Goal: Task Accomplishment & Management: Manage account settings

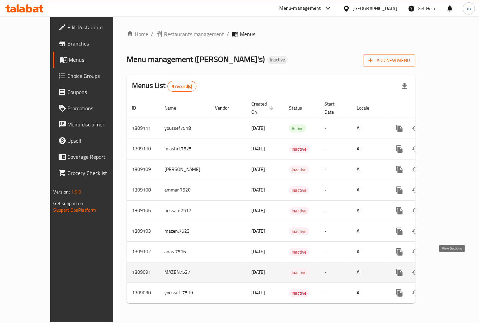
click at [452, 268] on icon "enhanced table" at bounding box center [448, 272] width 8 height 8
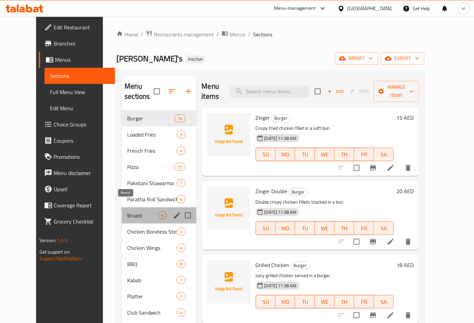
click at [127, 211] on span "Broast" at bounding box center [142, 215] width 31 height 8
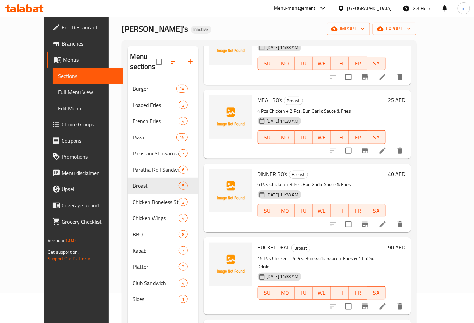
scroll to position [75, 0]
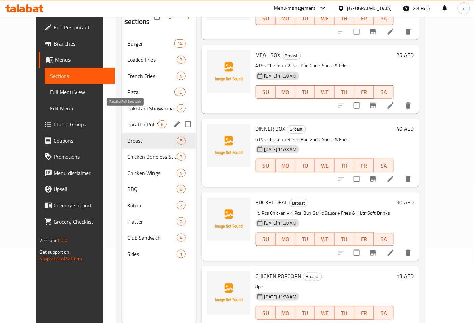
click at [140, 120] on span "Paratha Roll Sandwich" at bounding box center [142, 124] width 31 height 8
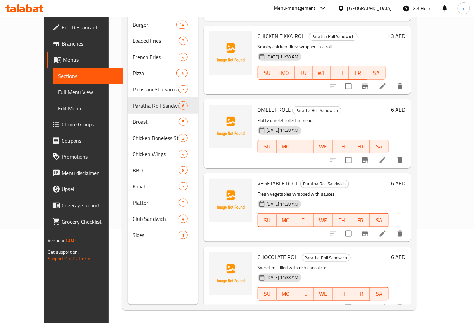
scroll to position [94, 0]
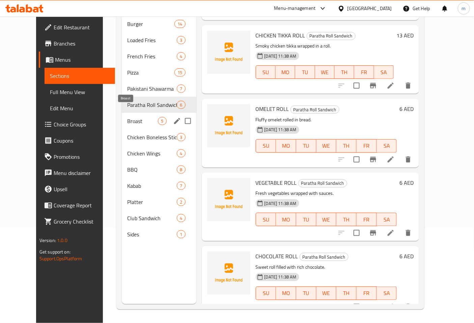
click at [127, 117] on span "Broast" at bounding box center [142, 121] width 31 height 8
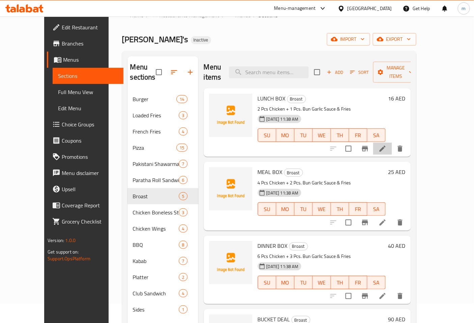
click at [392, 143] on li at bounding box center [382, 149] width 19 height 12
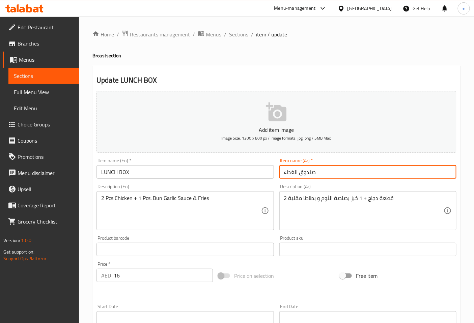
drag, startPoint x: 300, startPoint y: 173, endPoint x: 331, endPoint y: 172, distance: 30.3
click at [331, 172] on input "صندوق الغداء" at bounding box center [367, 171] width 177 height 13
type input "بوكس الغداء"
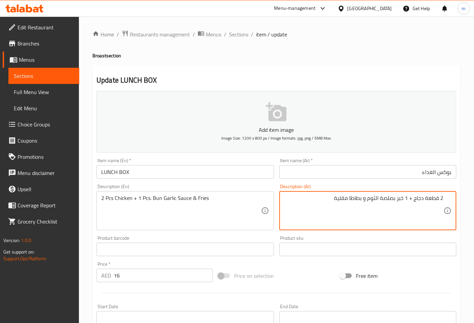
drag, startPoint x: 381, startPoint y: 199, endPoint x: 394, endPoint y: 203, distance: 13.4
click at [394, 203] on textarea "2 قطعة دجاج + 1 خبز بصلصة الثوم و بطاطا مقلية" at bounding box center [363, 211] width 159 height 32
click at [350, 199] on textarea "2 قطعة دجاج + 1 خبز بصوص الثوم و بطاطا مقلية" at bounding box center [363, 211] width 159 height 32
click at [351, 199] on textarea "2 قطعة دجاج + 1 خبز بصوص الثوم و بطاطا مقلية" at bounding box center [363, 211] width 159 height 32
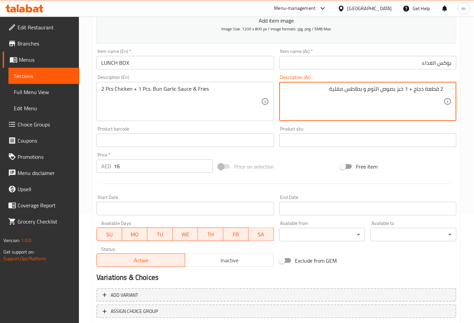
scroll to position [152, 0]
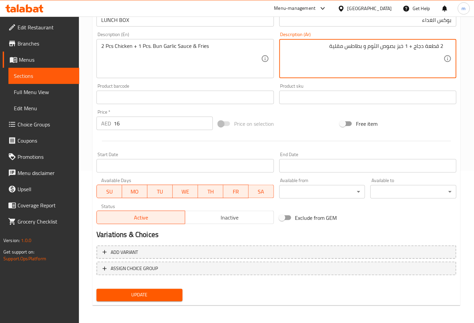
drag, startPoint x: 414, startPoint y: 48, endPoint x: 424, endPoint y: 51, distance: 10.5
click at [424, 51] on textarea "2 قطعة دجاج + 1 خبز بصوص الثوم و بطاطس مقلية" at bounding box center [363, 59] width 159 height 32
type textarea "2 قطعة فراخ + 1 خبز بصوص الثوم و بطاطس مقلية"
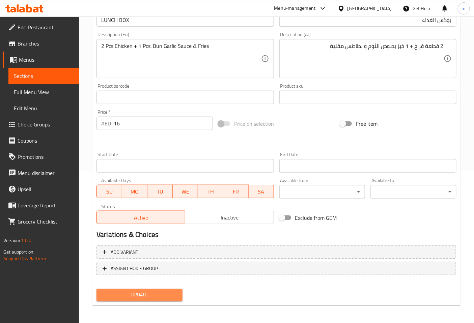
click at [148, 292] on span "Update" at bounding box center [139, 295] width 75 height 8
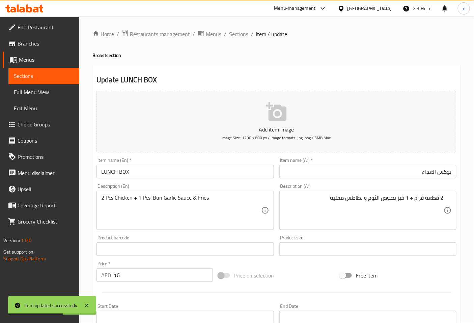
scroll to position [0, 0]
click at [242, 32] on span "Sections" at bounding box center [238, 34] width 19 height 8
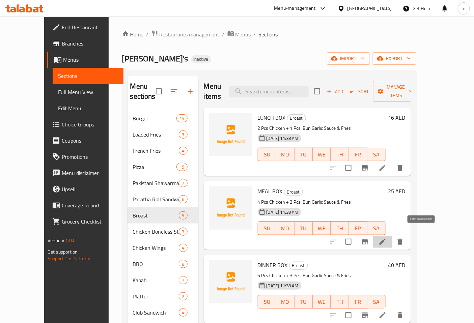
click at [385, 239] on icon at bounding box center [382, 242] width 6 height 6
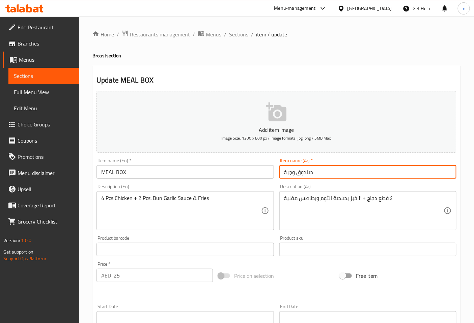
drag, startPoint x: 297, startPoint y: 173, endPoint x: 332, endPoint y: 174, distance: 35.8
click at [332, 174] on input "صندوق وجبة" at bounding box center [367, 171] width 177 height 13
type input "و"
type input "ميل بوكس"
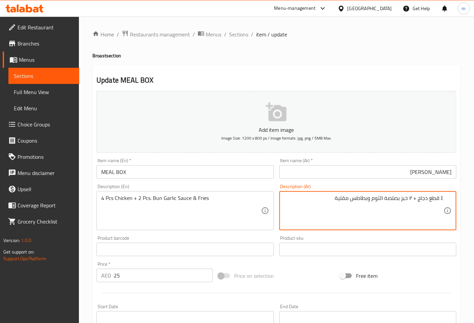
drag, startPoint x: 418, startPoint y: 200, endPoint x: 427, endPoint y: 203, distance: 9.4
click at [427, 203] on textarea "٤ قطع دجاج + ٢ خبز بصلصة الثوم وبطاطس مقلية" at bounding box center [363, 211] width 159 height 32
drag, startPoint x: 386, startPoint y: 199, endPoint x: 398, endPoint y: 200, distance: 12.2
click at [398, 200] on textarea "٤ قطع فراخ + ٢ خبز بصلصة الثوم وبطاطس مقلية" at bounding box center [363, 211] width 159 height 32
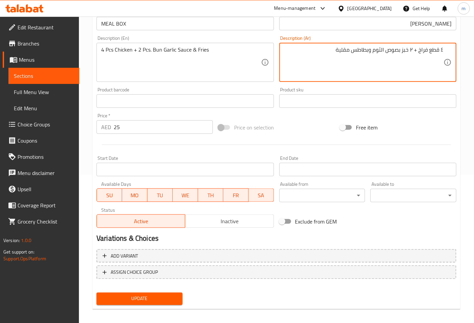
scroll to position [152, 0]
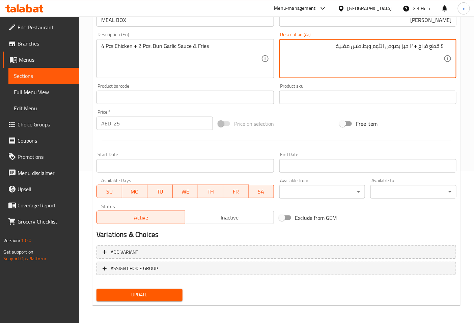
type textarea "٤ قطع فراخ + ٢ خبز بصوص الثوم وبطاطس مقلية"
click at [173, 291] on span "Update" at bounding box center [139, 295] width 75 height 8
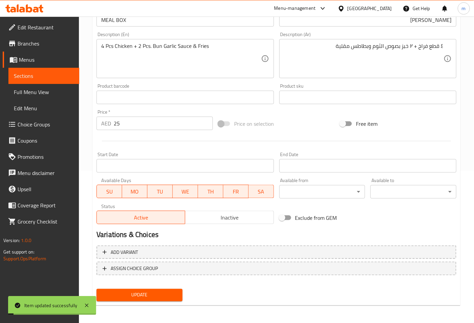
scroll to position [0, 0]
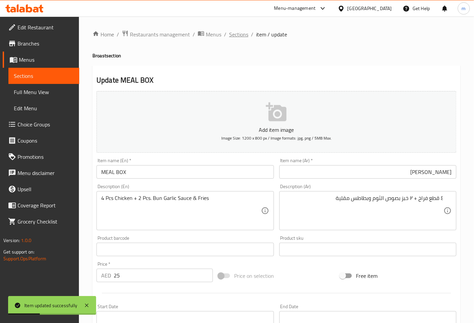
click at [243, 36] on span "Sections" at bounding box center [238, 34] width 19 height 8
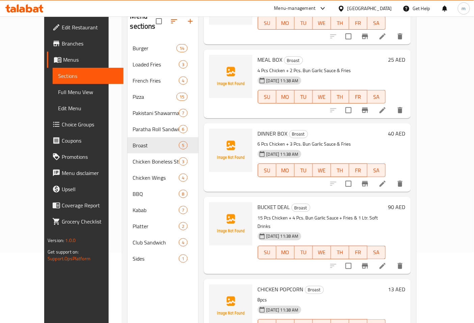
scroll to position [94, 0]
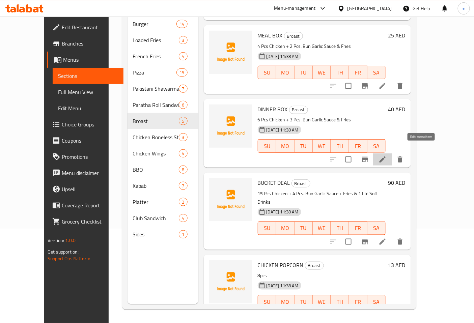
click at [386, 155] on icon at bounding box center [382, 159] width 8 height 8
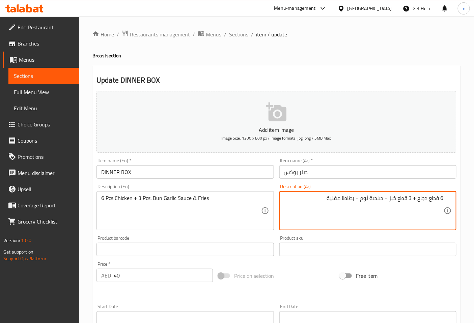
drag, startPoint x: 417, startPoint y: 200, endPoint x: 426, endPoint y: 203, distance: 9.8
click at [426, 203] on textarea "6 قطع دجاج + 3 قطع خبز + صلصة ثوم + بطاطا مقلية" at bounding box center [363, 211] width 159 height 32
click at [385, 198] on textarea "6 قطع فراخ + 3 قطع خبز + صلصة ثوم + بطاطا مقلية" at bounding box center [363, 211] width 159 height 32
click at [357, 199] on textarea "6 قطع فراخ + 3 قطع خبز بصلصة ثوم + بطاطا مقلية" at bounding box center [363, 211] width 159 height 32
click at [343, 198] on textarea "6 قطع فراخ + 3 قطع خبز بصلصة ثوم و بطاطا مقلية" at bounding box center [363, 211] width 159 height 32
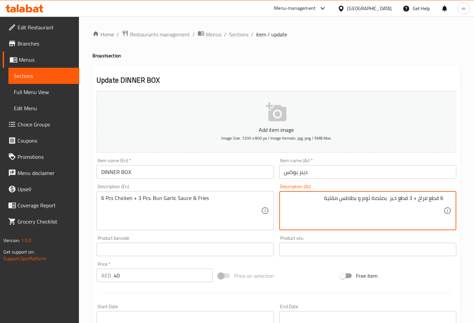
drag, startPoint x: 371, startPoint y: 199, endPoint x: 388, endPoint y: 198, distance: 16.2
click at [388, 198] on textarea "6 قطع فراخ + 3 قطع خبز بصلصة ثوم و بطاطس مقلية" at bounding box center [363, 211] width 159 height 32
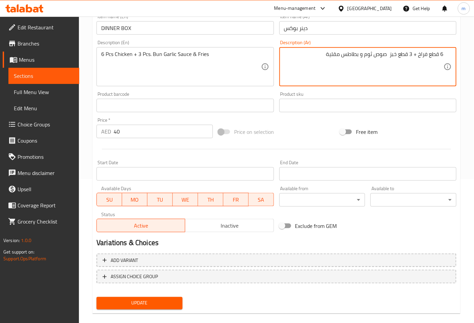
scroll to position [152, 0]
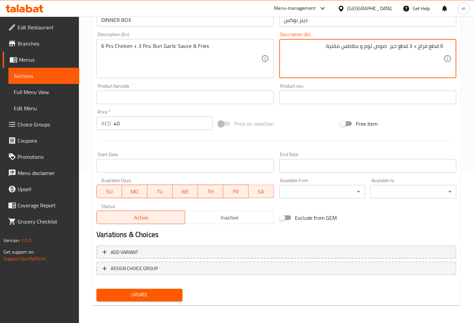
type textarea "6 قطع فراخ + 3 قطع خبز صوص ثوم و بطاطس مقلية"
click at [140, 293] on span "Update" at bounding box center [139, 295] width 75 height 8
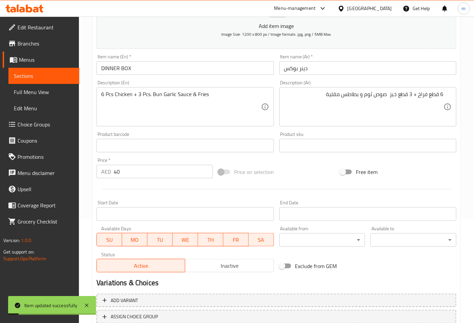
scroll to position [0, 0]
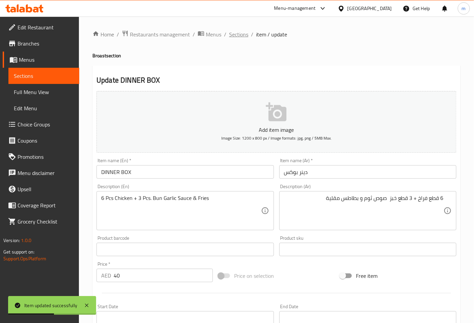
click at [236, 36] on span "Sections" at bounding box center [238, 34] width 19 height 8
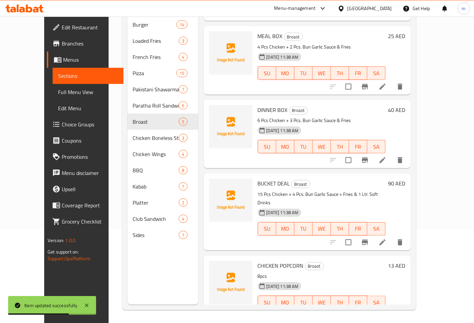
scroll to position [94, 0]
click at [386, 238] on icon at bounding box center [382, 242] width 8 height 8
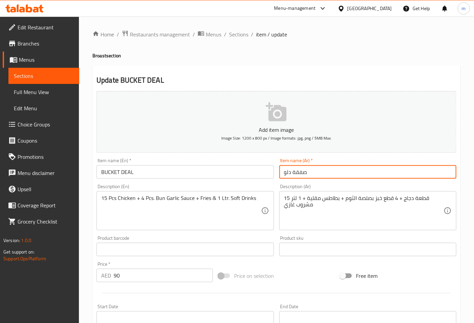
drag, startPoint x: 285, startPoint y: 174, endPoint x: 507, endPoint y: 173, distance: 221.5
click at [474, 173] on html "​ Menu-management United Arab Emirates Get Help m Edit Restaurant Branches Menu…" at bounding box center [237, 161] width 474 height 323
type input "و"
type input "بكت بوكس"
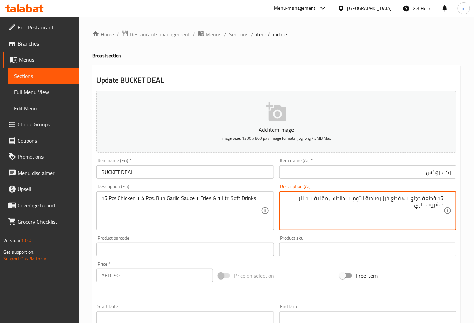
click at [411, 198] on textarea "15 قطعة دجاج + 4 قطع خبز بصلصة الثوم + بطاطس مقلية + 1 لتر مشروب غازي" at bounding box center [363, 211] width 159 height 32
drag, startPoint x: 411, startPoint y: 198, endPoint x: 421, endPoint y: 198, distance: 9.4
click at [421, 198] on textarea "15 قطعة دجاج + 4 قطع خبز بصلصة الثوم + بطاطس مقلية + 1 لتر مشروب غازي" at bounding box center [363, 211] width 159 height 32
drag, startPoint x: 365, startPoint y: 198, endPoint x: 382, endPoint y: 199, distance: 16.2
click at [382, 199] on textarea "15 قطعة فراخ + 4 قطع خبز بصلصة الثوم + بطاطس مقلية + 1 لتر مشروب غازي" at bounding box center [363, 211] width 159 height 32
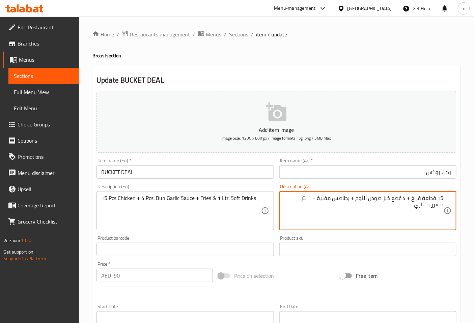
type textarea "15 قطعة فراخ + 4 قطع خبز صوص الثوم + بطاطس مقلية + 1 لتر مشروب غازي"
click at [283, 199] on div "15 قطعة فراخ + 4 قطع خبز صوص الثوم + بطاطس مقلية + 1 لتر مشروب غازي Description…" at bounding box center [367, 210] width 177 height 39
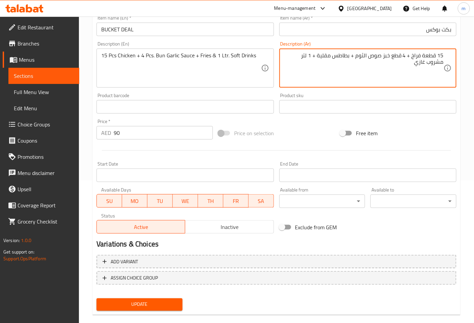
scroll to position [150, 0]
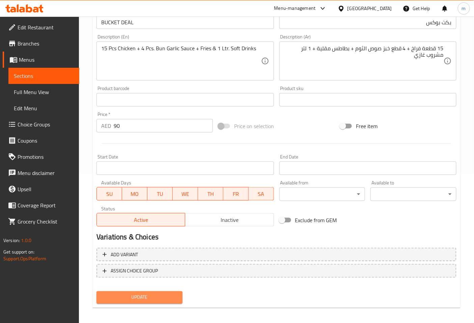
click at [172, 294] on span "Update" at bounding box center [139, 297] width 75 height 8
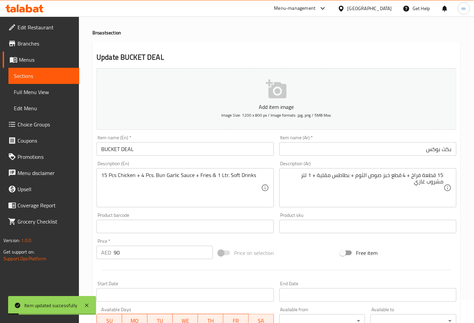
scroll to position [0, 0]
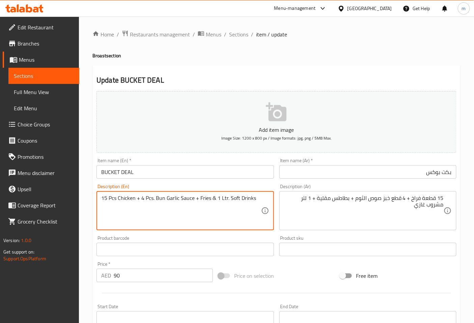
drag, startPoint x: 191, startPoint y: 199, endPoint x: 155, endPoint y: 199, distance: 36.4
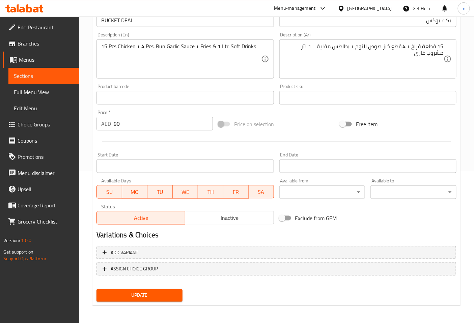
scroll to position [152, 0]
click at [163, 294] on span "Update" at bounding box center [139, 295] width 75 height 8
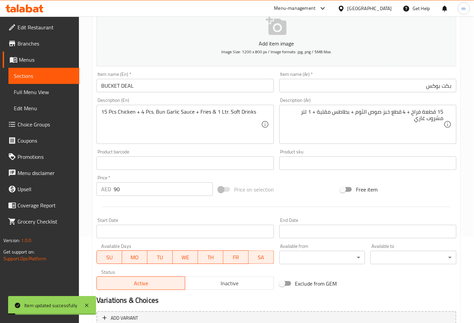
scroll to position [0, 0]
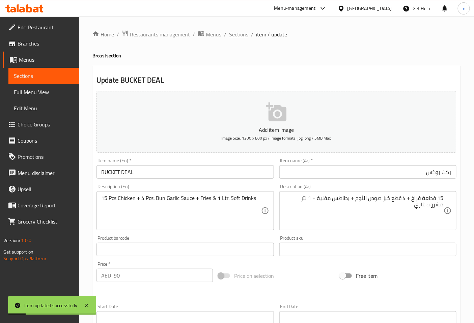
click at [238, 33] on span "Sections" at bounding box center [238, 34] width 19 height 8
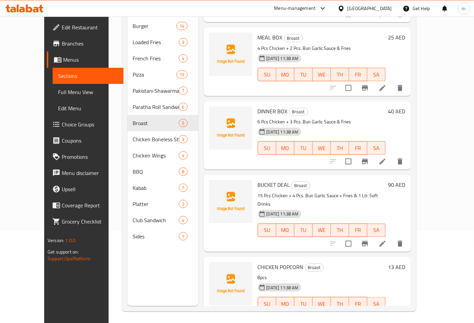
scroll to position [94, 0]
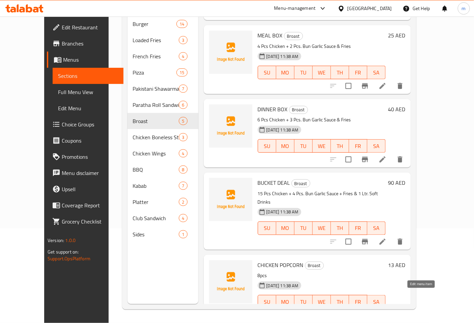
click at [385, 312] on icon at bounding box center [382, 315] width 6 height 6
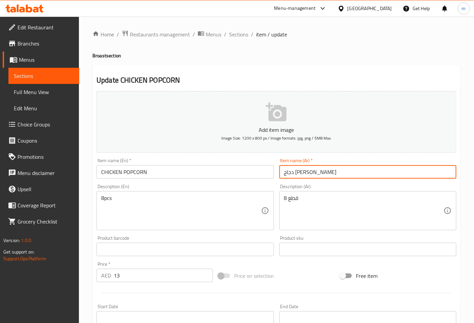
drag, startPoint x: 307, startPoint y: 173, endPoint x: 321, endPoint y: 174, distance: 13.8
click at [321, 174] on input "دجاج بوب كورن" at bounding box center [367, 171] width 177 height 13
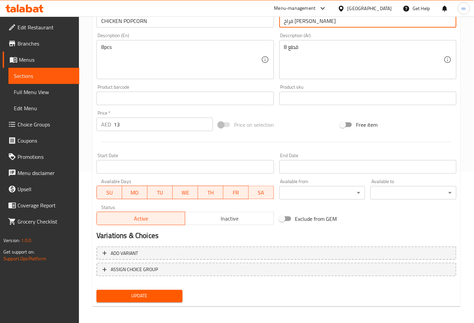
scroll to position [152, 0]
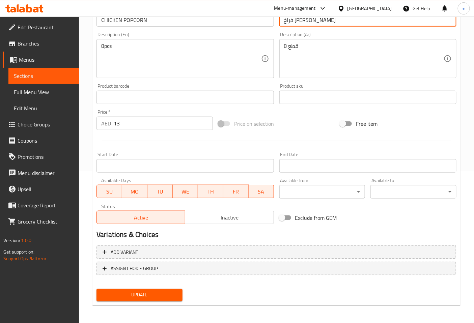
type input "فراخ بوب كورن"
click at [158, 289] on button "Update" at bounding box center [139, 295] width 86 height 12
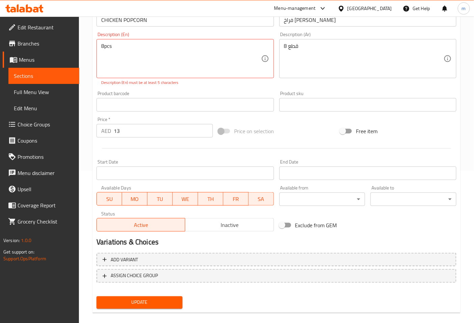
click at [161, 294] on div "Update" at bounding box center [139, 303] width 91 height 18
click at [162, 296] on button "Update" at bounding box center [139, 302] width 86 height 12
click at [128, 44] on textarea "8pcs" at bounding box center [180, 59] width 159 height 32
click at [102, 47] on textarea "8pcs" at bounding box center [180, 59] width 159 height 32
click at [120, 48] on textarea "8pcs" at bounding box center [180, 59] width 159 height 32
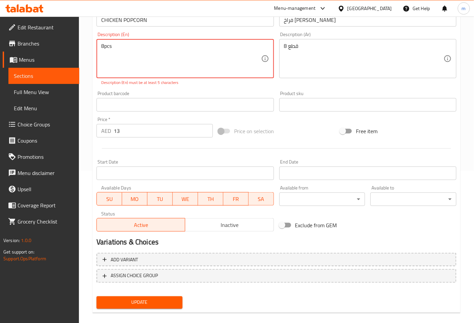
click at [160, 296] on button "Update" at bounding box center [139, 302] width 86 height 12
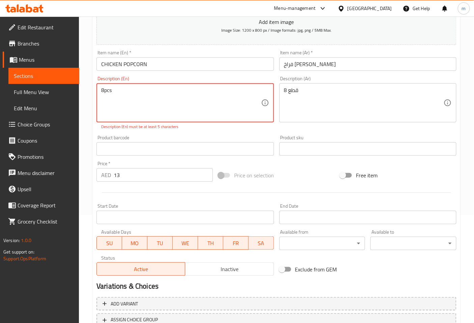
scroll to position [39, 0]
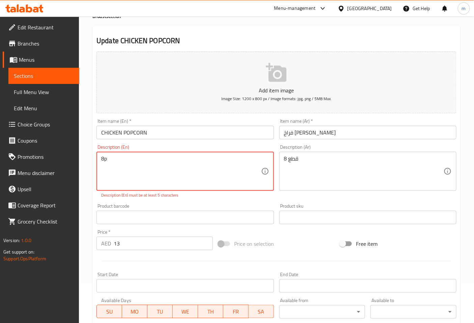
type textarea "8"
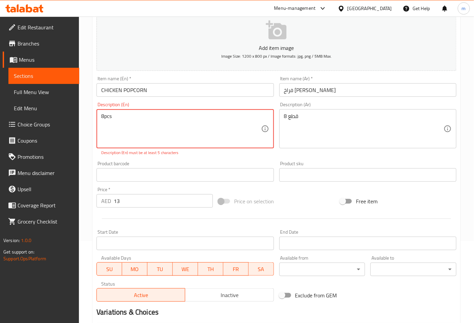
scroll to position [159, 0]
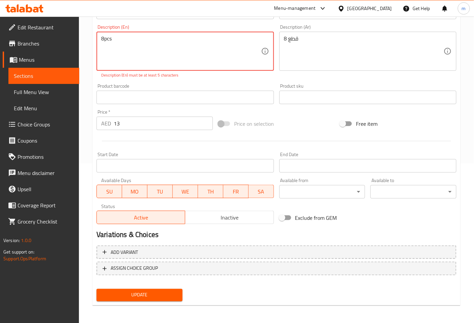
click at [134, 294] on span "Update" at bounding box center [139, 295] width 75 height 8
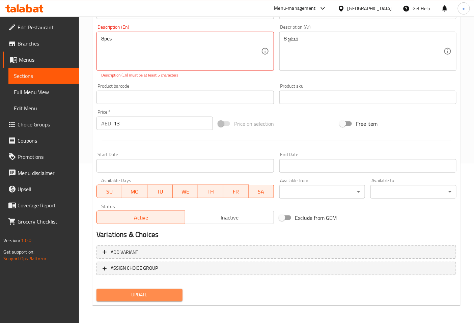
click at [134, 294] on span "Update" at bounding box center [139, 295] width 75 height 8
click at [133, 295] on span "Update" at bounding box center [139, 295] width 75 height 8
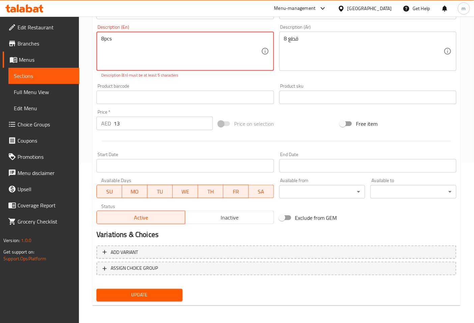
click at [133, 295] on span "Update" at bounding box center [139, 295] width 75 height 8
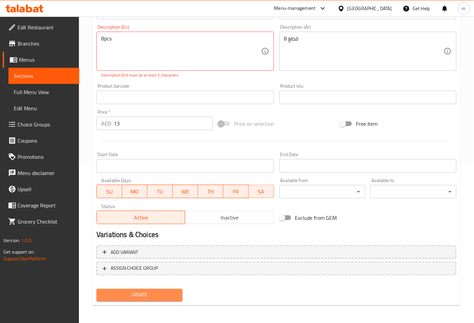
click at [133, 295] on span "Update" at bounding box center [139, 295] width 75 height 8
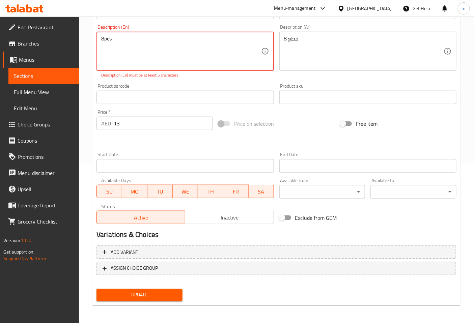
click at [133, 295] on span "Update" at bounding box center [139, 295] width 75 height 8
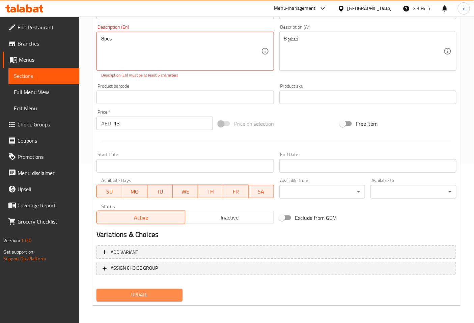
click at [133, 295] on span "Update" at bounding box center [139, 295] width 75 height 8
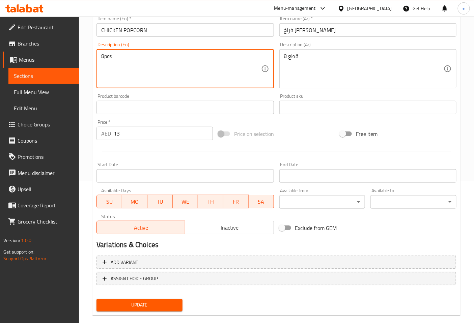
scroll to position [152, 0]
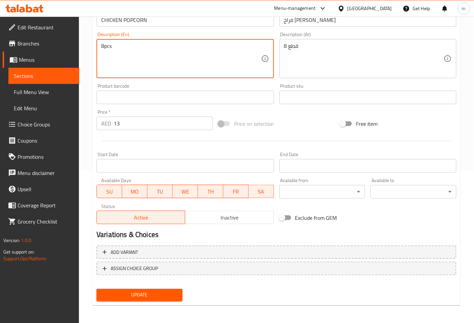
type textarea "8pcs"
click at [153, 294] on span "Update" at bounding box center [139, 295] width 75 height 8
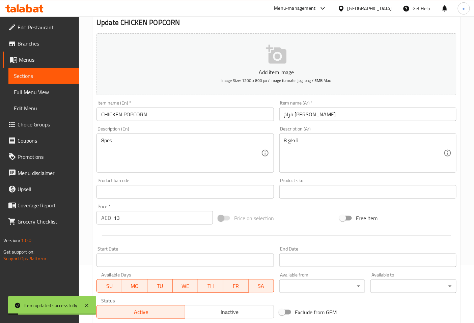
scroll to position [0, 0]
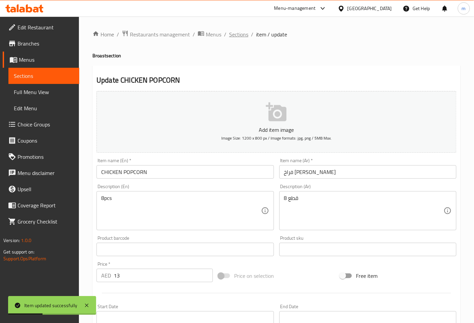
click at [235, 31] on span "Sections" at bounding box center [238, 34] width 19 height 8
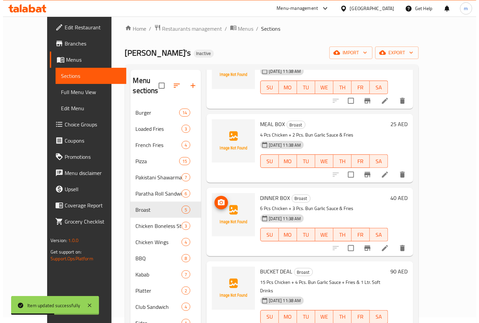
scroll to position [94, 0]
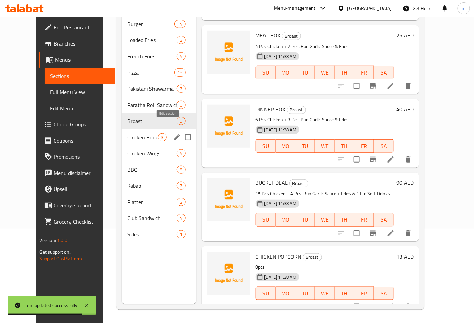
click at [174, 134] on icon "edit" at bounding box center [177, 137] width 6 height 6
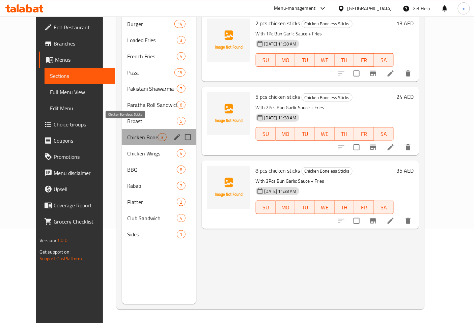
click at [128, 133] on span "Chicken Boneless Sticks" at bounding box center [142, 137] width 31 height 8
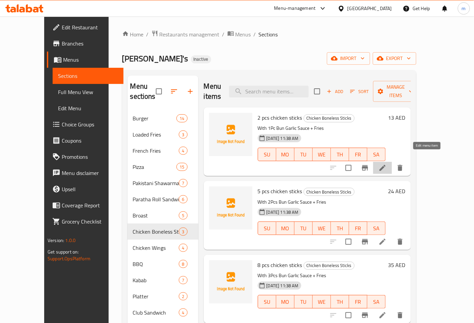
click at [386, 164] on icon at bounding box center [382, 168] width 8 height 8
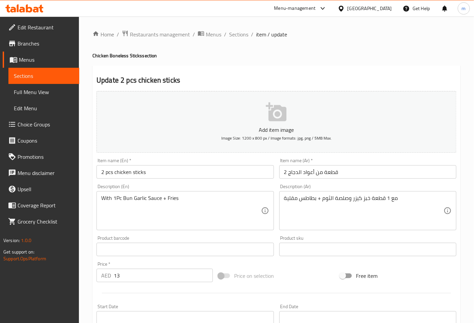
click at [346, 171] on input "2 قطعة من أعواد الدجاج" at bounding box center [367, 171] width 177 height 13
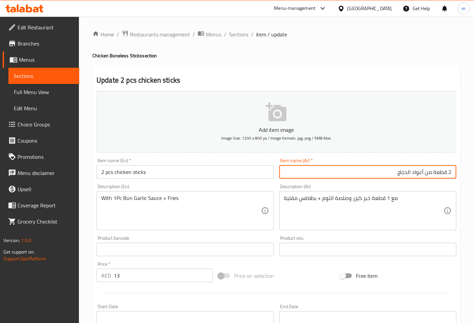
drag, startPoint x: 397, startPoint y: 173, endPoint x: 424, endPoint y: 172, distance: 27.0
click at [424, 172] on input "2 قطعة من أعواد الدجاج" at bounding box center [367, 171] width 177 height 13
type input "2 قطعة من ستيكس فراخ"
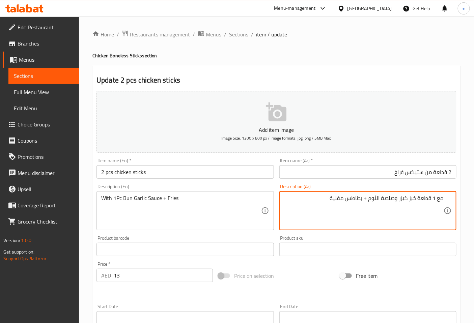
drag, startPoint x: 399, startPoint y: 199, endPoint x: 407, endPoint y: 199, distance: 8.1
click at [407, 199] on textarea "مع 1 قطعة خبز كيزر وصلصة الثوم + بطاطس مقلية" at bounding box center [363, 211] width 159 height 32
click at [404, 201] on textarea "مع 1 قطعة خبز وصلصة الثوم + بطاطس مقلية" at bounding box center [363, 211] width 159 height 32
drag, startPoint x: 393, startPoint y: 200, endPoint x: 404, endPoint y: 202, distance: 11.0
click at [404, 202] on textarea "مع 1 قطعة خبز صلصة الثوم + بطاطس مقلية" at bounding box center [363, 211] width 159 height 32
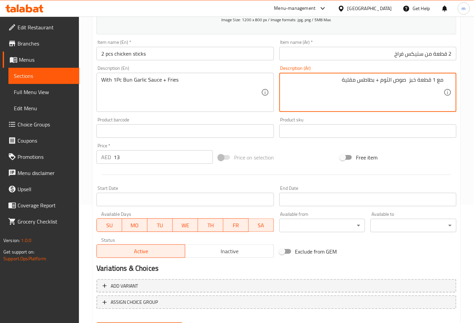
scroll to position [152, 0]
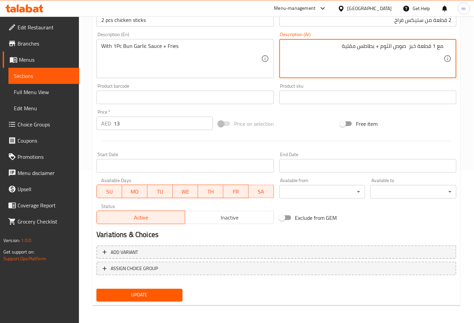
type textarea "مع 1 قطعة خبز صوص الثوم + بطاطس مقلية"
click at [148, 291] on span "Update" at bounding box center [139, 295] width 75 height 8
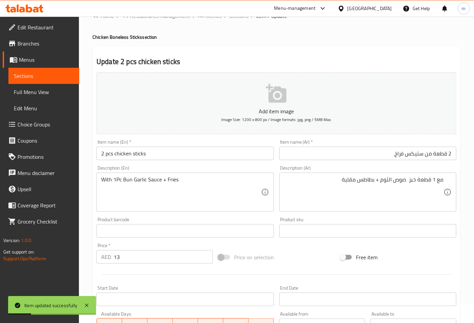
scroll to position [0, 0]
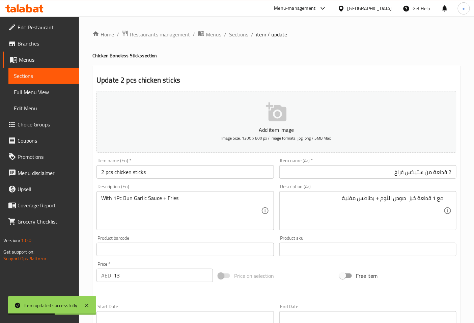
click at [238, 32] on span "Sections" at bounding box center [238, 34] width 19 height 8
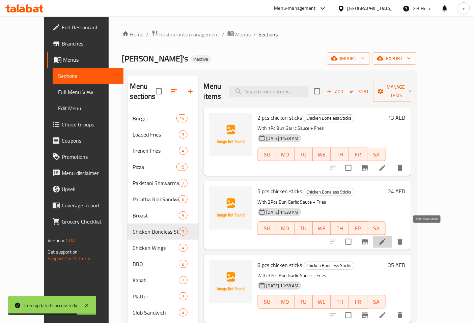
click at [386, 238] on icon at bounding box center [382, 242] width 8 height 8
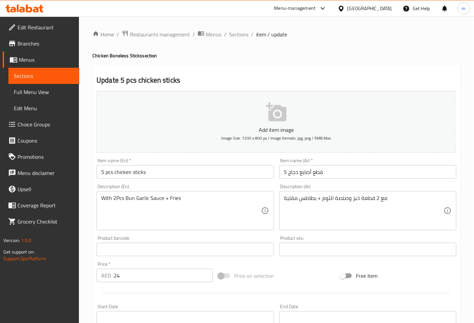
click at [335, 169] on input "5 قطع أصابع دجاج" at bounding box center [367, 171] width 177 height 13
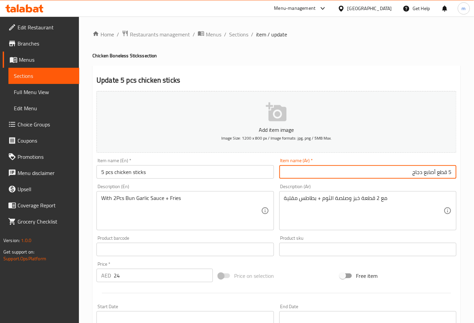
drag, startPoint x: 425, startPoint y: 173, endPoint x: 436, endPoint y: 174, distance: 10.8
click at [436, 174] on input "5 قطع أصابع دجاج" at bounding box center [367, 171] width 177 height 13
drag, startPoint x: 402, startPoint y: 175, endPoint x: 417, endPoint y: 176, distance: 14.8
click at [417, 176] on input "5 قطع ستيكس دجاج" at bounding box center [367, 171] width 177 height 13
click at [420, 174] on input "5 قطع ستيكسفراخ" at bounding box center [367, 171] width 177 height 13
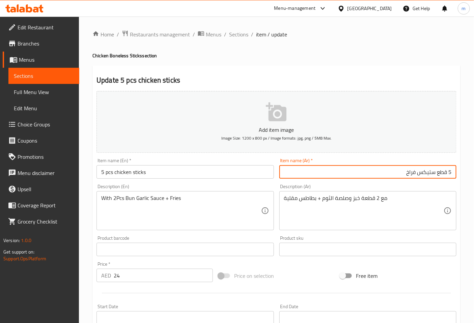
type input "5 قطع ستيكس فراخ"
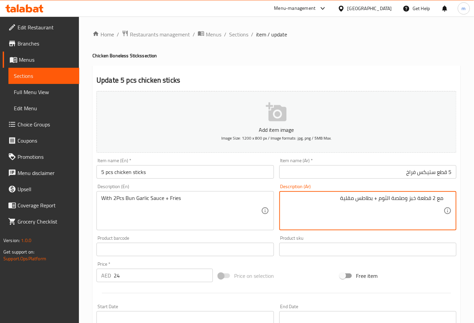
drag, startPoint x: 391, startPoint y: 200, endPoint x: 408, endPoint y: 203, distance: 17.4
click at [408, 203] on textarea "مع 2 قطعة خبز وصلصة الثوم + بطاطس مقلية" at bounding box center [363, 211] width 159 height 32
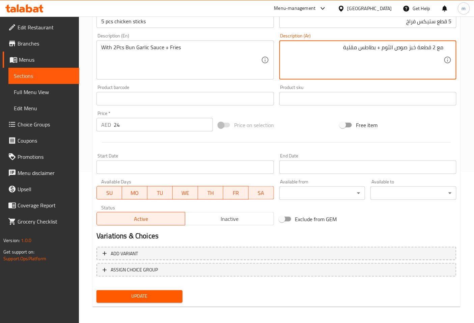
scroll to position [152, 0]
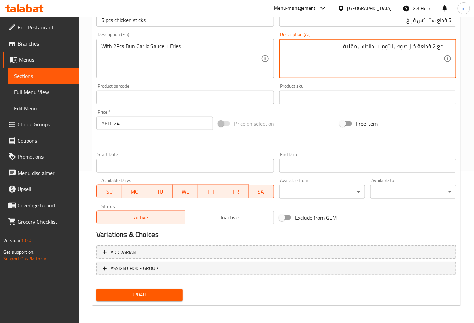
type textarea "مع 2 قطعة خبز صوص الثوم + بطاطس مقلية"
click at [143, 291] on span "Update" at bounding box center [139, 295] width 75 height 8
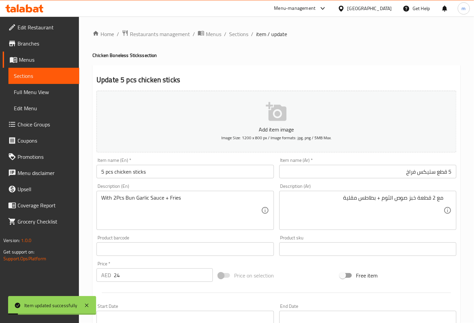
scroll to position [0, 0]
click at [232, 32] on span "Sections" at bounding box center [238, 34] width 19 height 8
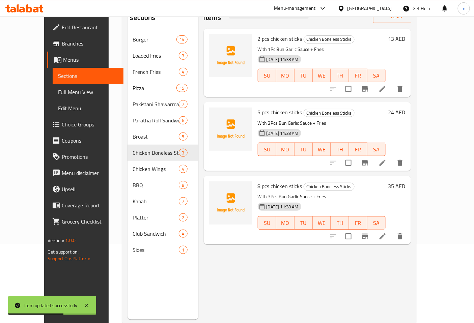
scroll to position [94, 0]
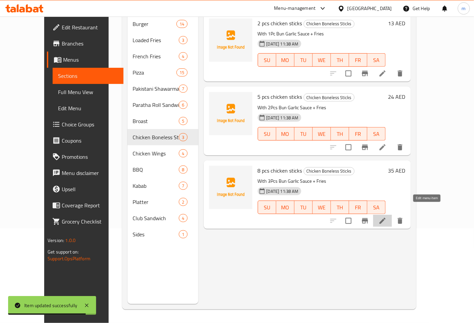
click at [386, 217] on icon at bounding box center [382, 221] width 8 height 8
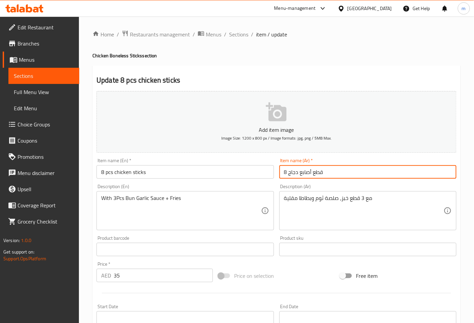
click at [336, 174] on input "8 قطع أصابع دجاج" at bounding box center [367, 171] width 177 height 13
drag, startPoint x: 412, startPoint y: 174, endPoint x: 436, endPoint y: 175, distance: 24.3
click at [436, 175] on input "8 قطع أصابع دجاج" at bounding box center [367, 171] width 177 height 13
type input "8 قطع ستيكس فراخ"
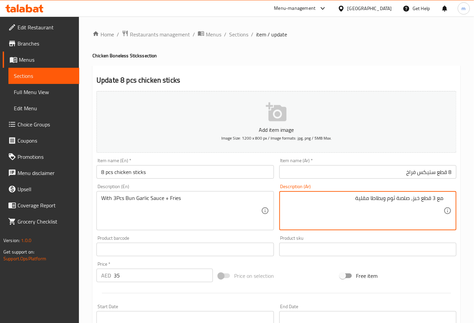
click at [412, 200] on textarea "مع 3 قطع خبز، صلصة ثوم وبطاطا مقلية" at bounding box center [363, 211] width 159 height 32
drag, startPoint x: 398, startPoint y: 200, endPoint x: 411, endPoint y: 200, distance: 13.1
click at [411, 200] on textarea "مع 3 قطع خبز صلصة ثوم وبطاطا مقلية" at bounding box center [363, 211] width 159 height 32
click at [372, 197] on textarea "مع 3 قطع خبز صوص ثوم وبطاطا مقلية" at bounding box center [363, 211] width 159 height 32
click at [386, 199] on textarea "مع 3 قطع خبز صوص ثوم وبطاطس مقلية" at bounding box center [363, 211] width 159 height 32
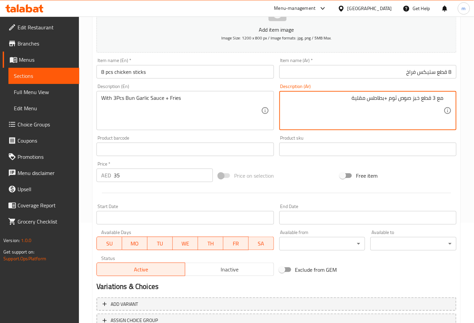
scroll to position [152, 0]
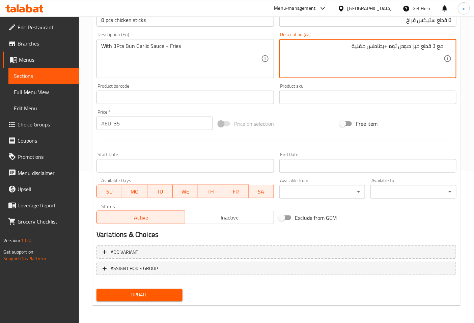
type textarea "مع 3 قطع خبز صوص ثوم +بطاطس مقلية"
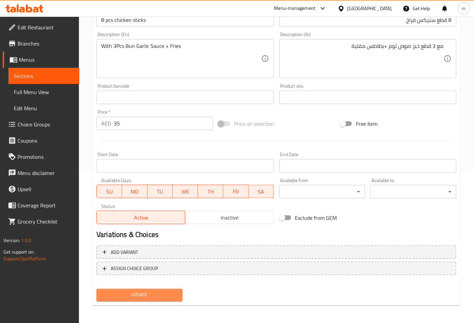
click at [167, 294] on span "Update" at bounding box center [139, 295] width 75 height 8
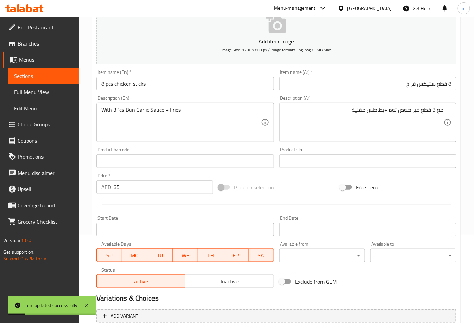
scroll to position [0, 0]
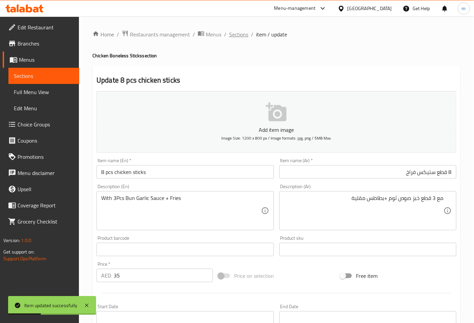
click at [242, 34] on span "Sections" at bounding box center [238, 34] width 19 height 8
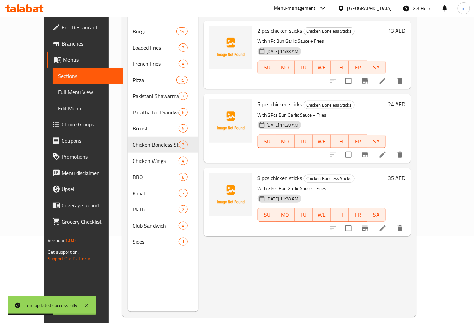
scroll to position [94, 0]
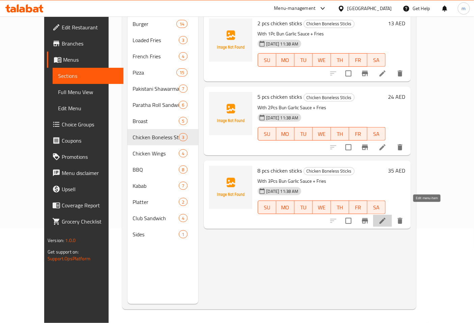
click at [385, 218] on icon at bounding box center [382, 221] width 6 height 6
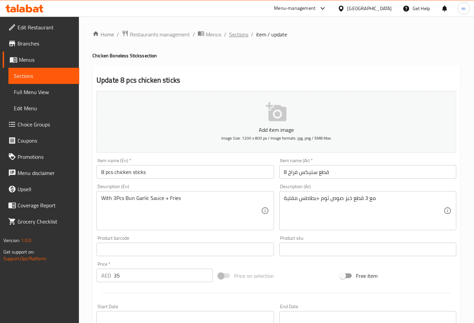
click at [244, 37] on span "Sections" at bounding box center [238, 34] width 19 height 8
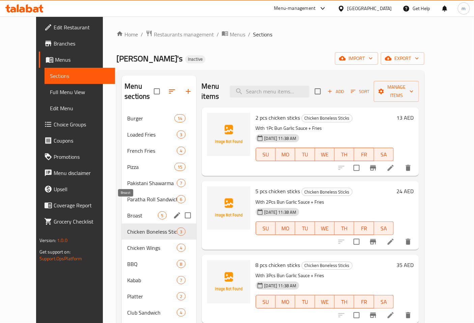
scroll to position [75, 0]
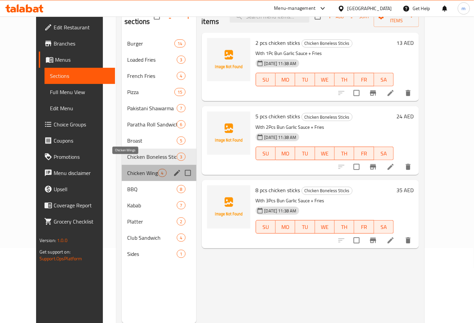
click at [127, 169] on span "Chicken Wings" at bounding box center [142, 173] width 31 height 8
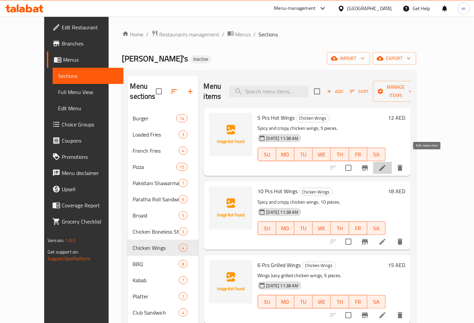
click at [386, 164] on icon at bounding box center [382, 168] width 8 height 8
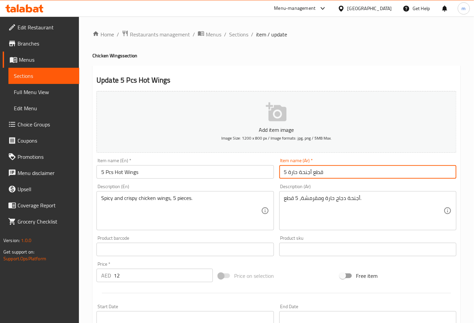
click at [381, 171] on input "5 قطع أجنحة حارة" at bounding box center [367, 171] width 177 height 13
click at [408, 194] on div "أجنحة دجاج حارة ومقرمشة، 5 قطع. Description (Ar)" at bounding box center [367, 210] width 177 height 39
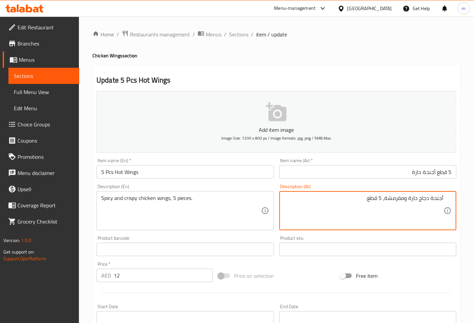
drag, startPoint x: 419, startPoint y: 201, endPoint x: 429, endPoint y: 210, distance: 13.9
click at [429, 210] on textarea "أجنحة دجاج حارة ومقرمشة، 5 قطع." at bounding box center [363, 211] width 159 height 32
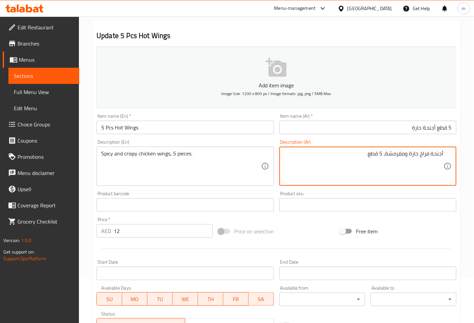
scroll to position [152, 0]
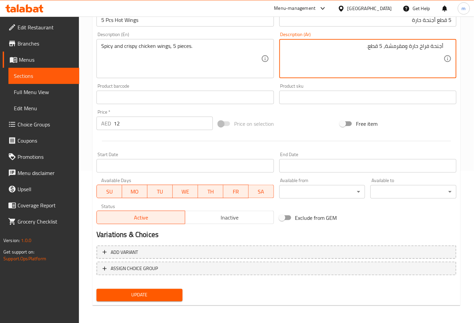
type textarea "أجنحة فراخ حارة ومقرمشة، 5 قطع."
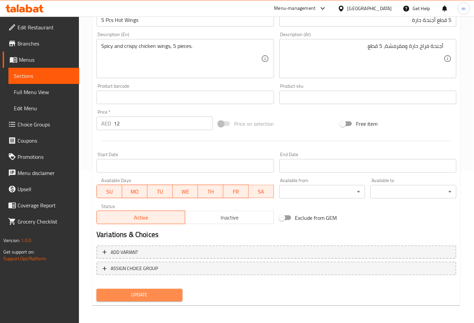
click at [134, 295] on span "Update" at bounding box center [139, 295] width 75 height 8
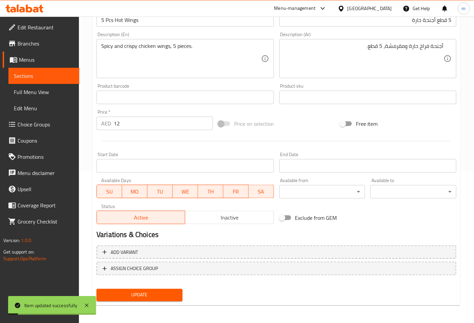
scroll to position [0, 0]
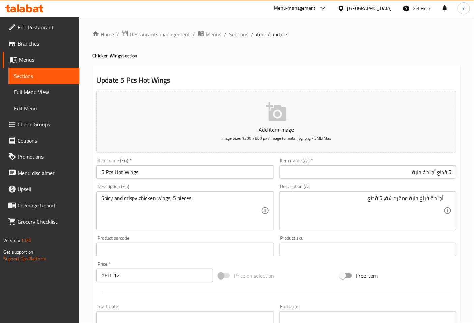
click at [237, 35] on span "Sections" at bounding box center [238, 34] width 19 height 8
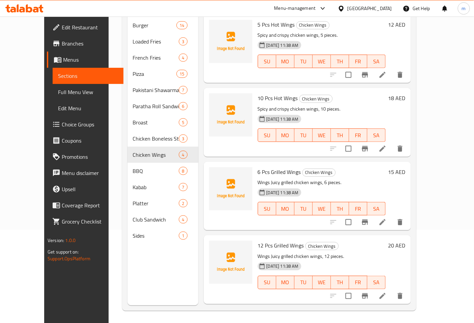
scroll to position [94, 0]
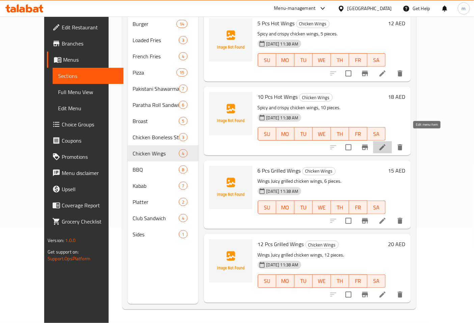
click at [385, 144] on icon at bounding box center [382, 147] width 6 height 6
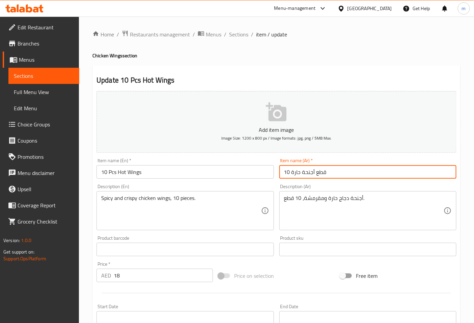
click at [360, 171] on input "10 قطع أجنحة حارة" at bounding box center [367, 171] width 177 height 13
click at [331, 228] on div "أجنحة دجاج حارة ومقرمشة، 10 قطع. Description (Ar)" at bounding box center [367, 210] width 177 height 39
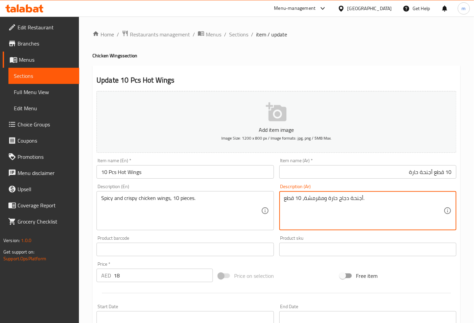
click at [330, 219] on textarea "أجنحة دجاج حارة ومقرمشة، 10 قطع." at bounding box center [363, 211] width 159 height 32
drag, startPoint x: 419, startPoint y: 200, endPoint x: 429, endPoint y: 201, distance: 10.5
click at [429, 201] on textarea "أجنحة دجاج حارة ومقرمشة، 10 قطع." at bounding box center [363, 211] width 159 height 32
type textarea "أجنحة فراخ حارة ومقرمشة، 10 قطع."
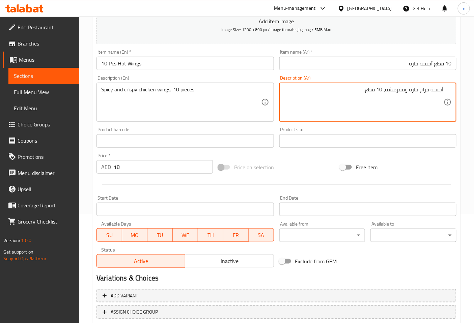
scroll to position [152, 0]
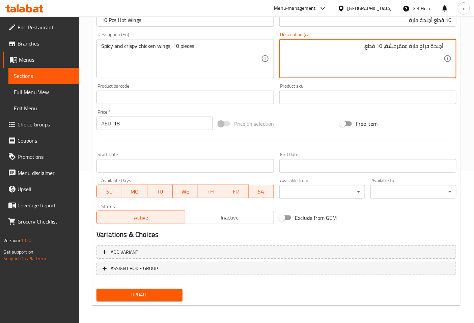
drag, startPoint x: 152, startPoint y: 297, endPoint x: 127, endPoint y: 266, distance: 40.8
click at [152, 297] on span "Update" at bounding box center [139, 295] width 75 height 8
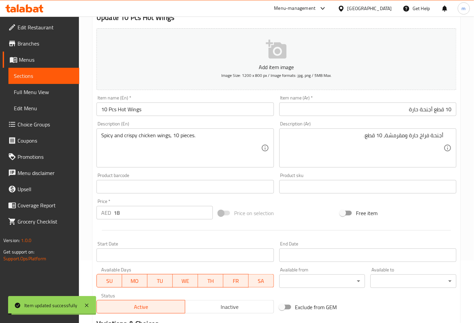
scroll to position [0, 0]
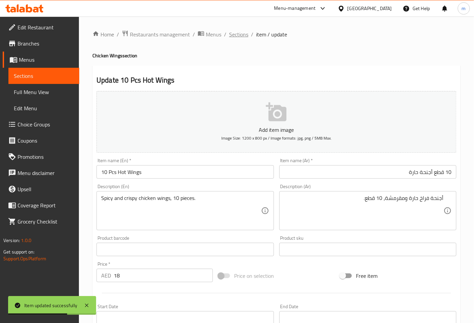
click at [237, 37] on span "Sections" at bounding box center [238, 34] width 19 height 8
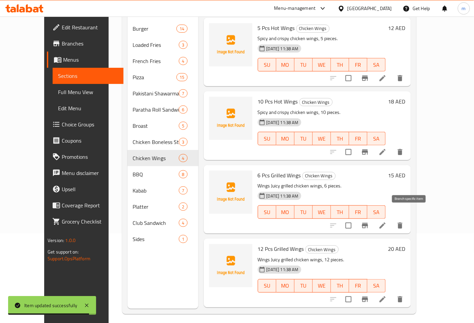
scroll to position [94, 0]
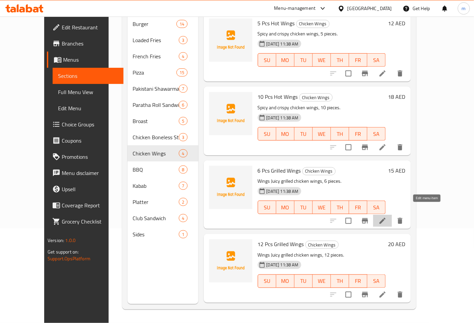
click at [385, 218] on icon at bounding box center [382, 221] width 6 height 6
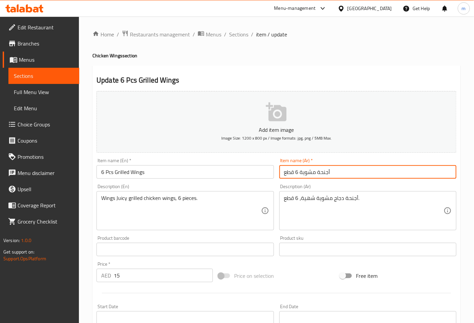
click at [353, 175] on input "أجنحة مشوية 6 قطع" at bounding box center [367, 171] width 177 height 13
click at [375, 194] on div "أجنحة دجاج مشوية شهية، 6 قطع. Description (Ar)" at bounding box center [367, 210] width 177 height 39
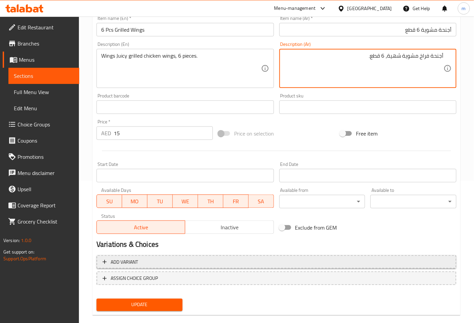
scroll to position [152, 0]
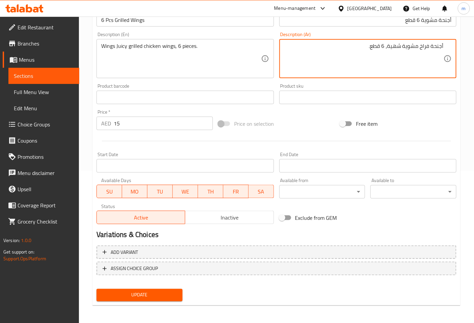
type textarea "أجنحة فراخ مشوية شهية، 6 قطع."
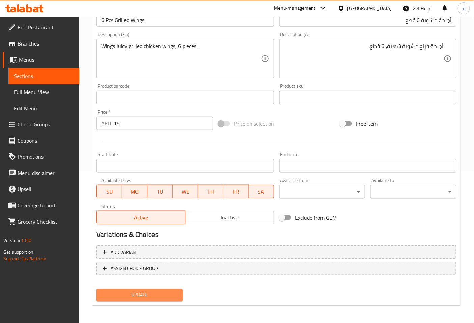
click at [140, 293] on span "Update" at bounding box center [139, 295] width 75 height 8
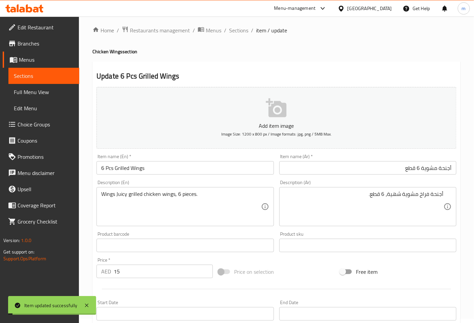
scroll to position [0, 0]
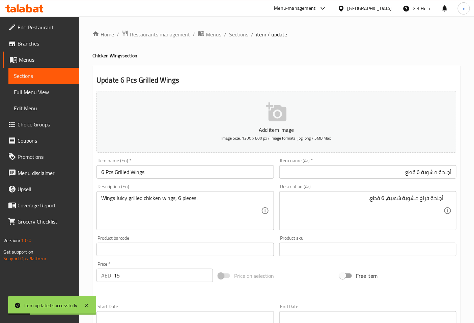
click at [237, 29] on div "Home / Restaurants management / Menus / Sections / item / update Chicken Wings …" at bounding box center [276, 247] width 395 height 460
click at [235, 37] on span "Sections" at bounding box center [238, 34] width 19 height 8
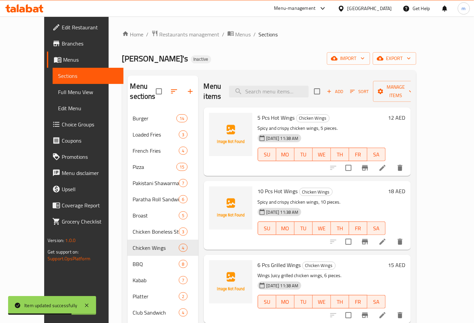
drag, startPoint x: 40, startPoint y: 91, endPoint x: 298, endPoint y: 57, distance: 259.5
click at [298, 57] on div "Ollie's Inactive import export" at bounding box center [269, 58] width 294 height 12
click at [58, 88] on span "Full Menu View" at bounding box center [88, 92] width 60 height 8
click at [58, 92] on span "Full Menu View" at bounding box center [88, 92] width 60 height 8
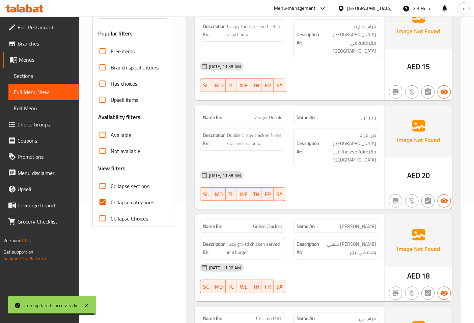
scroll to position [37, 0]
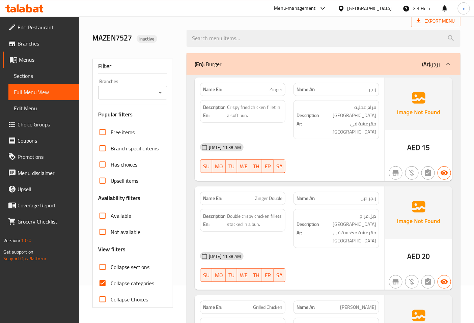
click at [52, 74] on span "Sections" at bounding box center [44, 76] width 60 height 8
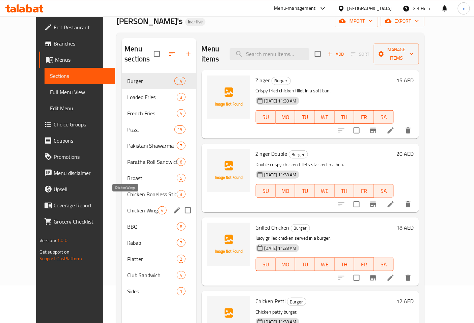
click at [132, 206] on span "Chicken Wings" at bounding box center [142, 210] width 31 height 8
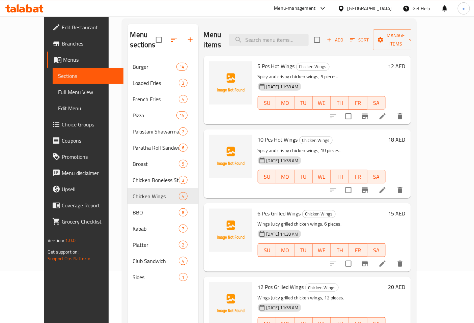
scroll to position [75, 0]
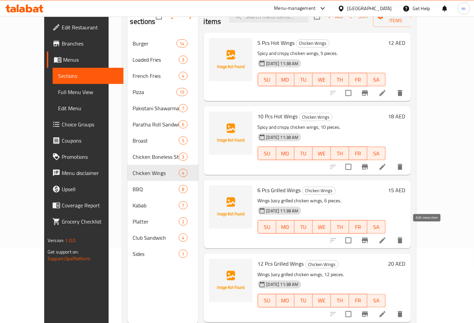
click at [385, 237] on icon at bounding box center [382, 240] width 6 height 6
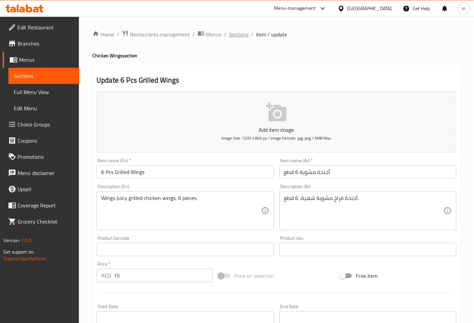
click at [243, 36] on span "Sections" at bounding box center [238, 34] width 19 height 8
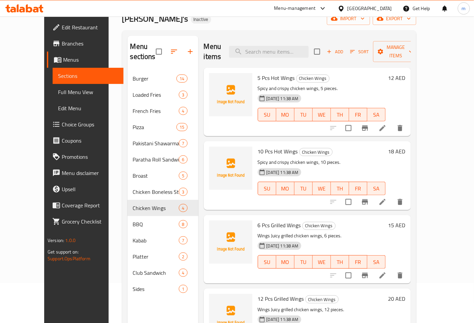
scroll to position [94, 0]
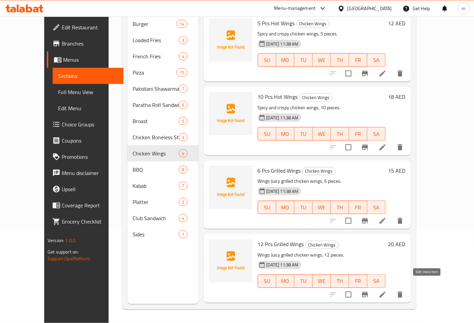
click at [386, 291] on icon at bounding box center [382, 295] width 8 height 8
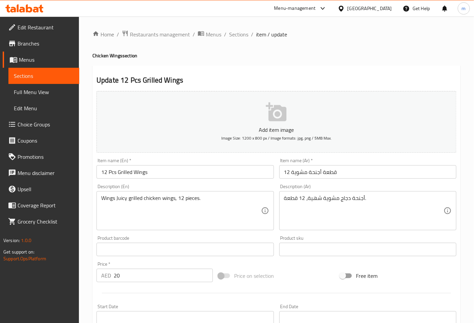
click at [342, 174] on input "12 قطعة أجنحة مشوية" at bounding box center [367, 171] width 177 height 13
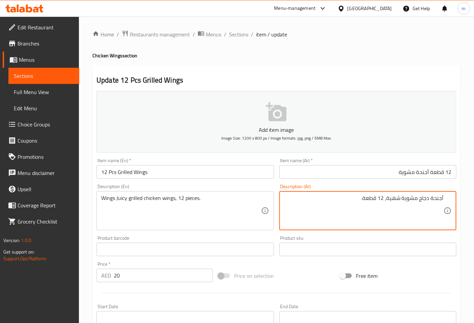
drag, startPoint x: 418, startPoint y: 200, endPoint x: 429, endPoint y: 200, distance: 10.8
click at [429, 200] on textarea "أجنحة دجاج مشوية شهية، 12 قطعة." at bounding box center [363, 211] width 159 height 32
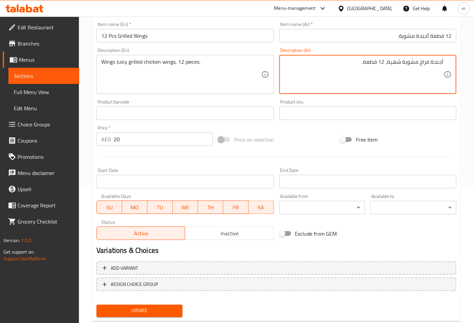
scroll to position [152, 0]
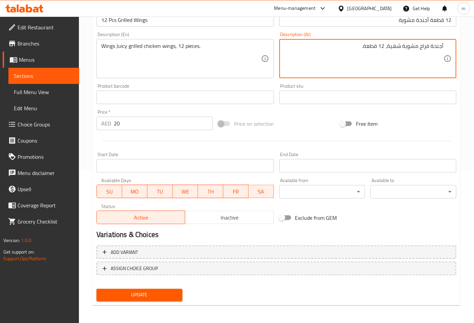
type textarea "أجنحة فراخ مشوية شهية، 12 قطعة."
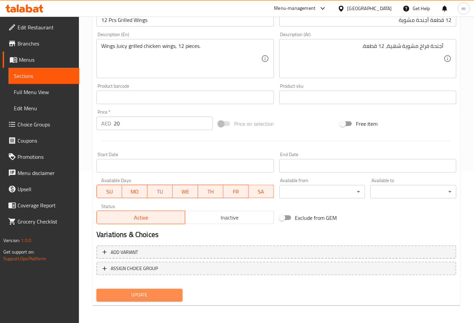
click at [139, 297] on span "Update" at bounding box center [139, 295] width 75 height 8
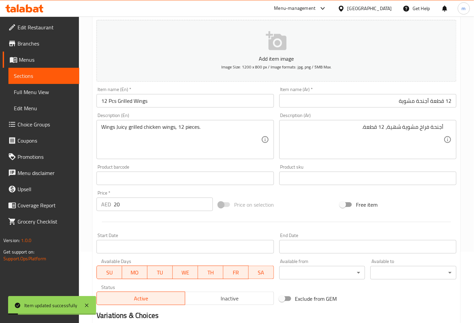
scroll to position [0, 0]
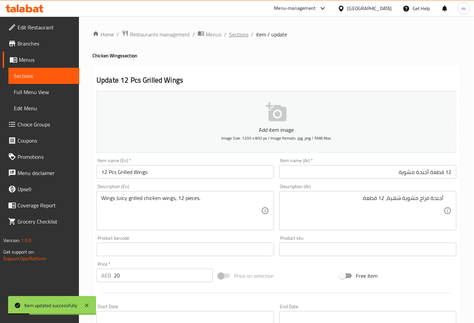
click at [241, 32] on span "Sections" at bounding box center [238, 34] width 19 height 8
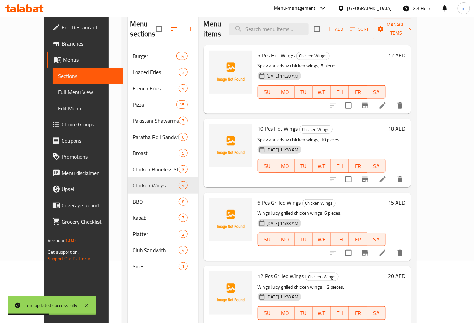
scroll to position [94, 0]
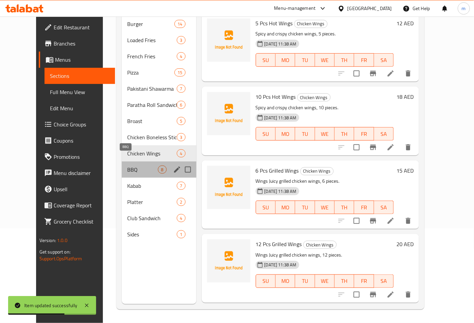
click at [127, 166] on span "BBQ" at bounding box center [142, 170] width 31 height 8
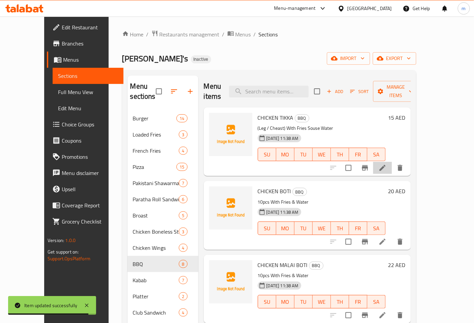
click at [386, 164] on icon at bounding box center [382, 168] width 8 height 8
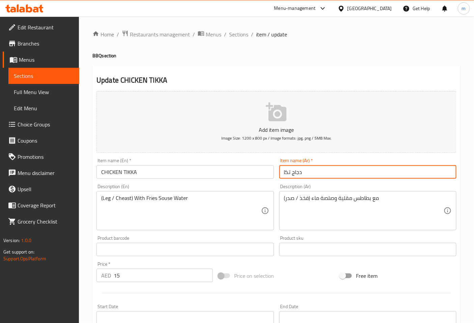
drag, startPoint x: 326, startPoint y: 173, endPoint x: 363, endPoint y: 164, distance: 38.2
click at [362, 164] on div "Item name (Ar)   * دجاج تكا Item name (Ar) *" at bounding box center [367, 168] width 177 height 21
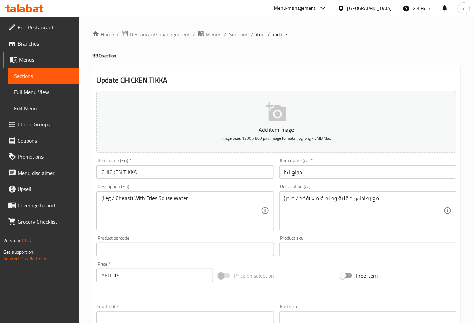
click at [369, 164] on div "Item name (Ar)   * دجاج تكا Item name (Ar) *" at bounding box center [367, 168] width 177 height 21
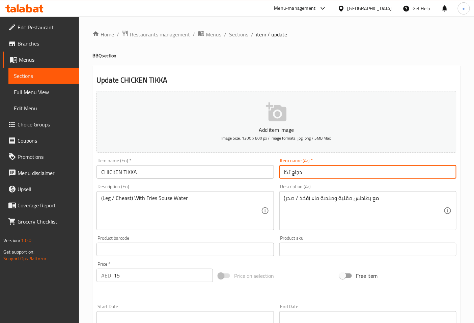
click at [366, 169] on input "دجاج تكا" at bounding box center [367, 171] width 177 height 13
type input "فراخ تكا"
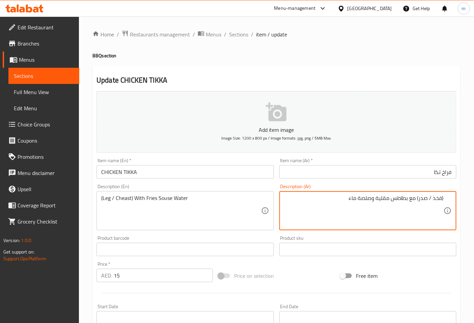
drag, startPoint x: 359, startPoint y: 197, endPoint x: 365, endPoint y: 200, distance: 7.1
click at [365, 200] on textarea "(فخذ / صدر) مع بطاطس مقلية وصلصة ماء" at bounding box center [363, 211] width 159 height 32
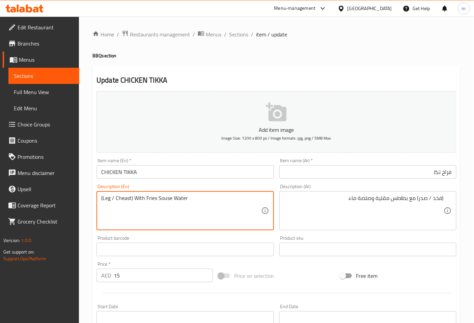
drag, startPoint x: 190, startPoint y: 197, endPoint x: 158, endPoint y: 198, distance: 32.1
click at [158, 198] on textarea "(Leg / Cheast) With Fries Souse Water" at bounding box center [180, 211] width 159 height 32
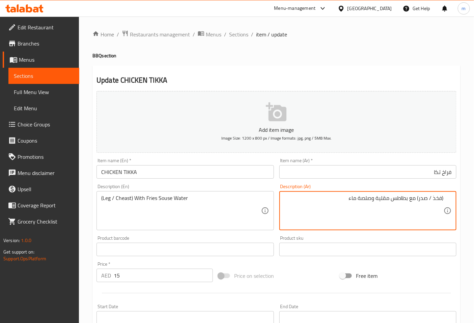
drag, startPoint x: 349, startPoint y: 198, endPoint x: 373, endPoint y: 202, distance: 24.6
click at [373, 202] on textarea "(فخذ / صدر) مع بطاطس مقلية وصلصة ماء" at bounding box center [363, 211] width 159 height 32
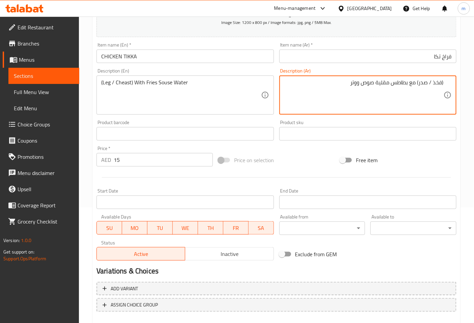
scroll to position [152, 0]
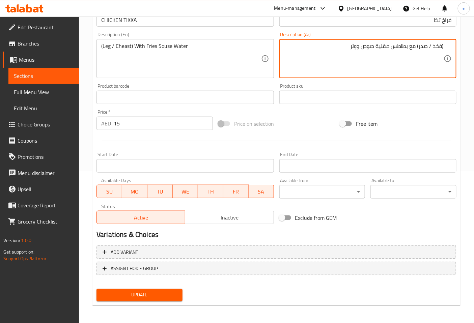
type textarea "(فخذ / صدر) مع بطاطس مقلية صوص ووتر"
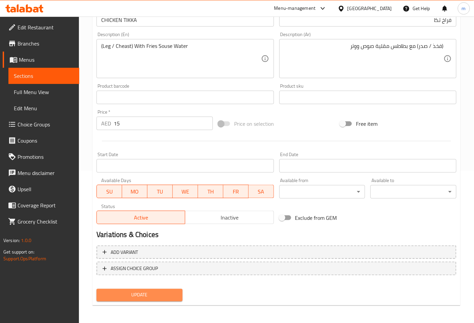
click at [114, 292] on span "Update" at bounding box center [139, 295] width 75 height 8
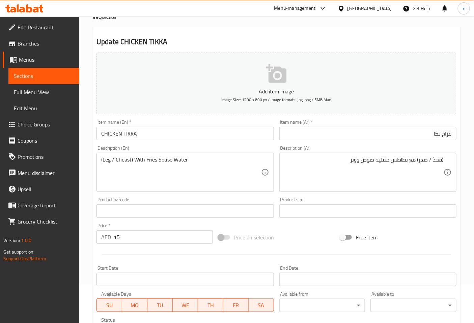
scroll to position [2, 0]
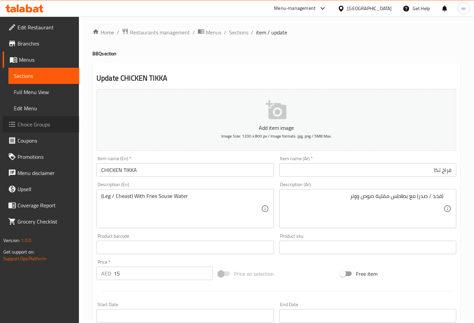
click at [48, 129] on link "Choice Groups" at bounding box center [41, 124] width 77 height 16
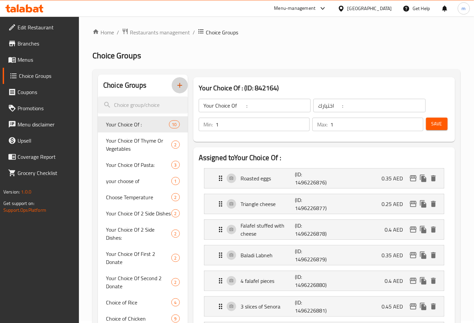
click at [180, 86] on icon "button" at bounding box center [180, 85] width 8 height 8
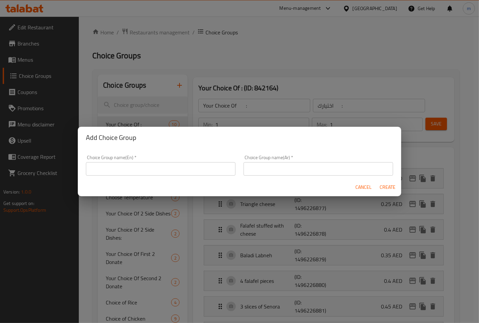
click at [154, 171] on input "text" at bounding box center [161, 168] width 150 height 13
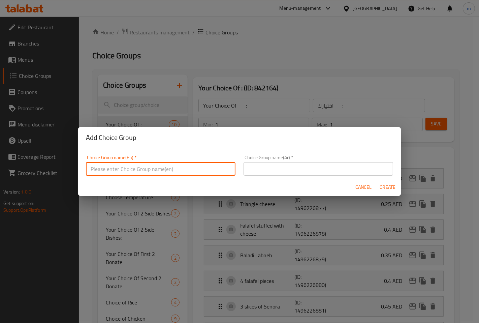
click at [129, 169] on input "text" at bounding box center [161, 168] width 150 height 13
type input "غ"
type input "your choice of"
click at [278, 168] on input "text" at bounding box center [319, 168] width 150 height 13
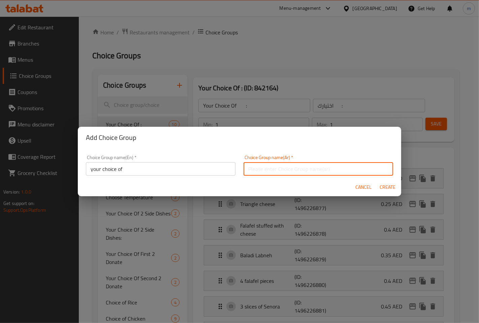
type input "اختيارك من"
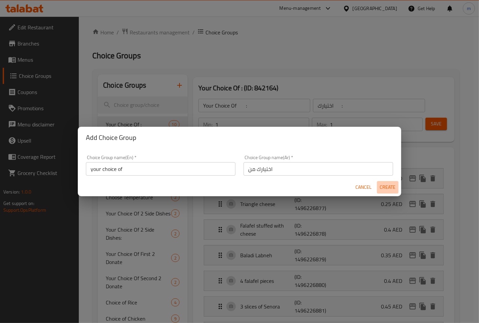
click at [386, 186] on span "Create" at bounding box center [388, 187] width 16 height 8
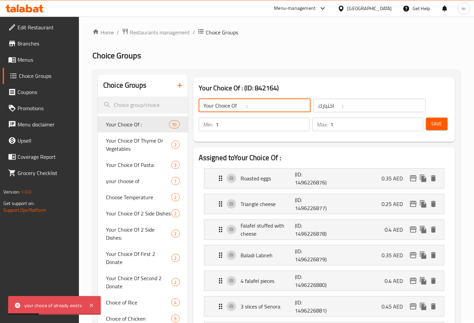
click at [251, 105] on input "Your Choice Of :" at bounding box center [255, 105] width 112 height 13
type input "Your Choice Of"
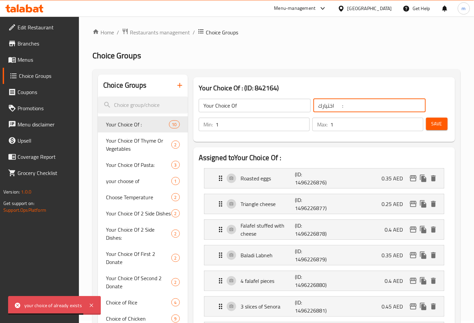
click at [341, 105] on input "اختيارك :" at bounding box center [369, 105] width 112 height 13
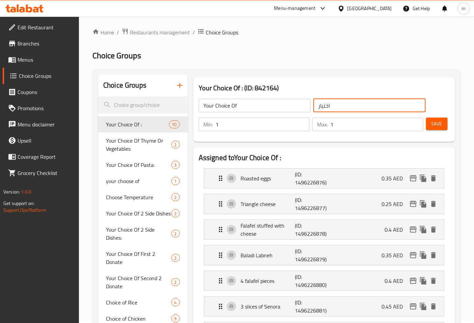
type input "اختيارك من"
click at [440, 124] on span "Save" at bounding box center [436, 124] width 11 height 8
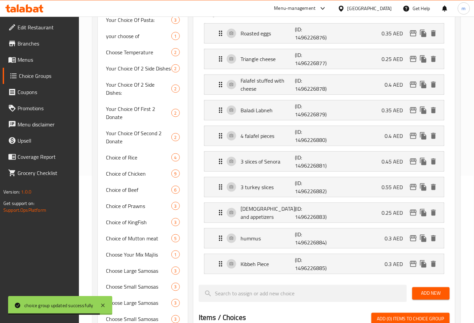
scroll to position [264, 0]
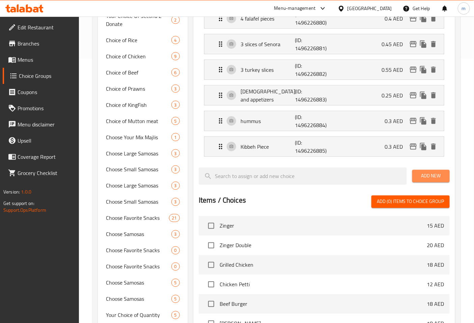
click at [433, 179] on span "Add New" at bounding box center [430, 176] width 27 height 8
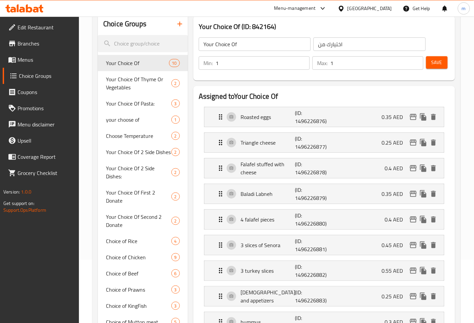
scroll to position [0, 0]
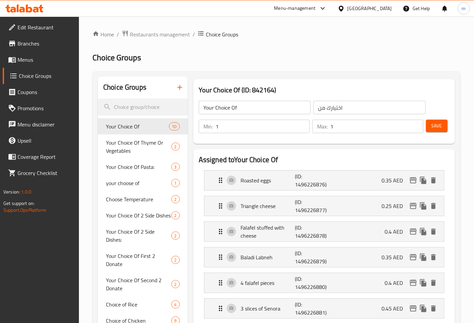
click at [181, 89] on icon "button" at bounding box center [180, 87] width 8 height 8
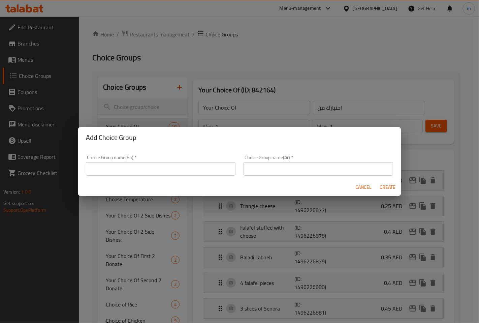
click at [140, 171] on input "text" at bounding box center [161, 168] width 150 height 13
type input "12.3"
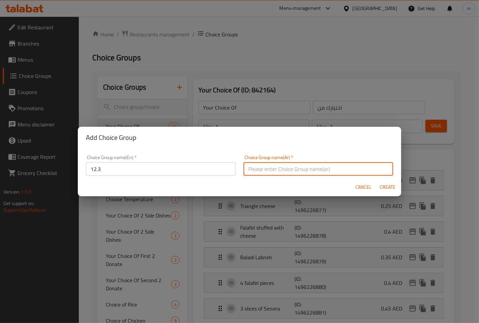
click at [281, 169] on input "text" at bounding box center [319, 168] width 150 height 13
type input "165"
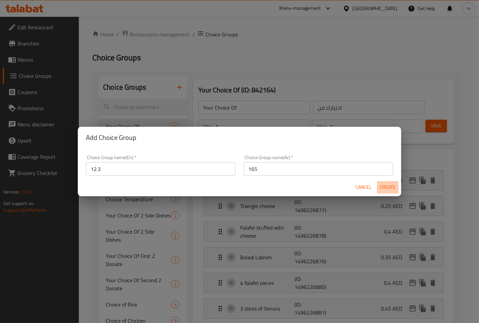
click at [385, 188] on span "Create" at bounding box center [388, 187] width 16 height 8
type input "12.3"
type input "165"
type input "0"
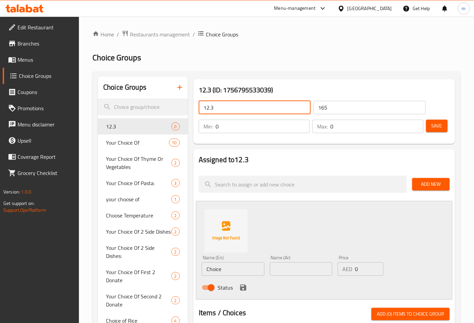
drag, startPoint x: 266, startPoint y: 105, endPoint x: 203, endPoint y: 117, distance: 64.2
click at [203, 117] on div "12.3 ​ 165 ​ Min: 0 ​ Max: 0 ​ Save" at bounding box center [324, 117] width 256 height 49
click at [281, 111] on input "text" at bounding box center [255, 107] width 112 height 13
type input "your choice of"
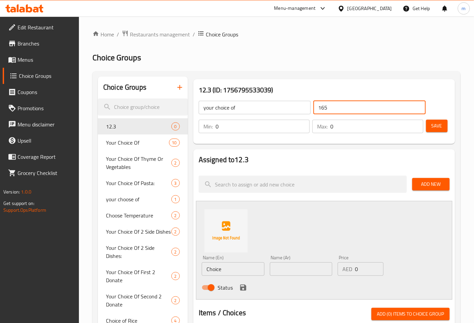
drag, startPoint x: 358, startPoint y: 105, endPoint x: 281, endPoint y: 108, distance: 77.3
click at [281, 108] on div "your choice of ​ 165 ​" at bounding box center [312, 108] width 235 height 22
type input "اختيارك من"
click at [241, 127] on input "0" at bounding box center [262, 126] width 94 height 13
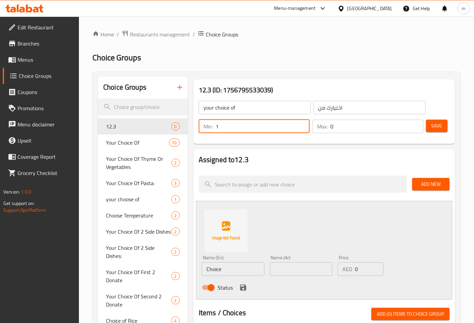
type input "1"
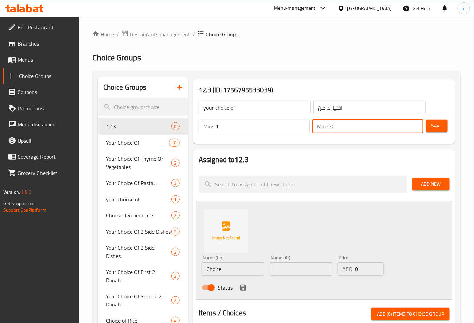
click at [369, 126] on input "0" at bounding box center [376, 126] width 93 height 13
type input "1"
click at [436, 129] on span "Save" at bounding box center [436, 126] width 11 height 8
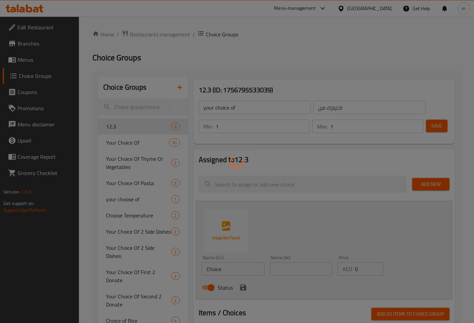
click at [225, 269] on div at bounding box center [237, 161] width 474 height 323
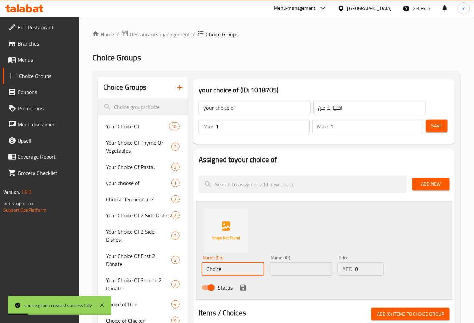
drag, startPoint x: 225, startPoint y: 272, endPoint x: 200, endPoint y: 270, distance: 24.7
click at [200, 270] on div "Name (En) Choice Name (En)" at bounding box center [233, 265] width 68 height 26
type input "م"
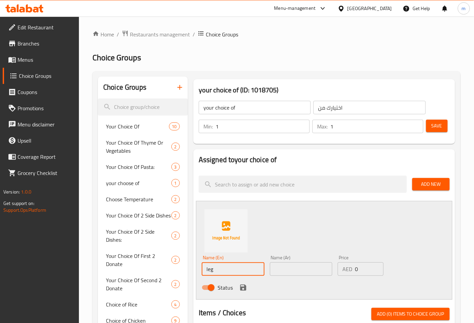
type input "leg"
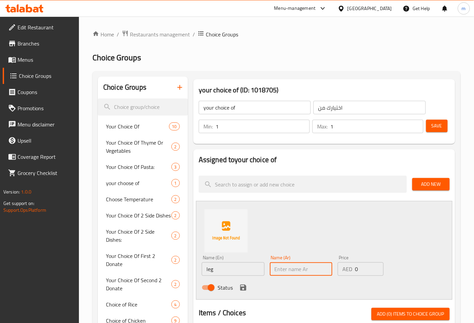
click at [281, 266] on input "text" at bounding box center [301, 268] width 63 height 13
type input "فخذ"
click at [238, 288] on button "save" at bounding box center [243, 288] width 10 height 10
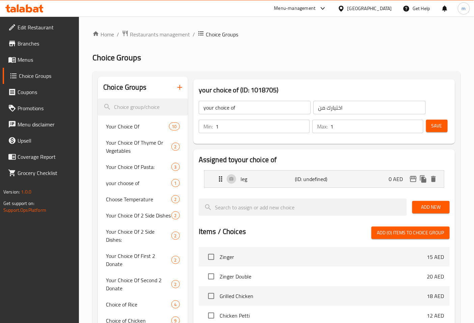
click at [422, 204] on span "Add New" at bounding box center [430, 207] width 27 height 8
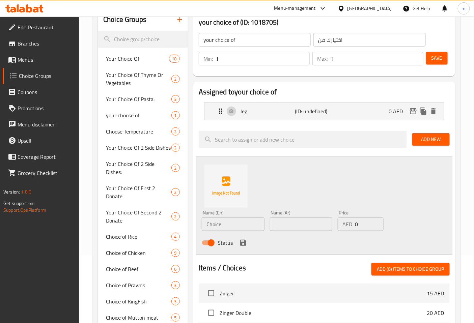
scroll to position [75, 0]
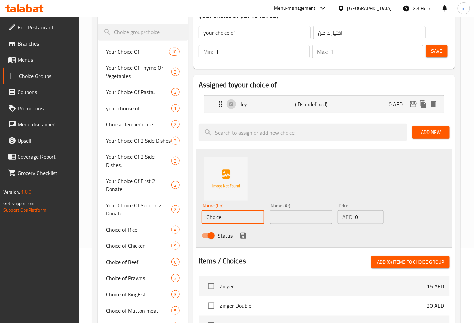
drag, startPoint x: 234, startPoint y: 218, endPoint x: 188, endPoint y: 215, distance: 46.7
type input "ؤ"
type input "cheast"
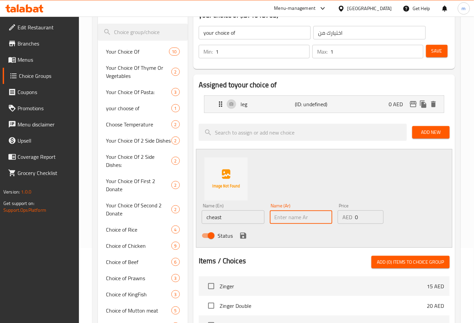
click at [277, 214] on input "text" at bounding box center [301, 216] width 63 height 13
type input "w"
type input "صدر"
click at [256, 234] on div "Status" at bounding box center [301, 236] width 204 height 18
click at [245, 237] on icon "save" at bounding box center [243, 236] width 6 height 6
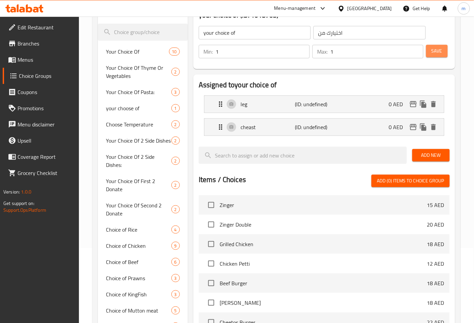
click at [444, 54] on button "Save" at bounding box center [437, 51] width 22 height 12
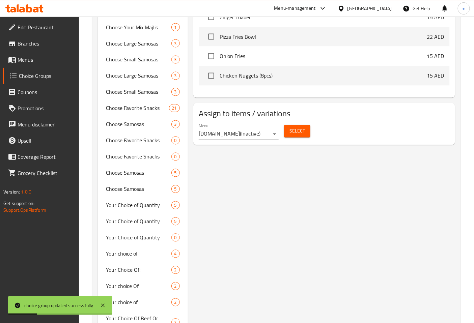
scroll to position [375, 0]
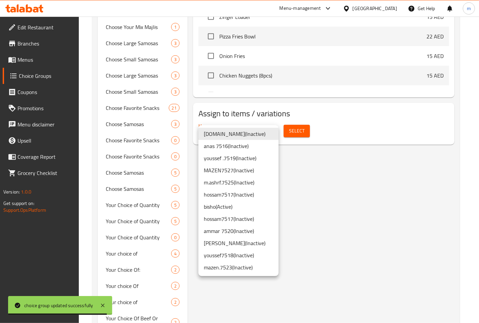
click at [237, 173] on li "MAZEN7527 ( Inactive )" at bounding box center [239, 170] width 80 height 12
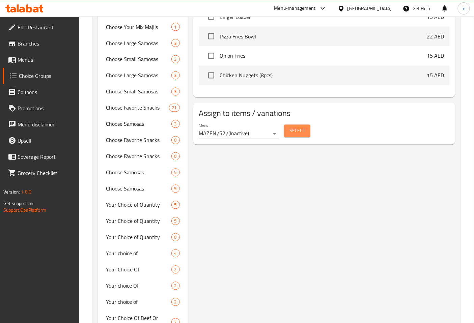
click at [291, 130] on span "Select" at bounding box center [297, 131] width 16 height 8
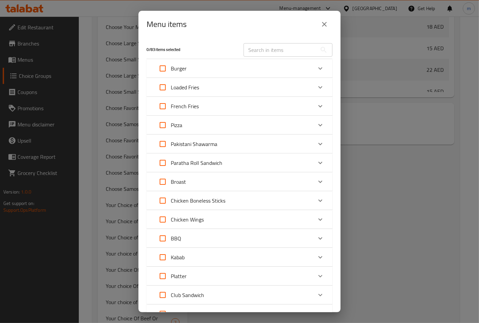
click at [276, 51] on input "text" at bounding box center [280, 49] width 73 height 13
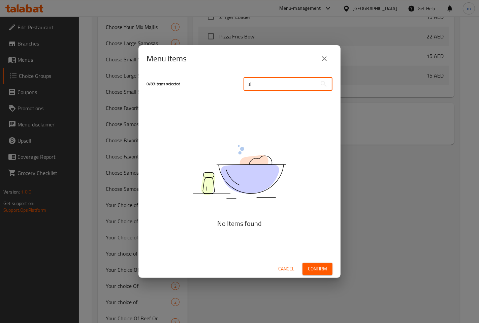
type input "ل"
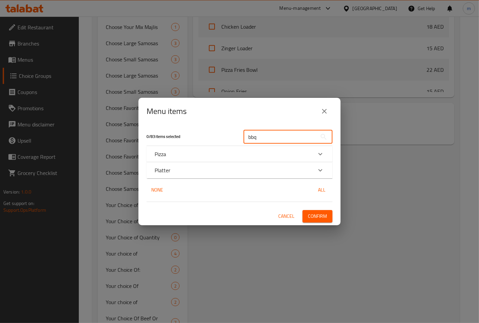
click at [321, 158] on icon "Expand" at bounding box center [321, 154] width 8 height 8
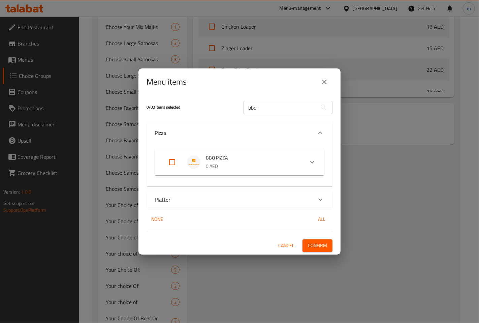
click at [319, 130] on icon "Expand" at bounding box center [321, 133] width 8 height 8
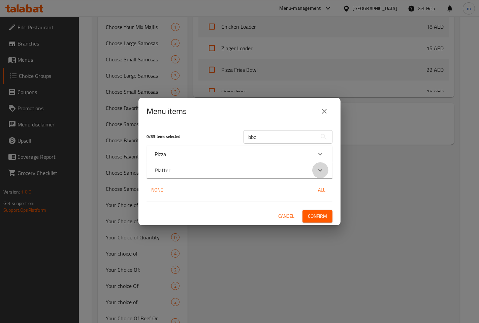
click at [321, 172] on icon "Expand" at bounding box center [321, 170] width 8 height 8
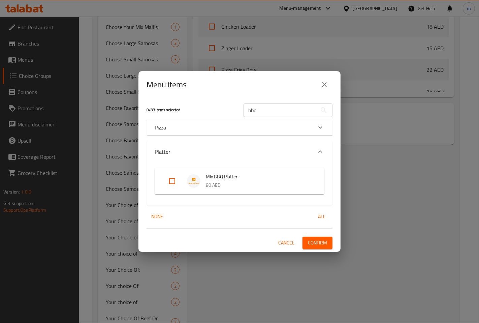
click at [320, 148] on icon "Expand" at bounding box center [321, 152] width 8 height 8
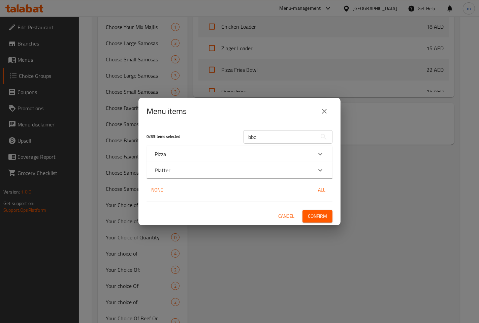
click at [285, 139] on input "bbq" at bounding box center [280, 136] width 73 height 13
type input "b"
type input "BBQ"
click at [328, 112] on icon "close" at bounding box center [325, 111] width 8 height 8
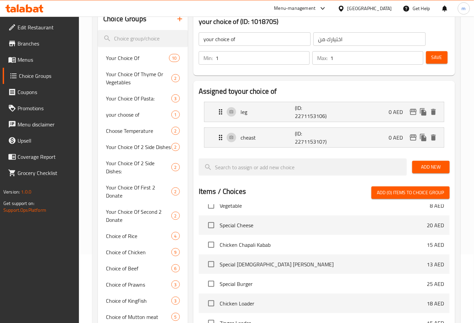
scroll to position [0, 0]
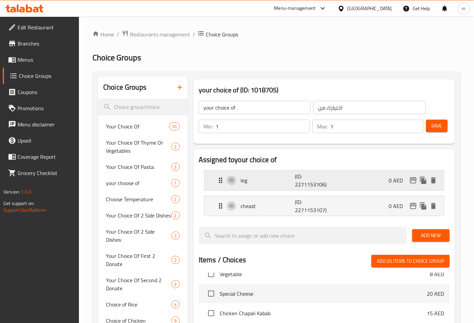
click at [335, 180] on div "leg (ID: 2271153106) 0 AED" at bounding box center [325, 181] width 219 height 20
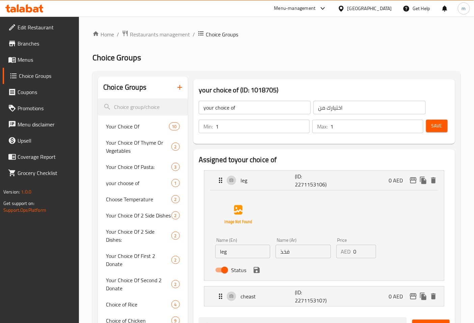
scroll to position [112, 0]
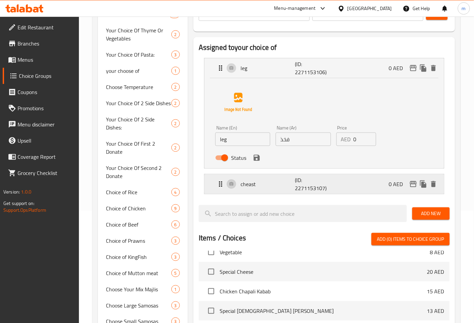
click at [327, 192] on div "cheast (ID: 2271153107) 0 AED" at bounding box center [325, 184] width 219 height 20
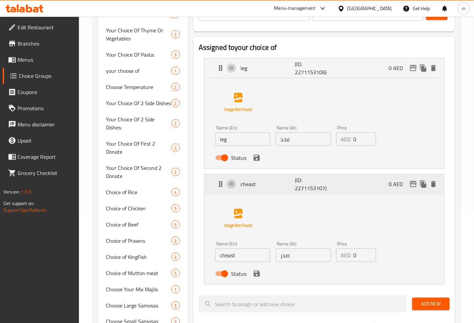
click at [327, 192] on div "cheast (ID: 2271153107) 0 AED" at bounding box center [325, 184] width 219 height 20
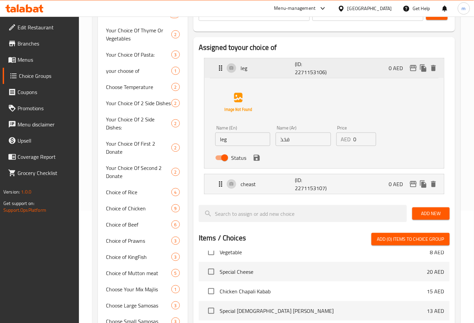
click at [320, 68] on p "(ID: 2271153106)" at bounding box center [313, 68] width 36 height 16
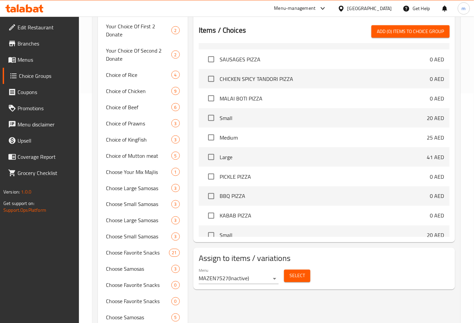
scroll to position [299, 0]
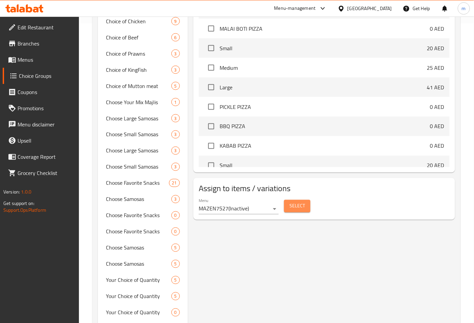
click at [298, 207] on span "Select" at bounding box center [297, 206] width 16 height 8
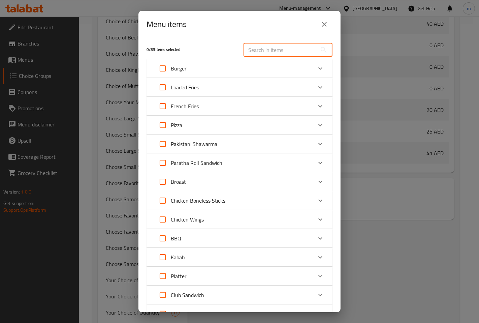
click at [270, 49] on input "text" at bounding box center [280, 49] width 73 height 13
type input "BBQ"
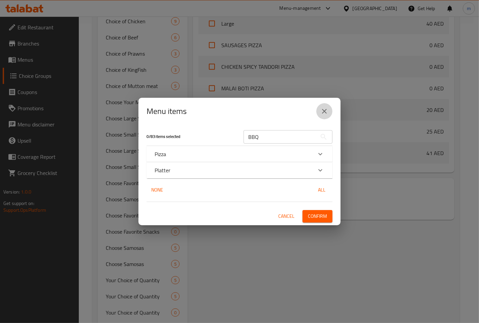
click at [324, 110] on icon "close" at bounding box center [325, 111] width 8 height 8
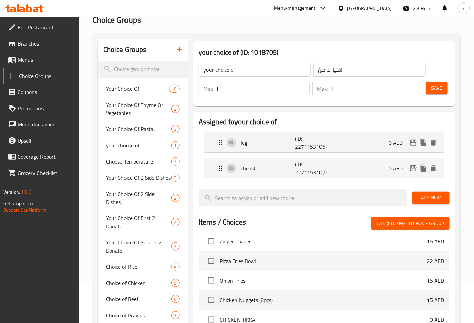
scroll to position [37, 0]
click at [438, 81] on div "Save" at bounding box center [434, 89] width 21 height 16
click at [442, 88] on span "Save" at bounding box center [436, 88] width 11 height 8
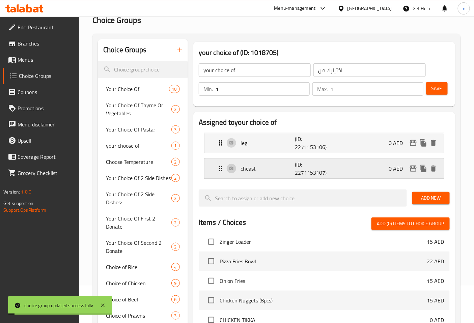
scroll to position [262, 0]
click at [269, 149] on div "leg (ID: 2271153106) 0 AED" at bounding box center [325, 143] width 219 height 20
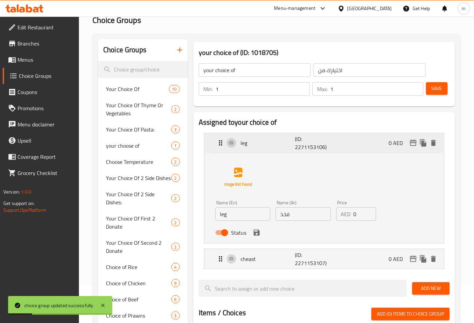
click at [270, 149] on div "leg (ID: 2271153106) 0 AED" at bounding box center [325, 143] width 219 height 20
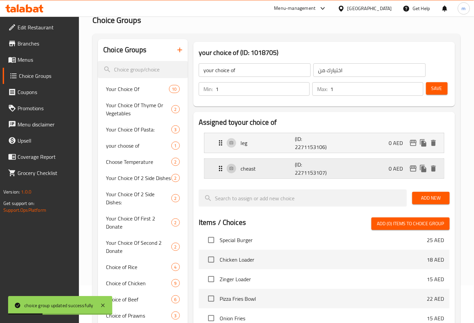
click at [272, 163] on div "cheast (ID: 2271153107) 0 AED" at bounding box center [325, 169] width 219 height 20
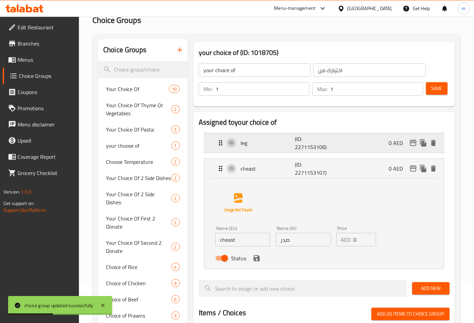
click at [272, 144] on p "leg" at bounding box center [267, 143] width 54 height 8
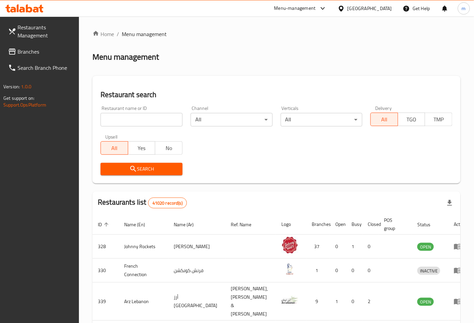
click at [17, 53] on span at bounding box center [12, 52] width 9 height 8
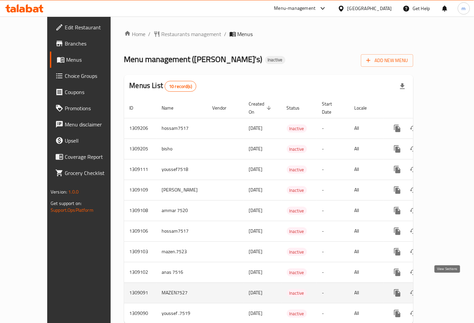
click at [446, 289] on icon "enhanced table" at bounding box center [446, 293] width 8 height 8
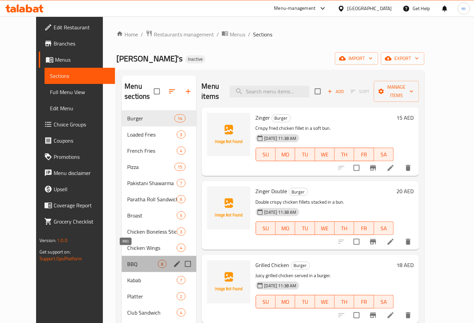
click at [127, 260] on span "BBQ" at bounding box center [142, 264] width 31 height 8
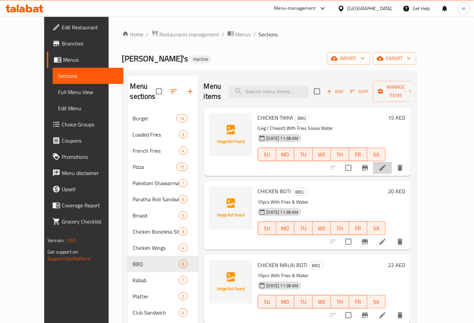
click at [392, 163] on li at bounding box center [382, 168] width 19 height 12
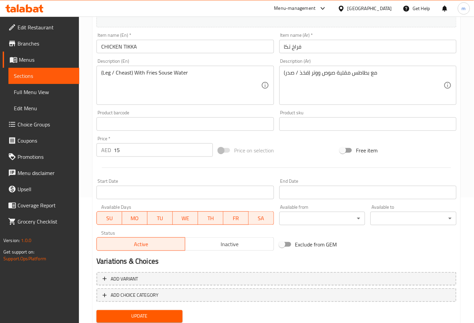
scroll to position [147, 0]
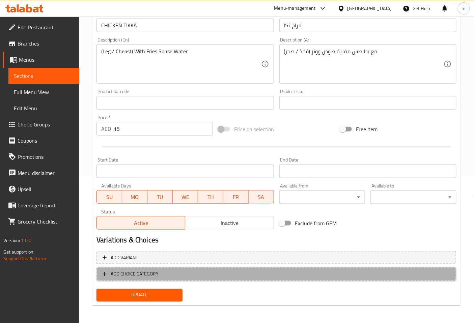
click at [142, 274] on span "ADD CHOICE CATEGORY" at bounding box center [135, 274] width 48 height 8
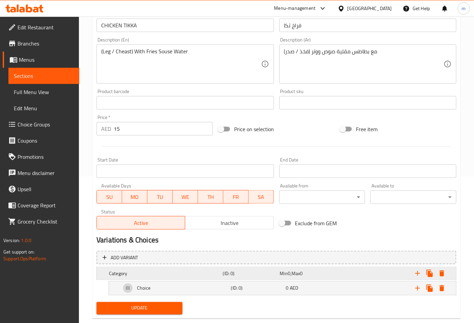
click at [288, 275] on span "0" at bounding box center [289, 273] width 3 height 9
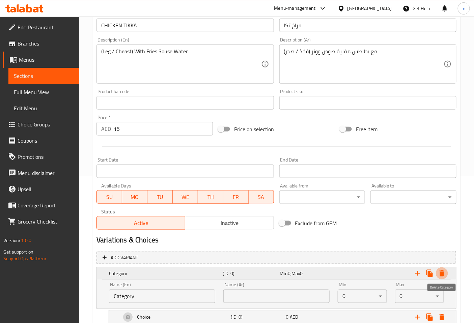
click at [442, 277] on icon "Expand" at bounding box center [442, 273] width 8 height 8
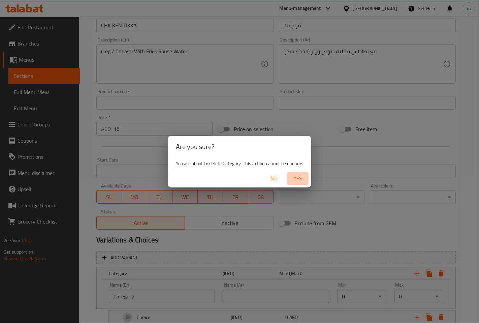
click at [297, 177] on span "Yes" at bounding box center [298, 178] width 16 height 8
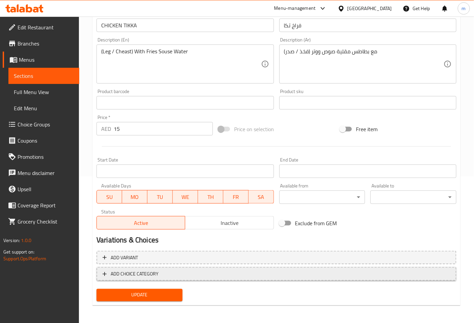
click at [118, 275] on span "ADD CHOICE CATEGORY" at bounding box center [135, 274] width 48 height 8
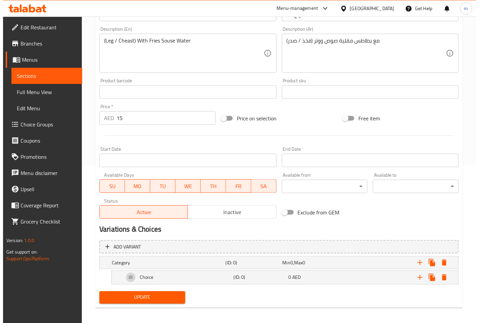
scroll to position [160, 0]
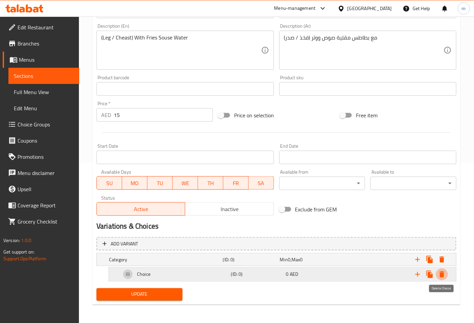
click at [443, 274] on icon "Expand" at bounding box center [441, 274] width 5 height 6
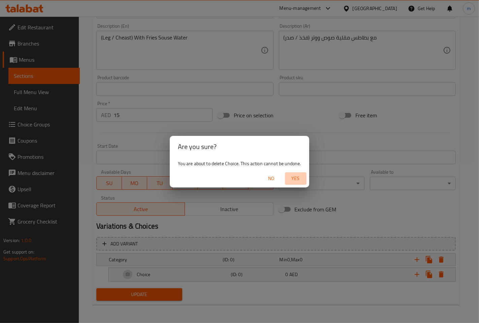
click at [299, 182] on span "Yes" at bounding box center [296, 178] width 16 height 8
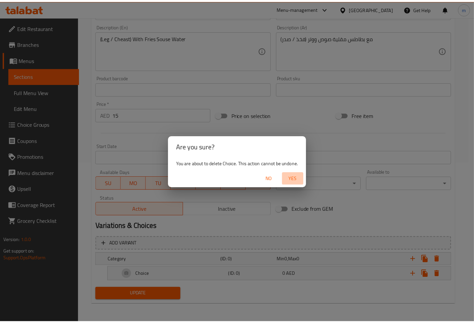
scroll to position [147, 0]
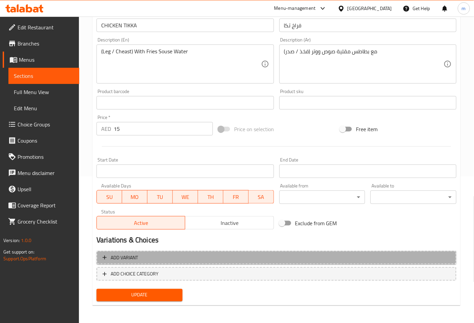
click at [126, 256] on span "Add variant" at bounding box center [124, 258] width 27 height 8
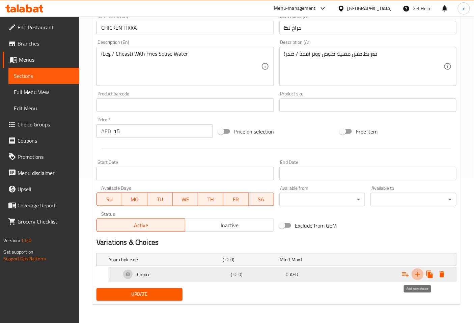
click at [419, 272] on icon "Expand" at bounding box center [417, 274] width 8 height 8
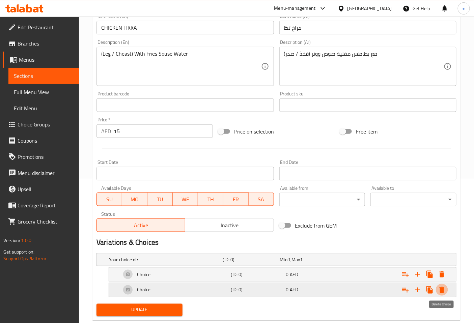
click at [444, 289] on icon "Expand" at bounding box center [442, 290] width 8 height 8
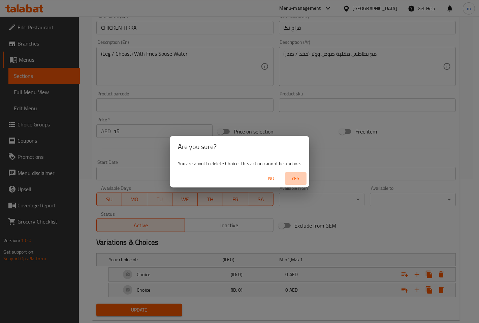
click at [299, 180] on span "Yes" at bounding box center [296, 178] width 16 height 8
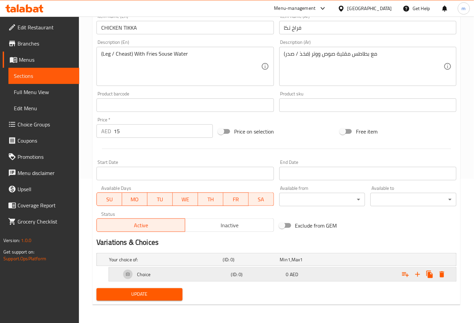
click at [445, 274] on icon "Expand" at bounding box center [442, 274] width 8 height 8
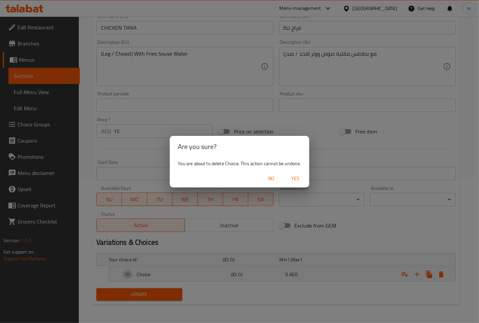
click at [304, 179] on span "Yes" at bounding box center [296, 178] width 16 height 8
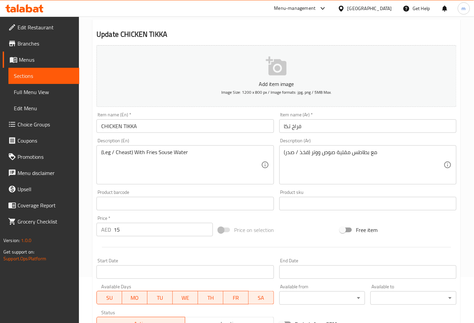
scroll to position [0, 0]
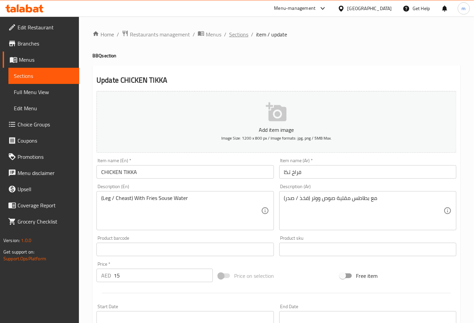
click at [243, 37] on span "Sections" at bounding box center [238, 34] width 19 height 8
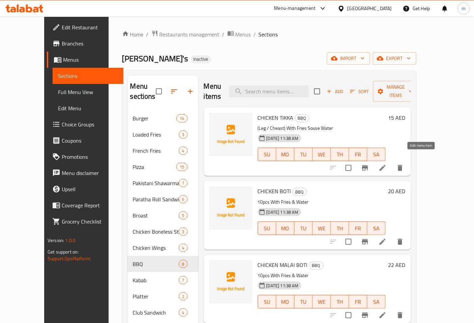
click at [386, 164] on icon at bounding box center [382, 168] width 8 height 8
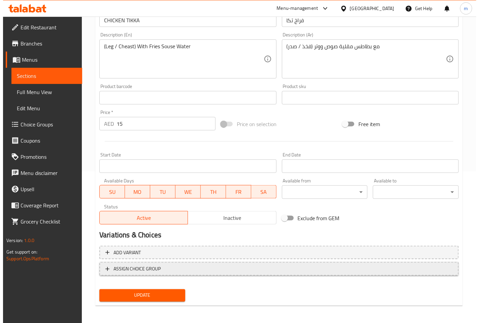
scroll to position [152, 0]
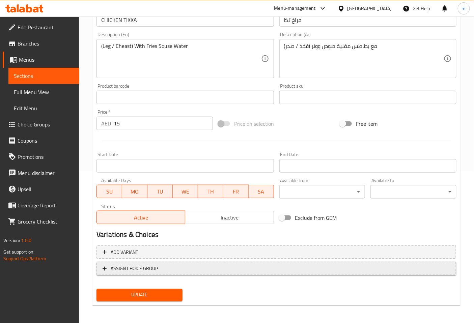
click at [105, 268] on icon "button" at bounding box center [104, 268] width 7 height 7
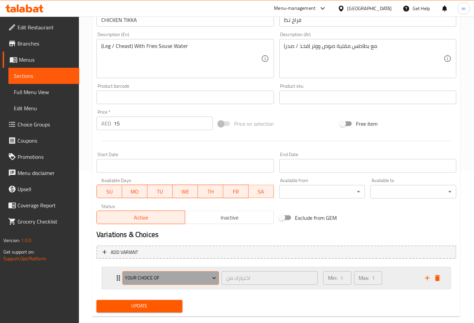
click at [199, 275] on span "Your Choice Of" at bounding box center [170, 278] width 91 height 8
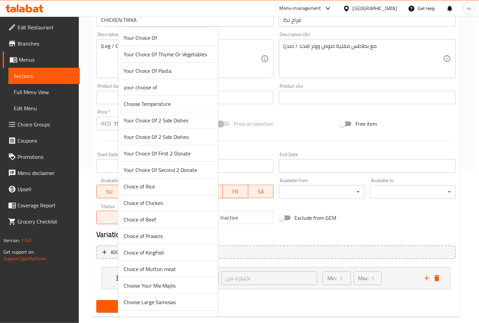
click at [348, 212] on div at bounding box center [239, 161] width 479 height 323
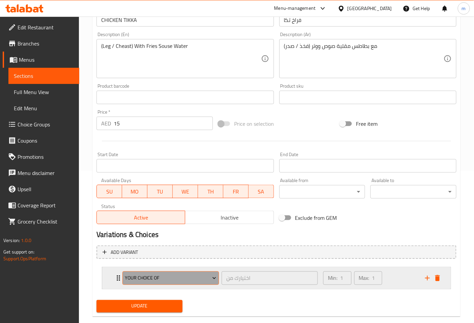
click at [174, 282] on button "Your Choice Of" at bounding box center [170, 277] width 96 height 13
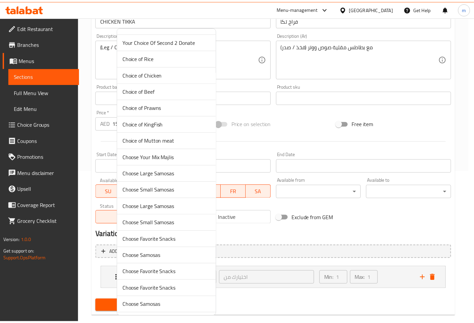
scroll to position [0, 0]
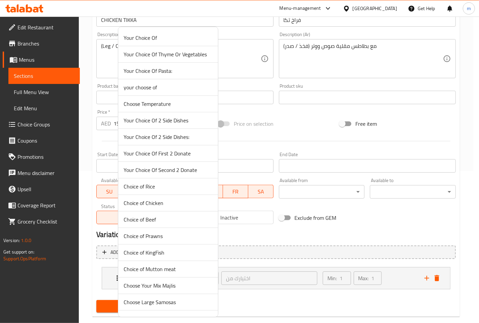
click at [323, 239] on div at bounding box center [239, 161] width 479 height 323
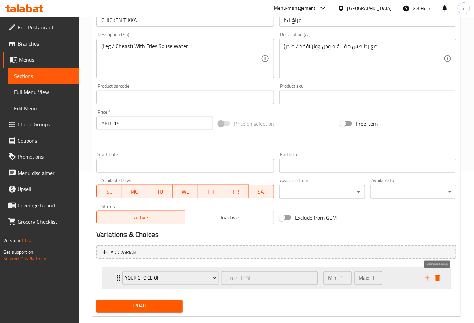
click at [440, 278] on icon "delete" at bounding box center [437, 278] width 8 height 8
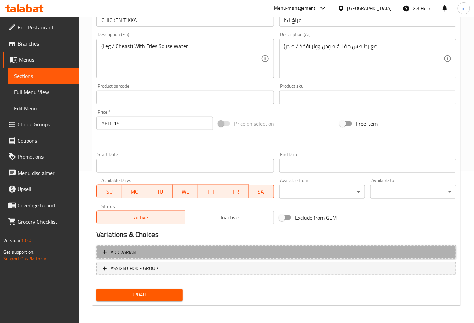
click at [129, 254] on span "Add variant" at bounding box center [124, 252] width 27 height 8
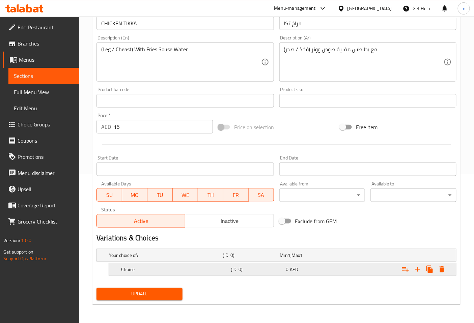
click at [319, 259] on div "0 AED" at bounding box center [307, 255] width 54 height 7
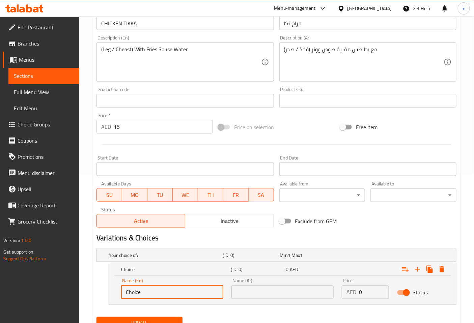
click at [163, 294] on input "Choice" at bounding box center [172, 292] width 102 height 13
drag, startPoint x: 153, startPoint y: 293, endPoint x: 113, endPoint y: 297, distance: 40.3
click at [113, 297] on div "Name (En) Choice Name (En) Name (Ar) Name (Ar) Price AED 0 Price Status" at bounding box center [282, 290] width 347 height 29
type input "leg"
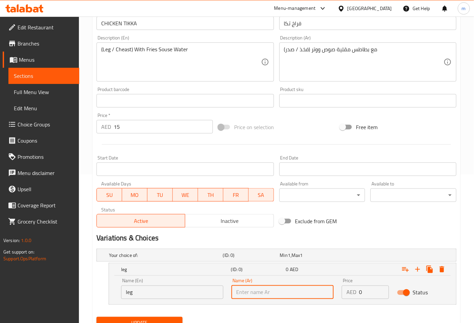
click at [253, 295] on input "text" at bounding box center [282, 292] width 102 height 13
type input "فخذ"
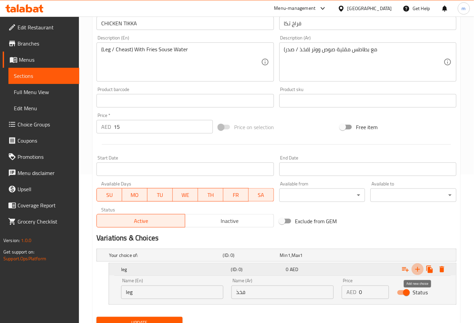
click at [420, 272] on icon "Expand" at bounding box center [417, 269] width 8 height 8
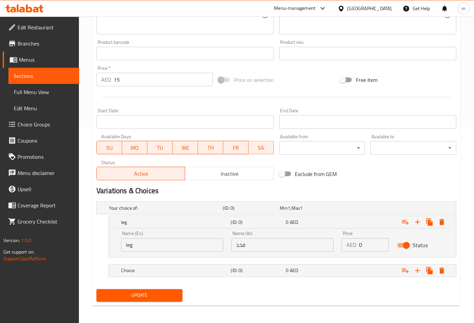
scroll to position [197, 0]
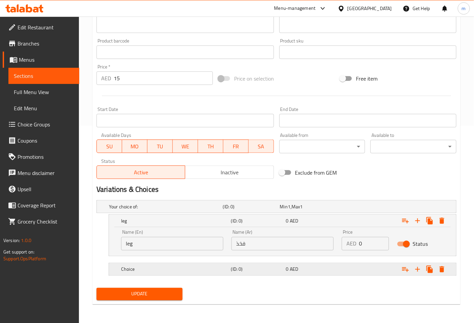
click at [199, 210] on h5 "Choice" at bounding box center [164, 206] width 111 height 7
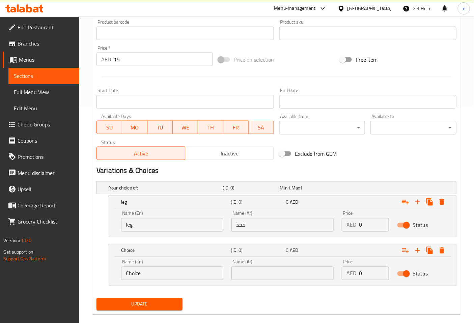
scroll to position [226, 0]
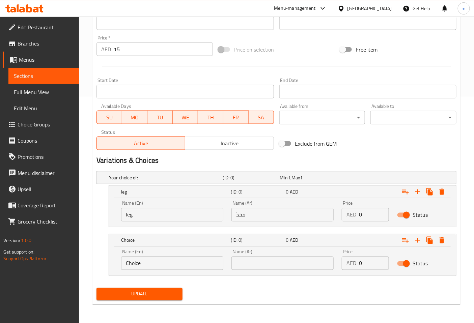
click at [169, 263] on input "Choice" at bounding box center [172, 263] width 102 height 13
drag, startPoint x: 147, startPoint y: 264, endPoint x: 111, endPoint y: 270, distance: 36.0
click at [111, 270] on div "Name (En) Choice Name (En) Name (Ar) Name (Ar) Price AED 0 Price Status" at bounding box center [282, 261] width 347 height 29
type input "ؤ"
type input "cheast"
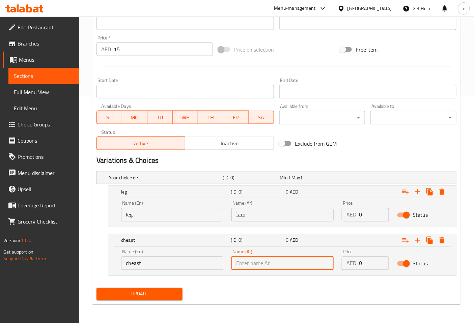
click at [243, 262] on input "text" at bounding box center [282, 263] width 102 height 13
type input "w"
type input "صدر"
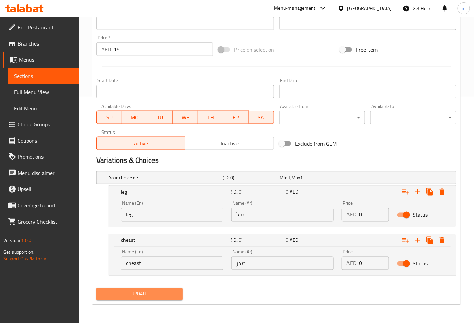
click at [121, 299] on button "Update" at bounding box center [139, 294] width 86 height 12
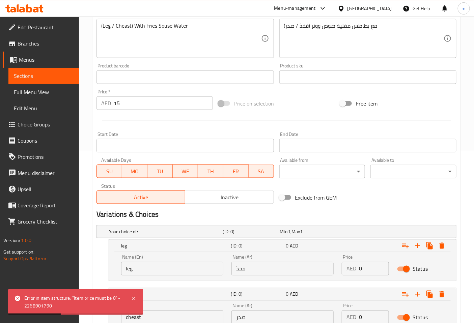
scroll to position [114, 0]
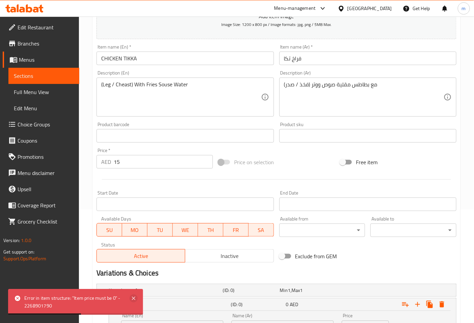
click at [135, 298] on icon at bounding box center [133, 298] width 8 height 8
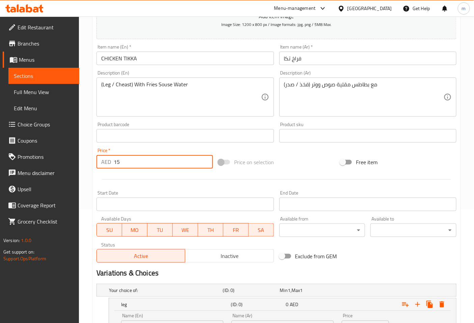
drag, startPoint x: 131, startPoint y: 165, endPoint x: 112, endPoint y: 166, distance: 18.6
click at [112, 166] on div "AED 15 Price *" at bounding box center [154, 161] width 116 height 13
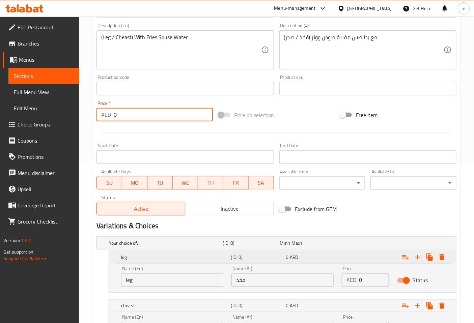
scroll to position [226, 0]
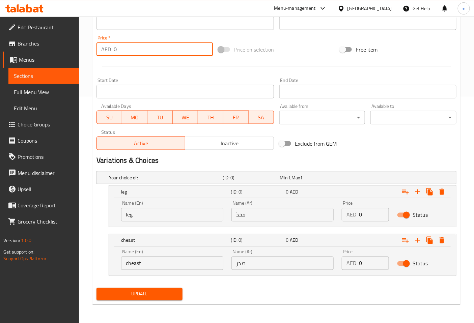
type input "0"
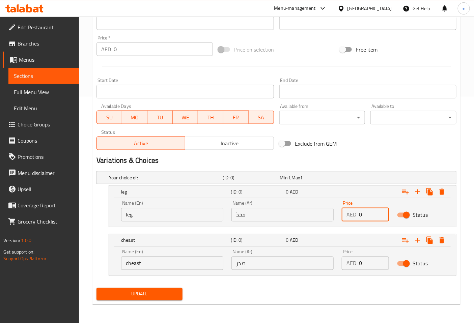
drag, startPoint x: 371, startPoint y: 217, endPoint x: 357, endPoint y: 217, distance: 13.8
click at [357, 217] on div "AED 0 Price" at bounding box center [364, 214] width 47 height 13
type input "15"
drag, startPoint x: 364, startPoint y: 262, endPoint x: 352, endPoint y: 267, distance: 13.6
click at [352, 267] on div "AED 0 Price" at bounding box center [364, 263] width 47 height 13
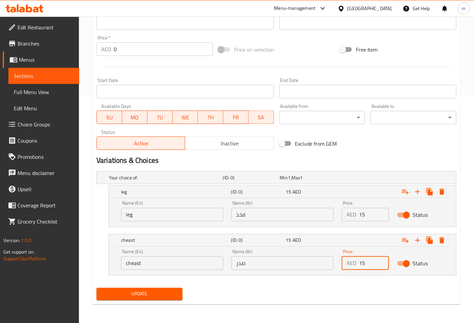
type input "15"
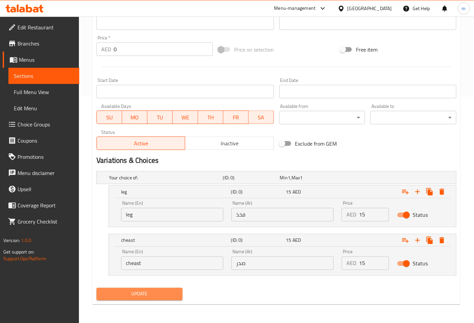
click at [148, 295] on span "Update" at bounding box center [139, 294] width 75 height 8
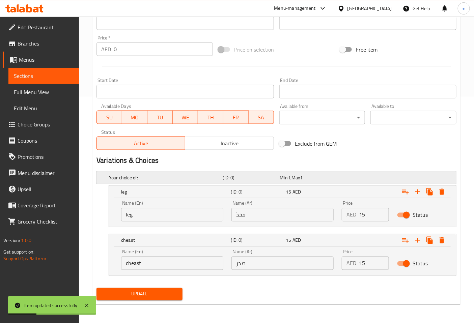
click at [206, 176] on h5 "Your choice of:" at bounding box center [164, 177] width 111 height 7
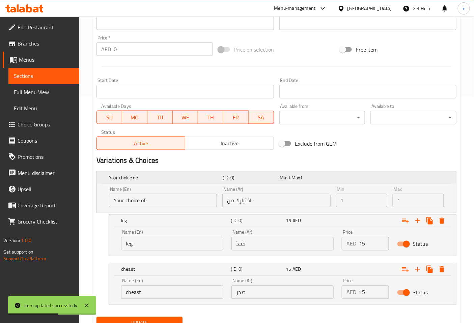
click at [204, 178] on h5 "Your choice of:" at bounding box center [164, 177] width 111 height 7
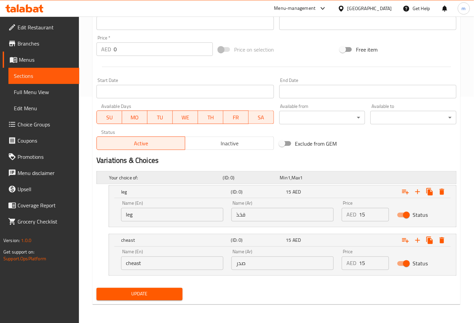
click at [189, 180] on h5 "Your choice of:" at bounding box center [164, 177] width 111 height 7
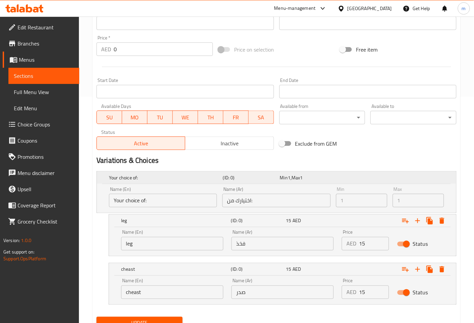
click at [189, 180] on h5 "Your choice of:" at bounding box center [164, 177] width 111 height 7
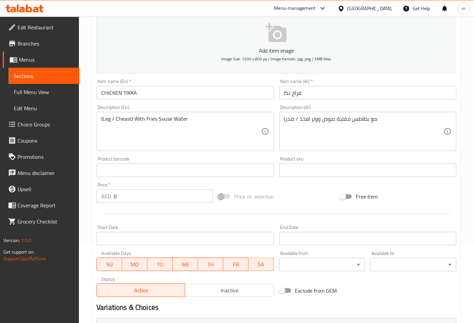
scroll to position [0, 0]
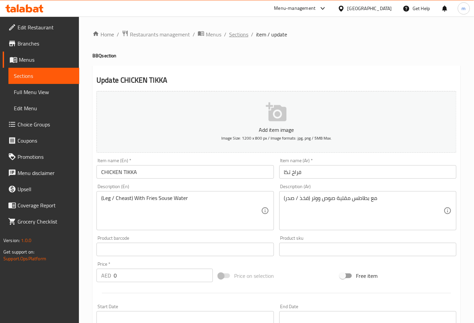
click at [239, 32] on span "Sections" at bounding box center [238, 34] width 19 height 8
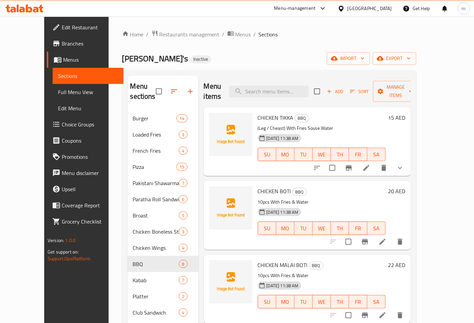
click at [376, 162] on li at bounding box center [366, 168] width 19 height 12
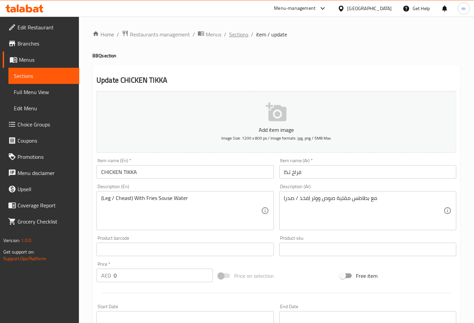
click at [241, 33] on span "Sections" at bounding box center [238, 34] width 19 height 8
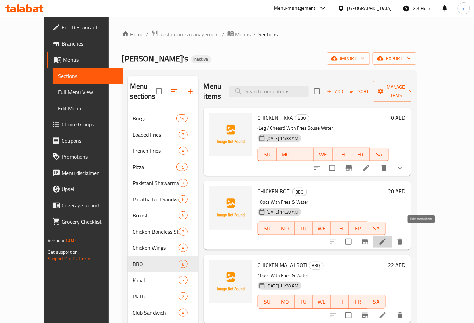
click at [386, 238] on icon at bounding box center [382, 242] width 8 height 8
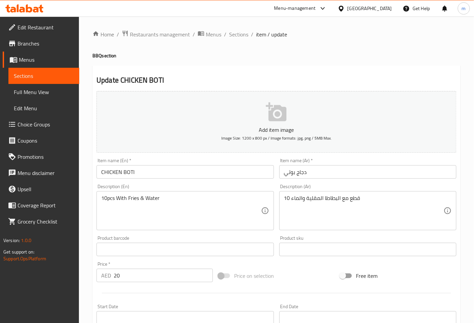
click at [336, 175] on input "دجاج بوتي" at bounding box center [367, 171] width 177 height 13
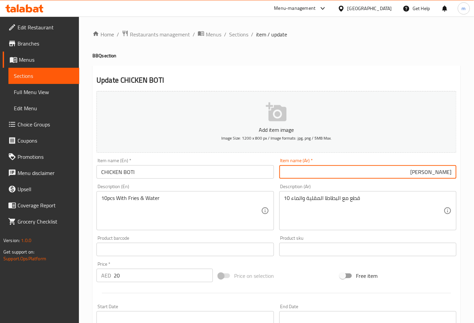
type input "فراخ بوتي"
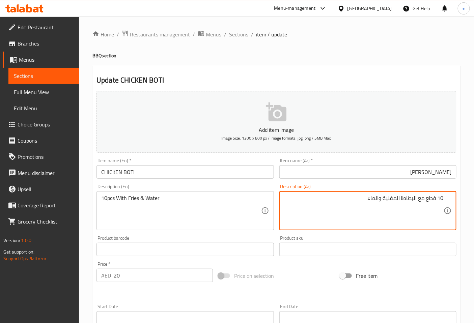
drag, startPoint x: 399, startPoint y: 197, endPoint x: 402, endPoint y: 200, distance: 4.6
click at [402, 200] on textarea "10 قطع مع البطاطا المقلية والماء" at bounding box center [363, 211] width 159 height 32
click at [366, 197] on textarea "10 قطع مع البطاطس لمقلية والماء" at bounding box center [363, 211] width 159 height 32
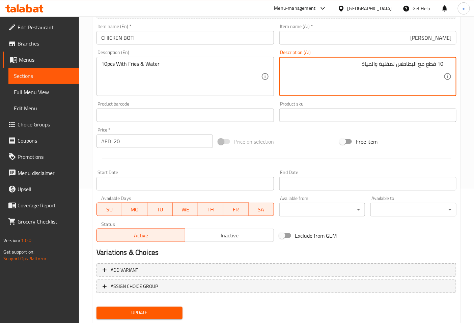
scroll to position [152, 0]
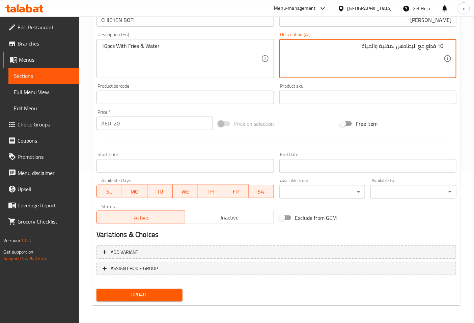
type textarea "10 قطع مع البطاطس لمقلية والمياة"
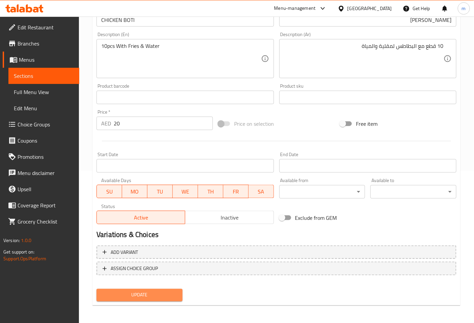
click at [159, 297] on span "Update" at bounding box center [139, 295] width 75 height 8
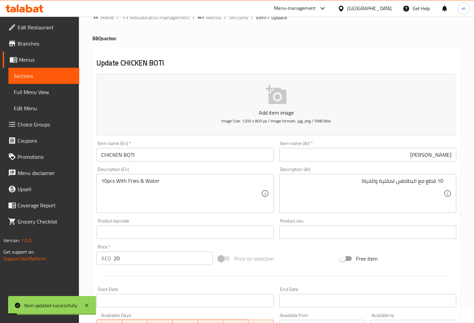
scroll to position [0, 0]
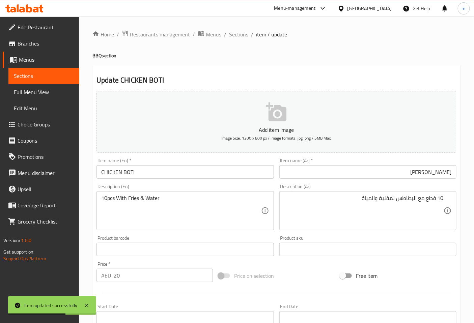
click at [234, 32] on span "Sections" at bounding box center [238, 34] width 19 height 8
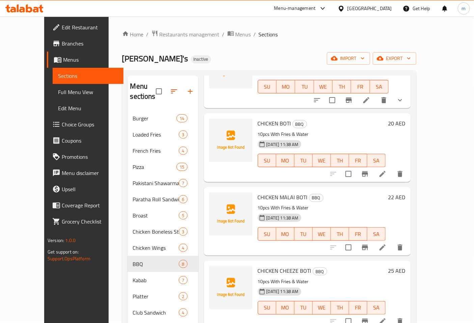
scroll to position [75, 0]
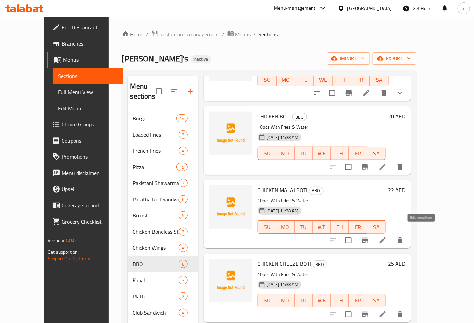
click at [385, 237] on icon at bounding box center [382, 240] width 6 height 6
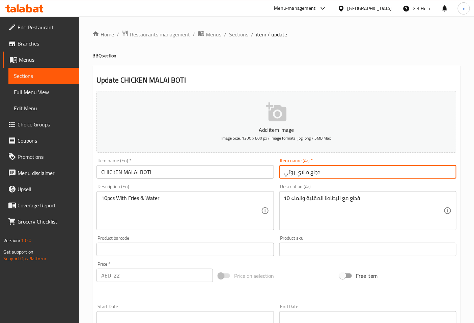
drag, startPoint x: 310, startPoint y: 175, endPoint x: 330, endPoint y: 175, distance: 19.6
click at [330, 175] on input "دجاج مالاي بوتي" at bounding box center [367, 171] width 177 height 13
type input "فراخ مالاي بوتي"
click at [370, 175] on input "فراخ مالاي بوتي" at bounding box center [367, 171] width 177 height 13
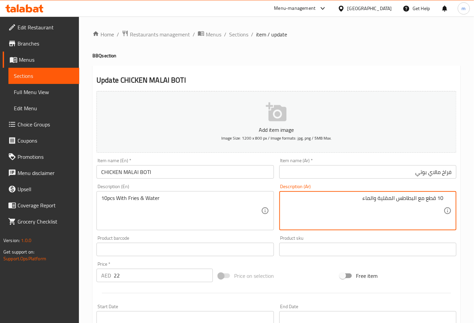
drag, startPoint x: 360, startPoint y: 197, endPoint x: 368, endPoint y: 200, distance: 8.8
click at [368, 200] on textarea "10 قطع مع البطاطس المقلية والماء" at bounding box center [363, 211] width 159 height 32
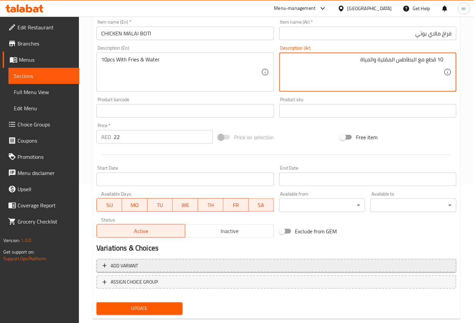
scroll to position [152, 0]
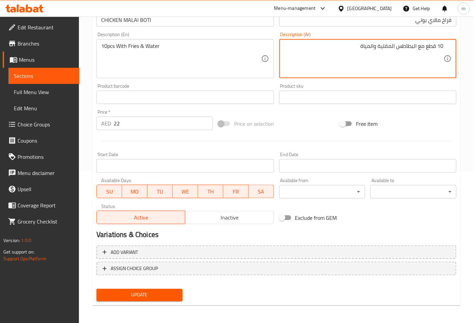
type textarea "10 قطع مع البطاطس المقلية والمياة"
click at [149, 295] on span "Update" at bounding box center [139, 295] width 75 height 8
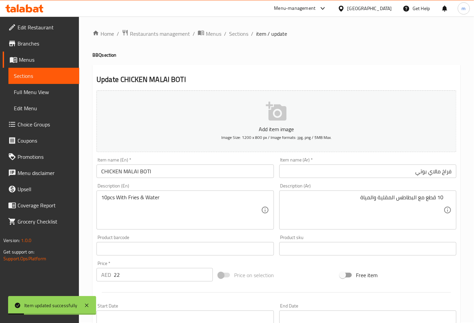
scroll to position [0, 0]
click at [238, 35] on span "Sections" at bounding box center [238, 34] width 19 height 8
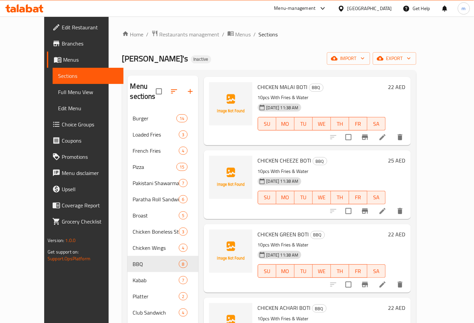
scroll to position [187, 0]
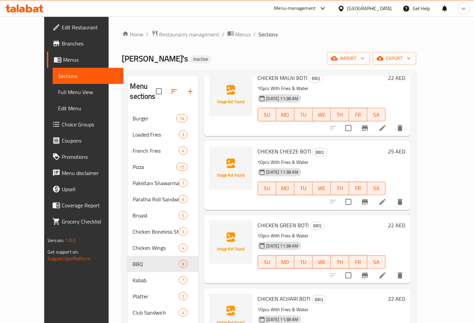
click at [386, 198] on icon at bounding box center [382, 202] width 8 height 8
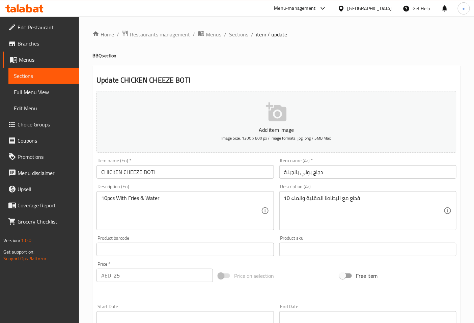
drag, startPoint x: 338, startPoint y: 172, endPoint x: 336, endPoint y: 177, distance: 5.0
click at [337, 176] on input "دجاج بوتي بالجبنة" at bounding box center [367, 171] width 177 height 13
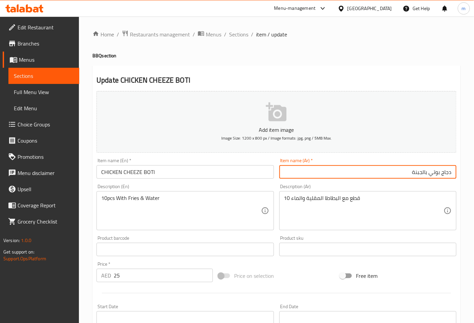
drag, startPoint x: 441, startPoint y: 174, endPoint x: 477, endPoint y: 174, distance: 36.4
click at [474, 174] on html "​ Menu-management United Arab Emirates Get Help m Edit Restaurant Branches Menu…" at bounding box center [237, 161] width 474 height 323
type input "فراخ بوتي بالجبنة"
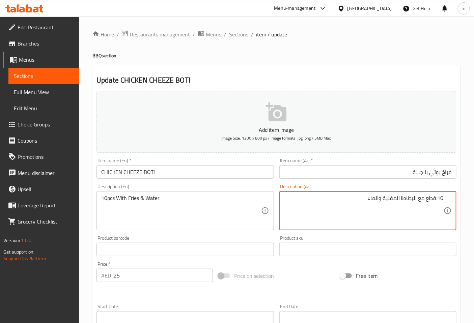
drag, startPoint x: 398, startPoint y: 198, endPoint x: 403, endPoint y: 201, distance: 5.6
click at [403, 201] on textarea "10 قطع مع البطاطا المقلية والماء" at bounding box center [363, 211] width 159 height 32
click at [404, 214] on textarea "10 قطع مع البطاطا المقلية والماء" at bounding box center [363, 211] width 159 height 32
drag, startPoint x: 400, startPoint y: 197, endPoint x: 402, endPoint y: 201, distance: 4.1
click at [402, 201] on textarea "10 قطع مع البطاطا المقلية والماء" at bounding box center [363, 211] width 159 height 32
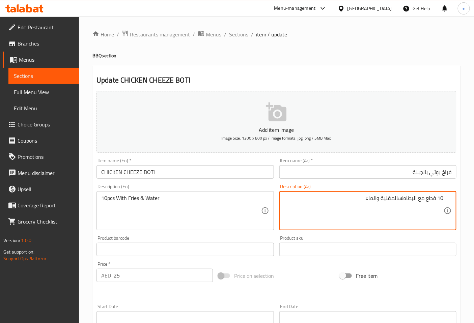
drag, startPoint x: 363, startPoint y: 199, endPoint x: 370, endPoint y: 199, distance: 6.7
click at [370, 199] on textarea "10 قطع مع البطاطسالمقلية والماء" at bounding box center [363, 211] width 159 height 32
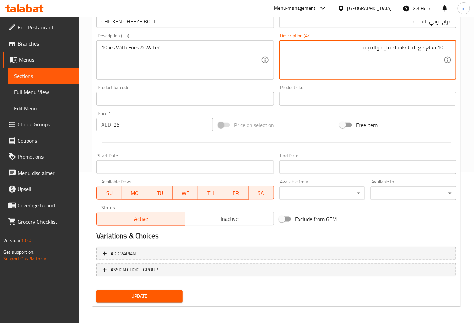
scroll to position [152, 0]
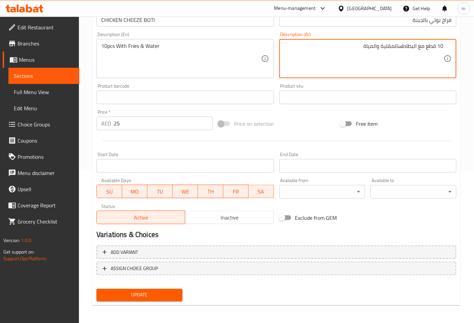
type textarea "10 قطع مع البطاطسالمقلية والمياة"
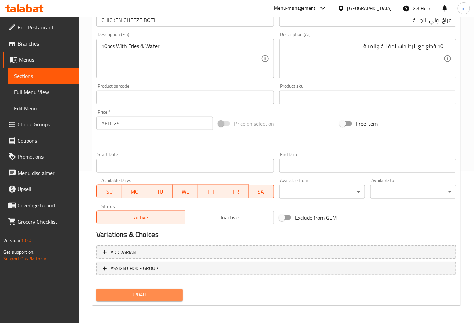
click at [175, 296] on span "Update" at bounding box center [139, 295] width 75 height 8
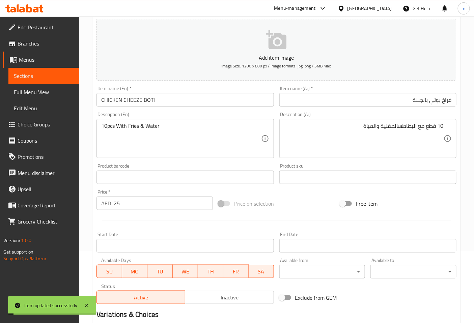
scroll to position [0, 0]
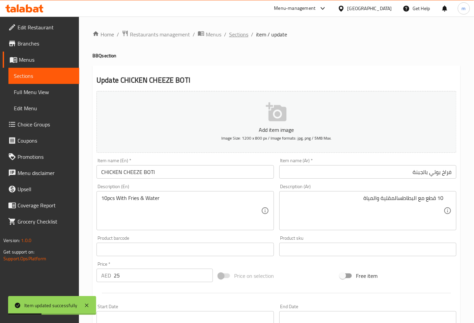
click at [243, 36] on span "Sections" at bounding box center [238, 34] width 19 height 8
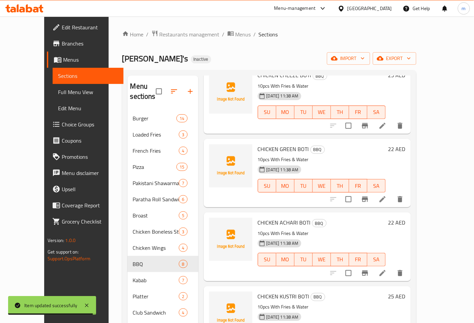
scroll to position [282, 0]
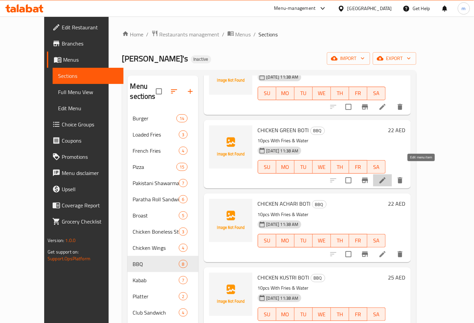
click at [385, 177] on icon at bounding box center [382, 180] width 6 height 6
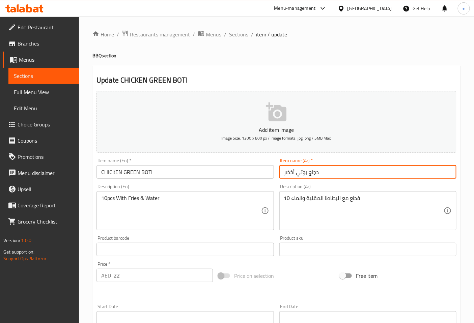
click at [341, 170] on input "دجاج بوتي أخضر" at bounding box center [367, 171] width 177 height 13
drag, startPoint x: 442, startPoint y: 173, endPoint x: 457, endPoint y: 173, distance: 15.5
click at [457, 173] on div "Item name (Ar)   * دجاج بوتي أخضر Item name (Ar) *" at bounding box center [367, 168] width 182 height 26
drag, startPoint x: 417, startPoint y: 173, endPoint x: 428, endPoint y: 171, distance: 12.0
click at [428, 171] on input "فراخ بوتي أخضر" at bounding box center [367, 171] width 177 height 13
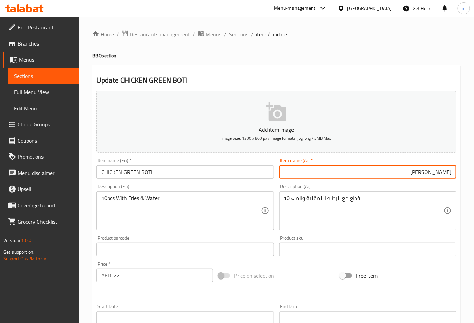
click at [442, 172] on input "فراخ بوتي" at bounding box center [367, 171] width 177 height 13
type input "فراخ جرين بوتي"
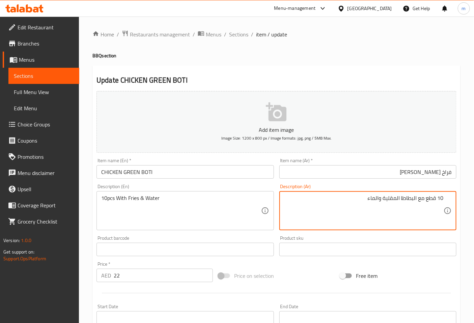
click at [402, 199] on textarea "10 قطع مع البطاطا المقلية والماء" at bounding box center [363, 211] width 159 height 32
click at [363, 202] on textarea "10 قطع مع البطاطس المقلية والماء" at bounding box center [363, 211] width 159 height 32
click at [358, 199] on textarea "10 قطع مع البطاطس المقلية والماء" at bounding box center [363, 211] width 159 height 32
drag, startPoint x: 363, startPoint y: 198, endPoint x: 367, endPoint y: 198, distance: 3.7
click at [367, 198] on textarea "10 قطع مع البطاطس المقلية والماء" at bounding box center [363, 211] width 159 height 32
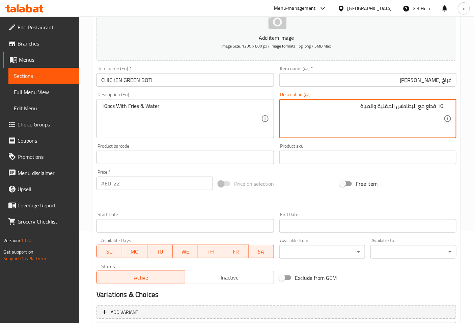
scroll to position [152, 0]
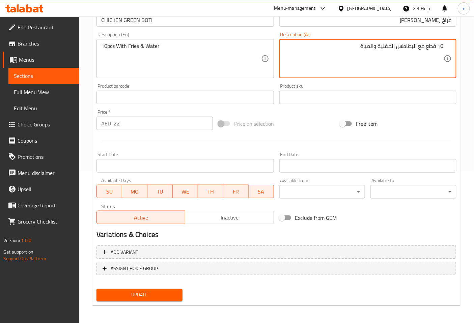
type textarea "10 قطع مع البطاطس المقلية والمياة"
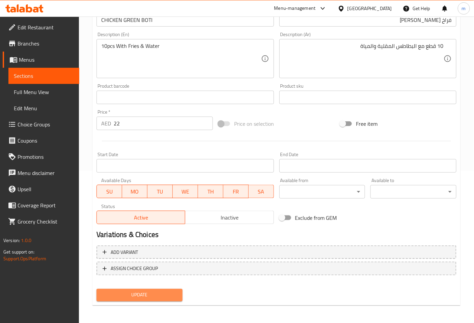
click at [138, 299] on button "Update" at bounding box center [139, 295] width 86 height 12
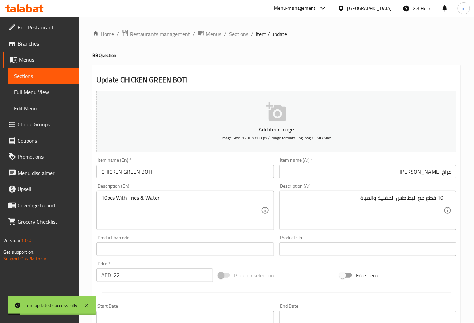
scroll to position [0, 0]
click at [240, 35] on span "Sections" at bounding box center [238, 34] width 19 height 8
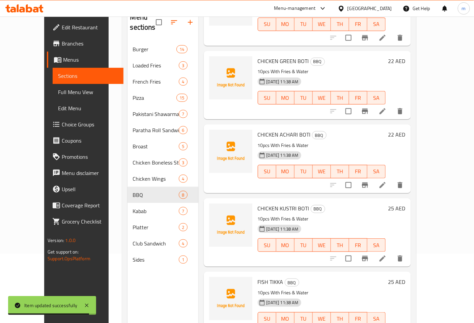
scroll to position [94, 0]
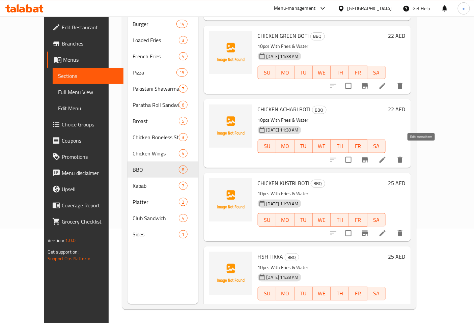
click at [386, 156] on icon at bounding box center [382, 160] width 8 height 8
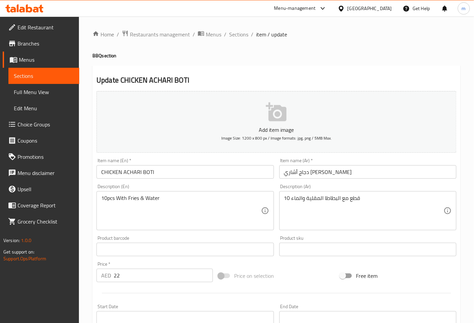
click at [330, 174] on input "دجاج أشاري بوتي" at bounding box center [367, 171] width 177 height 13
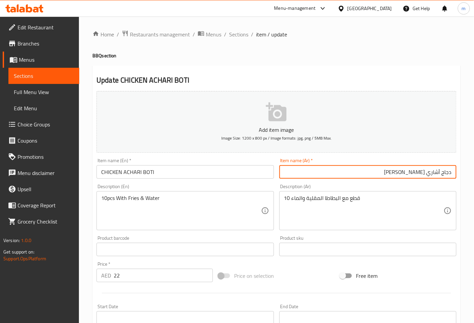
drag, startPoint x: 443, startPoint y: 174, endPoint x: 477, endPoint y: 171, distance: 34.1
click at [474, 171] on html "​ Menu-management United Arab Emirates Get Help m Edit Restaurant Branches Menu…" at bounding box center [237, 161] width 474 height 323
type input "فراخ أشاري بوتي"
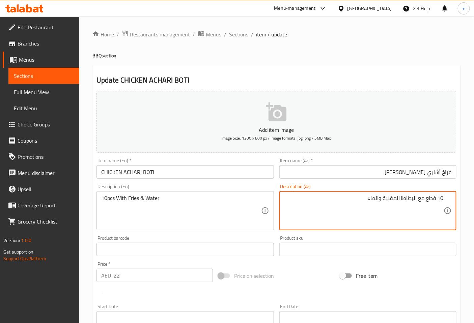
click at [403, 199] on textarea "10 قطع مع البطاطا المقلية والماء" at bounding box center [363, 211] width 159 height 32
drag, startPoint x: 364, startPoint y: 197, endPoint x: 370, endPoint y: 199, distance: 6.2
click at [370, 199] on textarea "10 قطع مع البطاطسالمقلية والماء" at bounding box center [363, 211] width 159 height 32
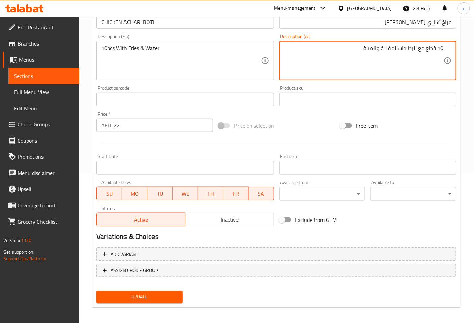
scroll to position [152, 0]
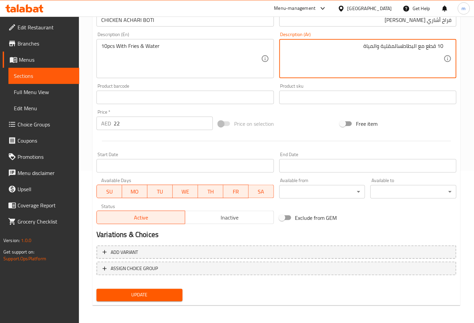
type textarea "10 قطع مع البطاطسالمقلية والمياة"
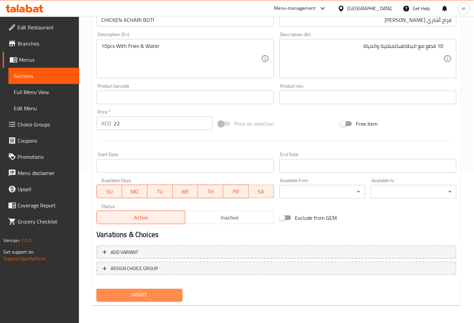
click at [167, 297] on span "Update" at bounding box center [139, 295] width 75 height 8
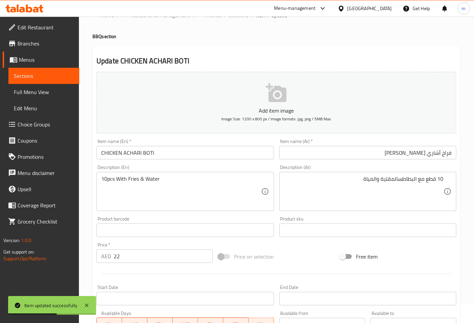
scroll to position [0, 0]
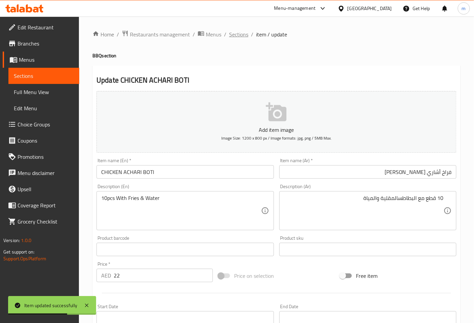
click at [237, 33] on span "Sections" at bounding box center [238, 34] width 19 height 8
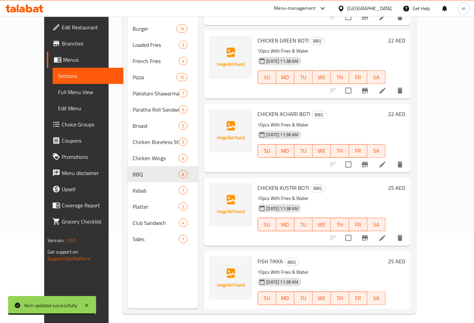
scroll to position [94, 0]
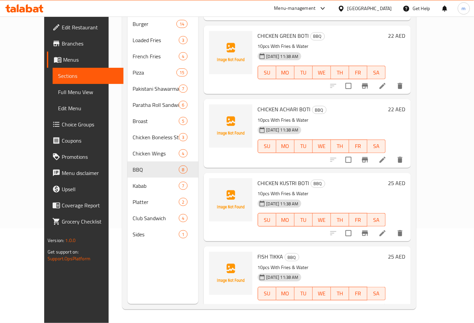
click at [386, 229] on icon at bounding box center [382, 233] width 8 height 8
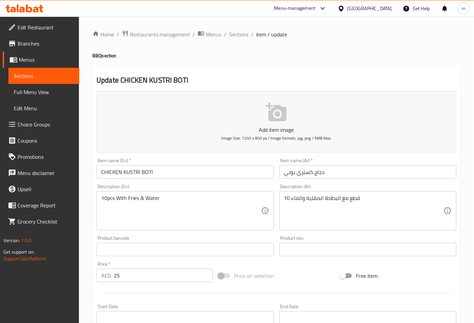
click at [342, 172] on input "دجاج كستري بوتي" at bounding box center [367, 171] width 177 height 13
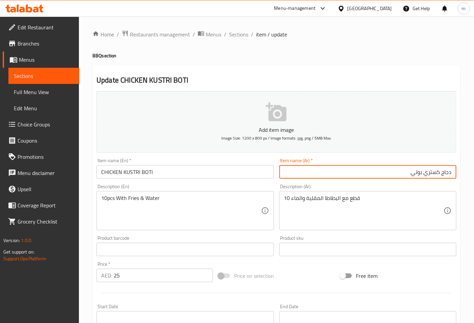
drag, startPoint x: 442, startPoint y: 175, endPoint x: 466, endPoint y: 174, distance: 23.9
click at [466, 174] on div "Home / Restaurants management / Menus / Sections / item / update BBQ section Up…" at bounding box center [276, 247] width 395 height 460
type input "فراخ كستري بوتي"
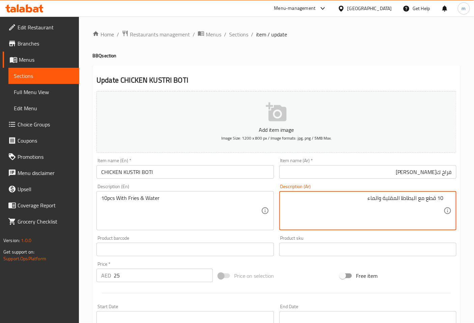
click at [401, 200] on textarea "10 قطع مع البطاطا المقلية والماء" at bounding box center [363, 211] width 159 height 32
drag, startPoint x: 363, startPoint y: 198, endPoint x: 367, endPoint y: 198, distance: 4.7
click at [367, 198] on textarea "10 قطع مع البطاطس المقلية والماء" at bounding box center [363, 211] width 159 height 32
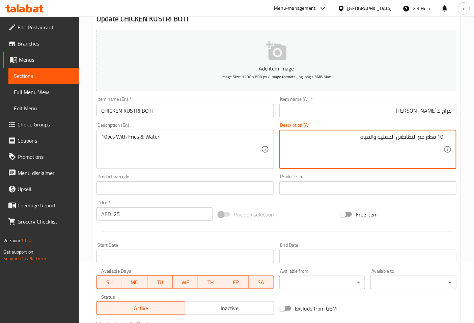
scroll to position [152, 0]
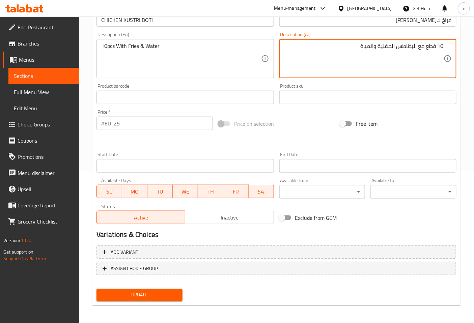
type textarea "10 قطع مع البطاطس المقلية والمياة"
drag, startPoint x: 140, startPoint y: 296, endPoint x: 143, endPoint y: 271, distance: 25.2
click at [141, 292] on span "Update" at bounding box center [139, 295] width 75 height 8
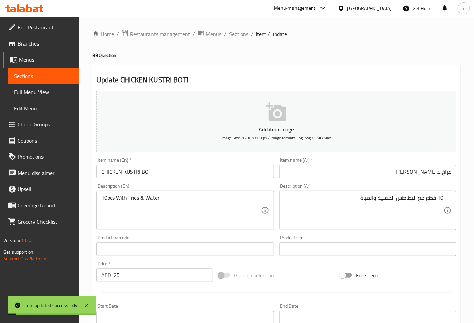
scroll to position [0, 0]
click at [237, 37] on span "Sections" at bounding box center [238, 34] width 19 height 8
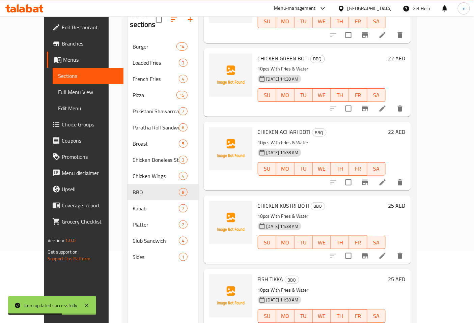
scroll to position [94, 0]
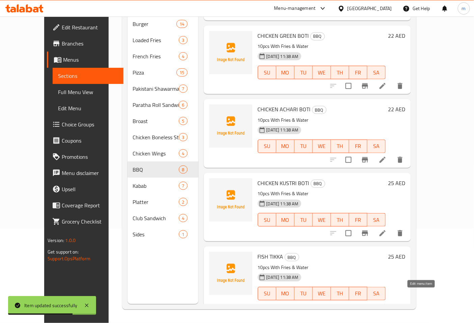
click at [386, 303] on icon at bounding box center [382, 307] width 8 height 8
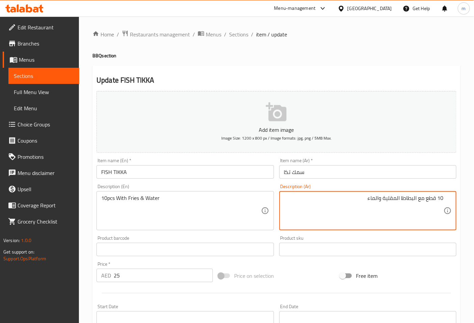
click at [403, 200] on textarea "10 قطع مع البطاطا المقلية والماء" at bounding box center [363, 211] width 159 height 32
drag, startPoint x: 363, startPoint y: 200, endPoint x: 371, endPoint y: 200, distance: 7.8
click at [371, 200] on textarea "10 قطع مع البطاطسلمقلية والماء" at bounding box center [363, 211] width 159 height 32
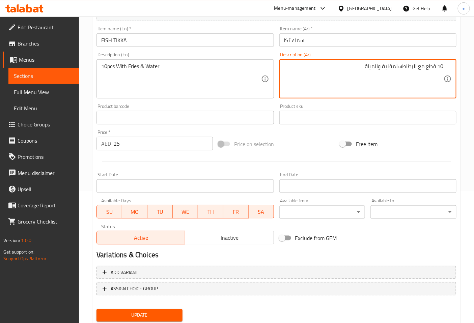
scroll to position [152, 0]
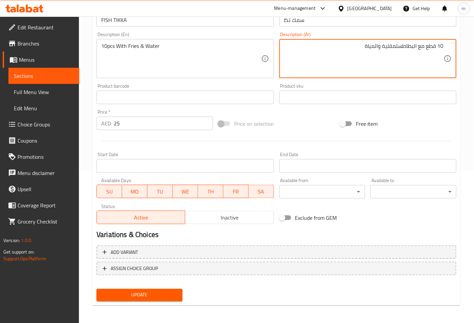
type textarea "10 قطع مع البطاطسلمقلية والمياة"
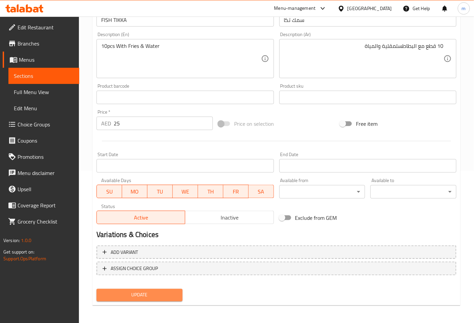
click at [134, 289] on button "Update" at bounding box center [139, 295] width 86 height 12
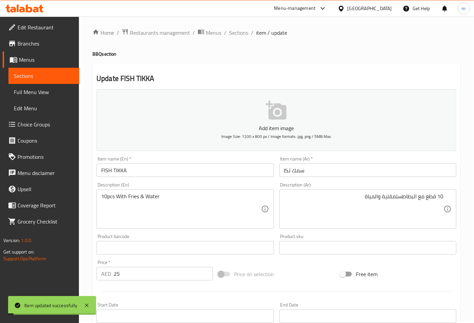
scroll to position [0, 0]
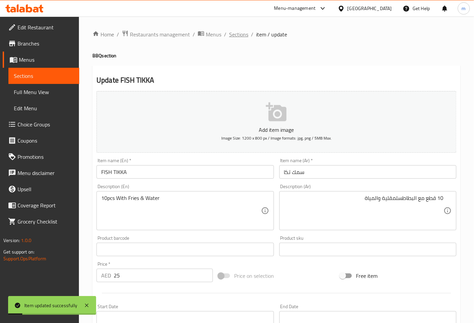
click at [243, 35] on span "Sections" at bounding box center [238, 34] width 19 height 8
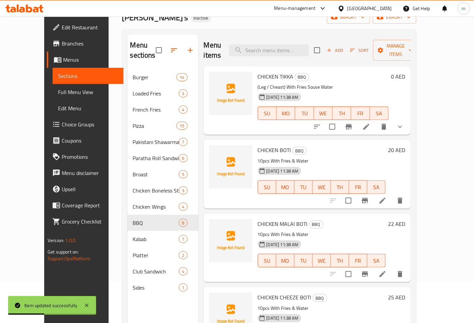
scroll to position [94, 0]
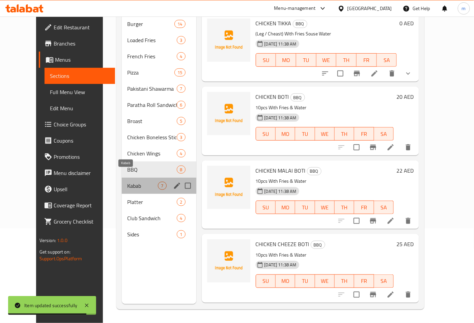
click at [127, 182] on span "Kabab" at bounding box center [142, 186] width 31 height 8
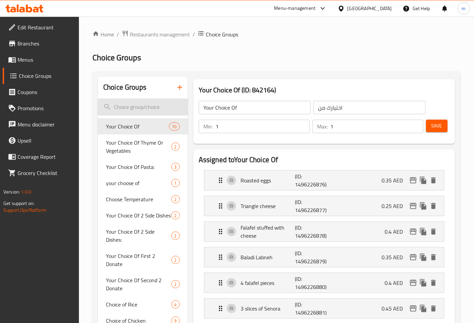
click at [132, 110] on input "search" at bounding box center [143, 106] width 90 height 17
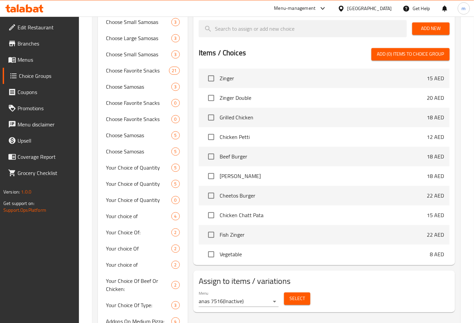
scroll to position [412, 0]
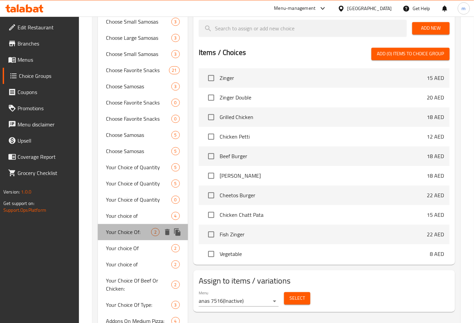
click at [137, 234] on span "Your Choice Of:" at bounding box center [128, 232] width 45 height 8
type input "Your Choice Of:"
type input "اختيارك من:"
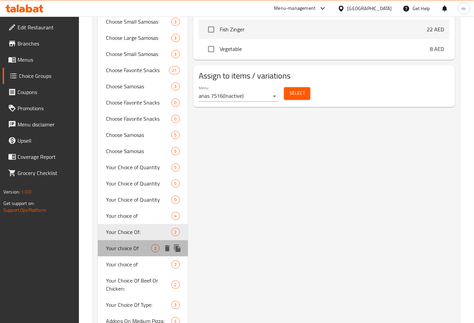
click at [140, 251] on span "Your choice Of" at bounding box center [128, 248] width 45 height 8
type input "Your choice Of"
type input "اختيارك من"
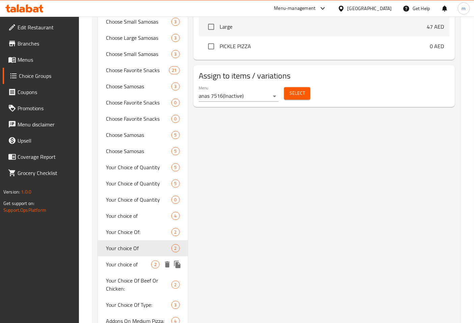
click at [134, 269] on span "Your choice of" at bounding box center [128, 265] width 45 height 8
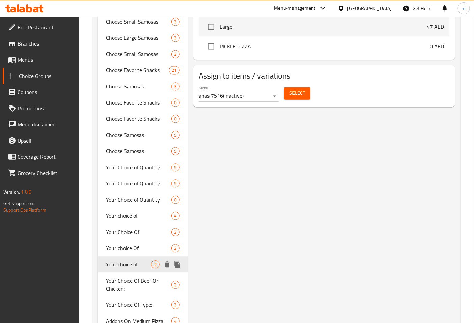
type input "Your choice of"
type input "اختيارك من"
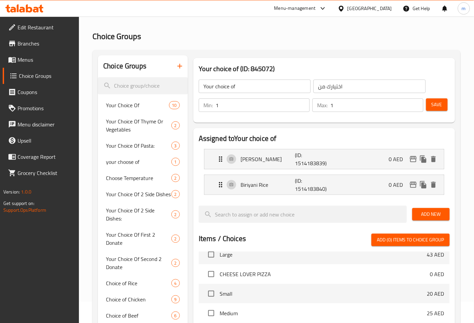
scroll to position [0, 0]
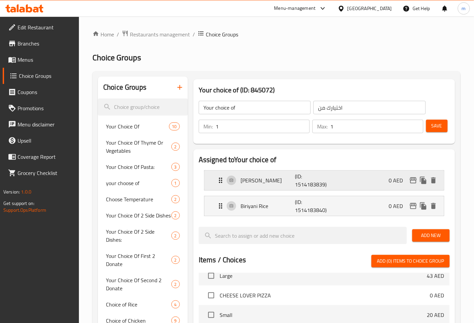
click at [316, 180] on p "(ID: 1514183839)" at bounding box center [313, 180] width 36 height 16
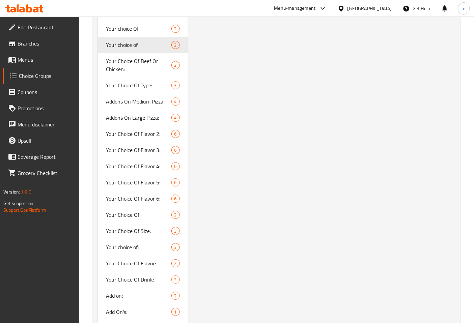
scroll to position [636, 0]
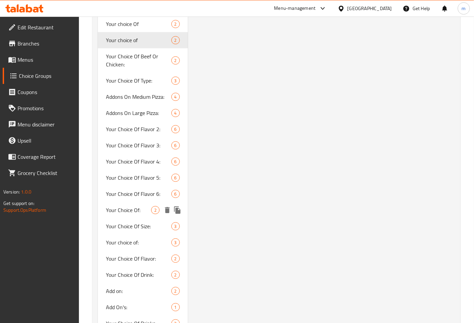
click at [136, 211] on span "Your Choice Of:" at bounding box center [128, 210] width 45 height 8
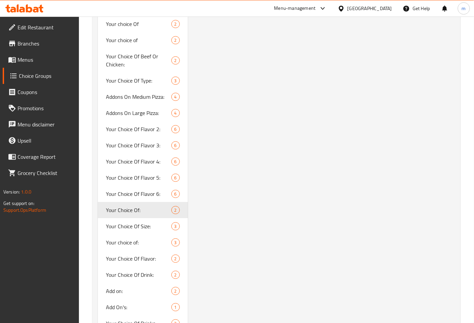
type input "Your Choice Of:"
type input "إختيارك من:"
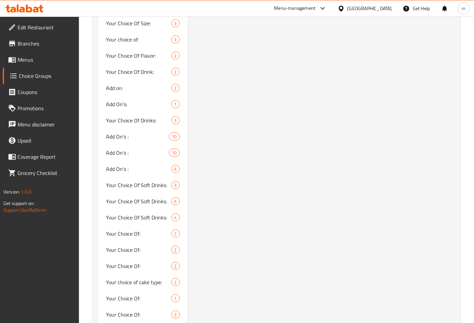
scroll to position [861, 0]
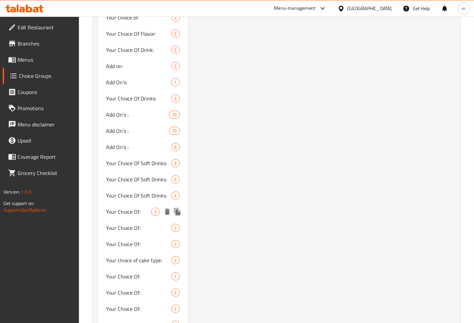
click at [137, 212] on span "Your Choice Of:" at bounding box center [128, 212] width 45 height 8
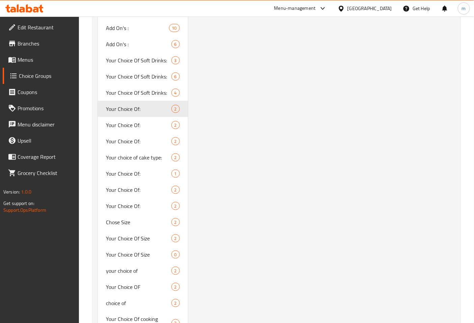
scroll to position [974, 0]
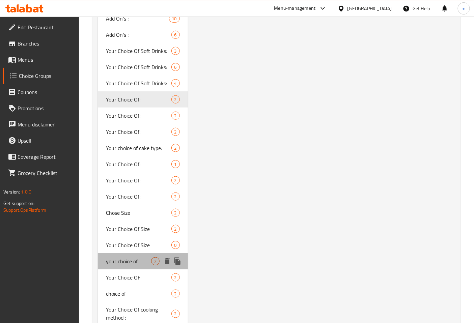
click at [122, 264] on span "your choice of" at bounding box center [128, 261] width 45 height 8
type input "your choice of"
type input "اختيارك من"
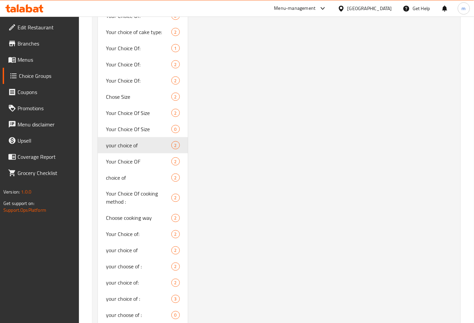
scroll to position [1124, 0]
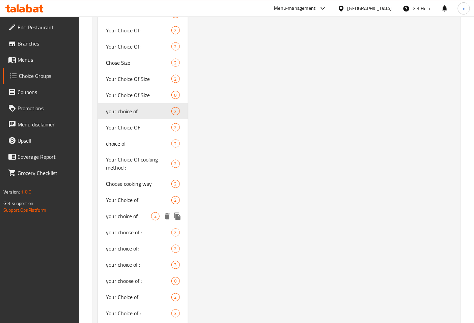
click at [127, 217] on span "your choice of" at bounding box center [128, 216] width 45 height 8
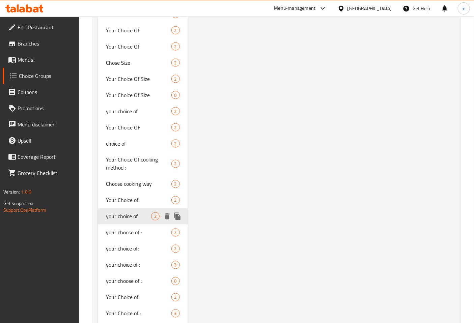
type input "your choice of"
type input "اختيارك من"
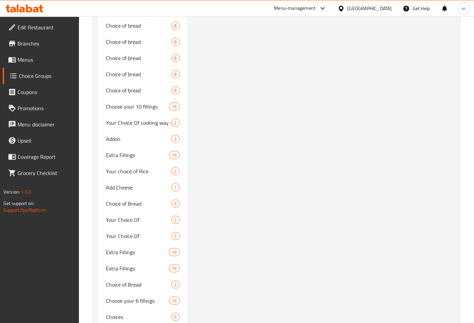
scroll to position [5145, 0]
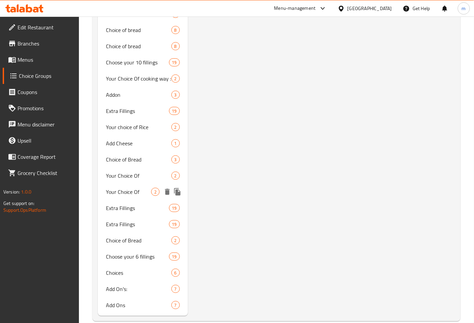
click at [135, 188] on span "Your Choice Of" at bounding box center [128, 192] width 45 height 8
type input "Your Choice Of"
type input "اختيارك من"
click at [125, 172] on span "Your Choice Of" at bounding box center [128, 176] width 45 height 8
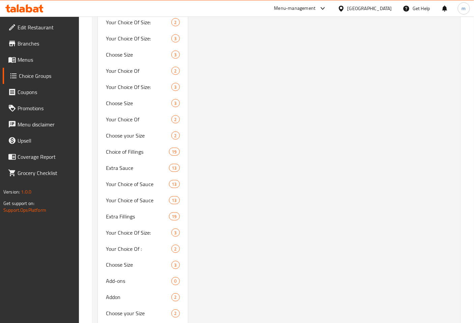
scroll to position [4418, 0]
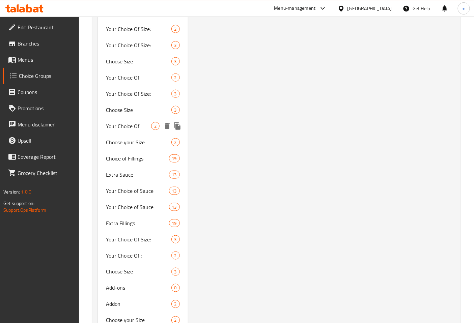
click at [130, 122] on span "Your Choice Of" at bounding box center [128, 126] width 45 height 8
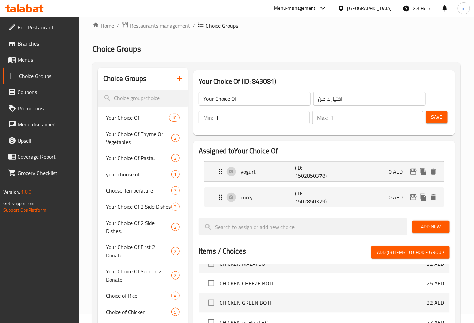
scroll to position [0, 0]
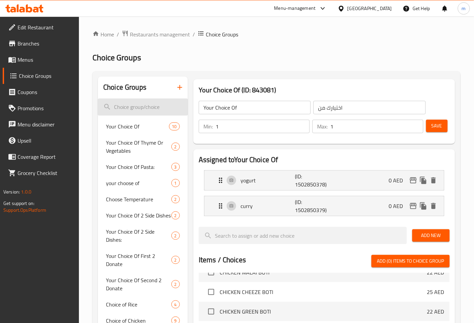
click at [140, 108] on input "search" at bounding box center [143, 106] width 90 height 17
click at [180, 88] on icon "button" at bounding box center [179, 87] width 5 height 5
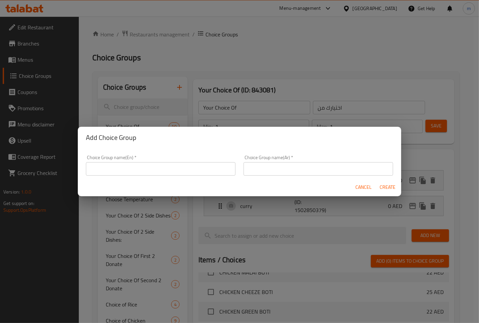
click at [336, 54] on div "Add Choice Group Choice Group name(En)   * Choice Group name(En) * Choice Group…" at bounding box center [239, 161] width 479 height 323
click at [176, 172] on input "text" at bounding box center [161, 168] width 150 height 13
type input "56"
click at [261, 176] on input "text" at bounding box center [319, 168] width 150 height 13
type input "01"
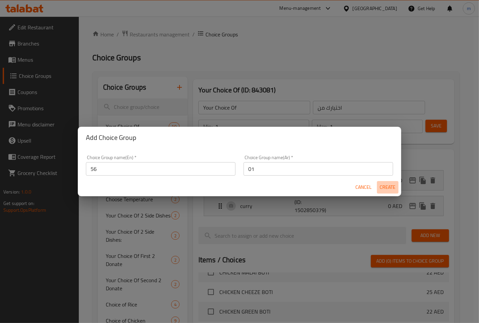
click at [393, 181] on button "Create" at bounding box center [388, 187] width 22 height 12
type input "56"
type input "01"
type input "0"
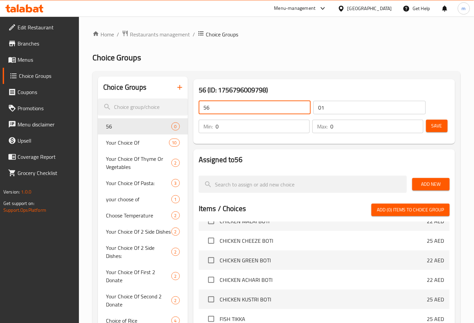
drag, startPoint x: 257, startPoint y: 112, endPoint x: 195, endPoint y: 120, distance: 62.5
click at [196, 120] on div "56 ​ 01 ​ Min: 0 ​ Max: 0 ​ Save" at bounding box center [324, 117] width 256 height 49
type input "your choice of ."
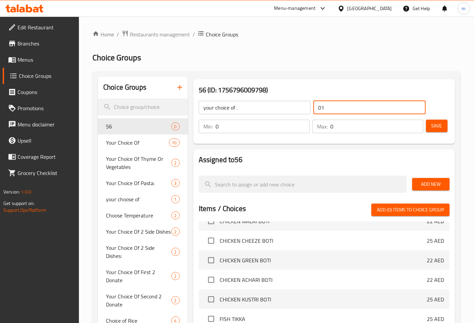
click at [355, 110] on input "01" at bounding box center [369, 107] width 112 height 13
type input "0"
type input "h"
type input "اختيارك من ."
click at [279, 123] on input "0" at bounding box center [262, 126] width 94 height 13
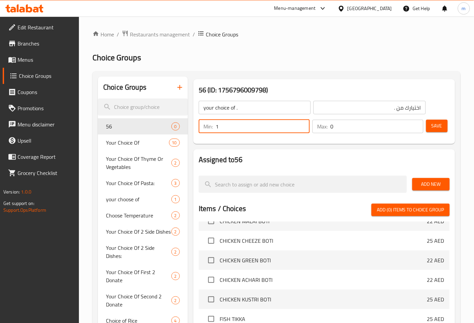
type input "1"
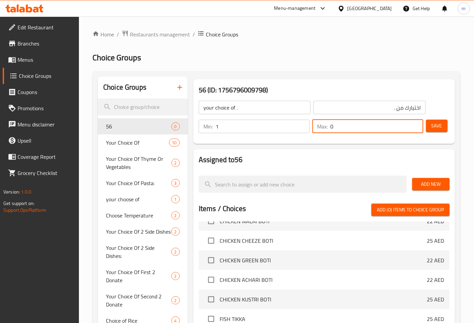
click at [357, 122] on input "0" at bounding box center [376, 126] width 93 height 13
type input "1"
click at [440, 130] on button "Save" at bounding box center [437, 126] width 22 height 12
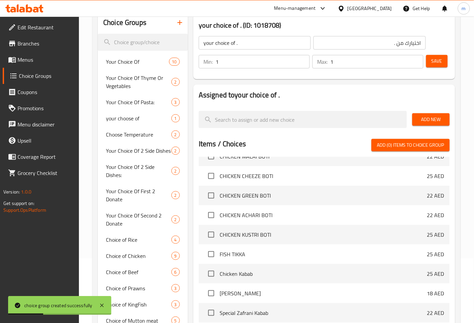
scroll to position [37, 0]
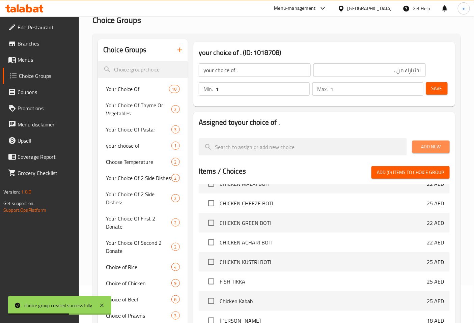
click at [437, 150] on span "Add New" at bounding box center [430, 147] width 27 height 8
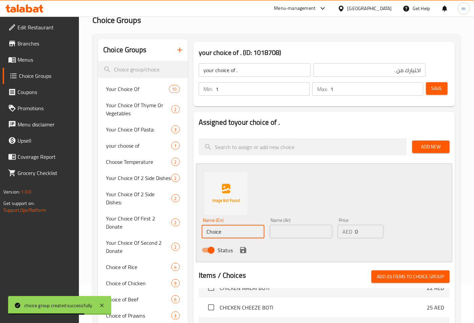
drag, startPoint x: 233, startPoint y: 230, endPoint x: 207, endPoint y: 233, distance: 26.8
click at [207, 233] on input "Choice" at bounding box center [233, 231] width 63 height 13
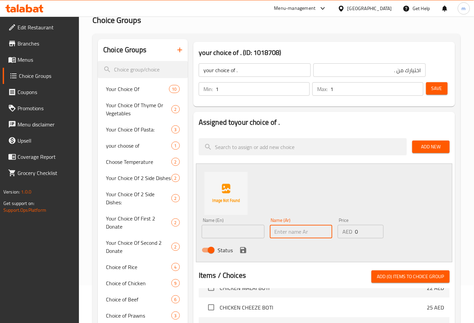
click at [298, 233] on input "text" at bounding box center [301, 231] width 63 height 13
type input "فخذ"
click at [234, 234] on input "text" at bounding box center [233, 231] width 63 height 13
type input "leg"
click at [240, 248] on icon "save" at bounding box center [243, 250] width 8 height 8
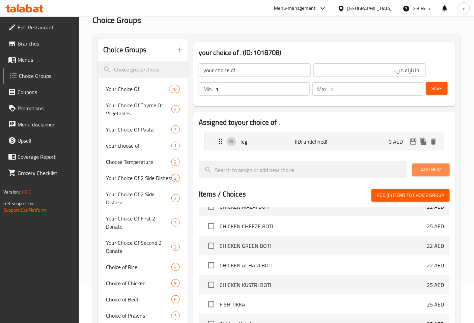
click at [437, 168] on span "Add New" at bounding box center [430, 170] width 27 height 8
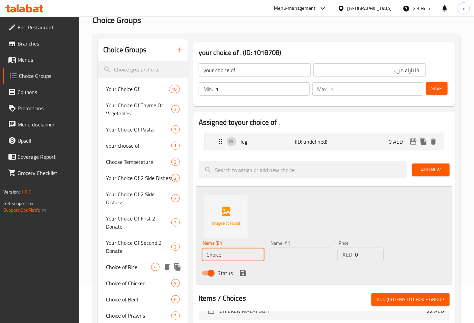
drag, startPoint x: 235, startPoint y: 251, endPoint x: 180, endPoint y: 265, distance: 56.8
type input "cheast"
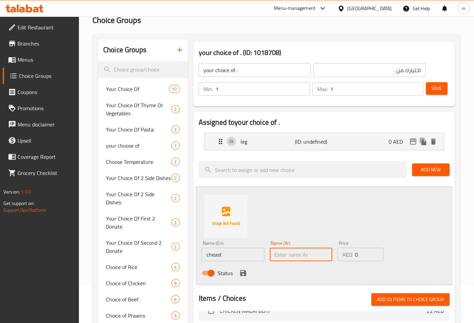
click at [299, 257] on input "text" at bounding box center [301, 254] width 63 height 13
type input "صدر"
click at [240, 272] on icon "save" at bounding box center [243, 273] width 6 height 6
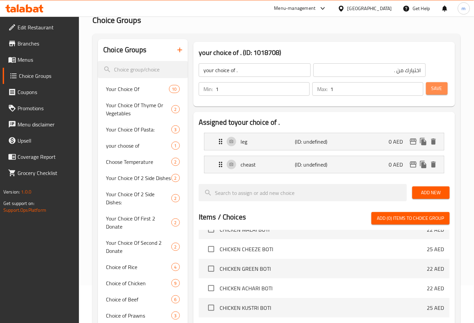
click at [439, 83] on button "Save" at bounding box center [437, 88] width 22 height 12
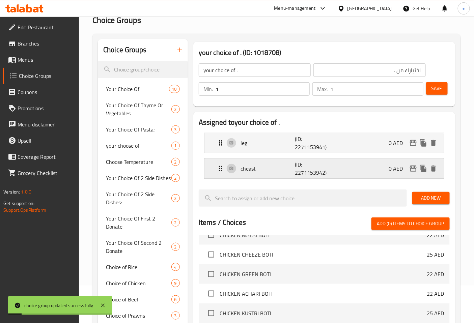
click at [357, 167] on div "cheast (ID: 2271153942) 0 AED" at bounding box center [325, 169] width 219 height 20
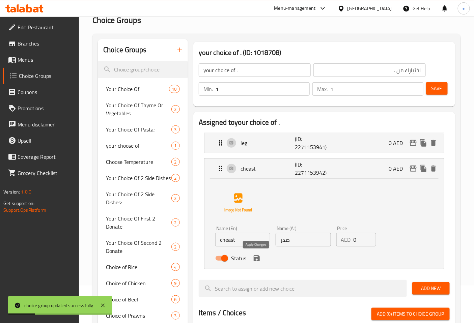
click at [254, 258] on icon "save" at bounding box center [257, 258] width 6 height 6
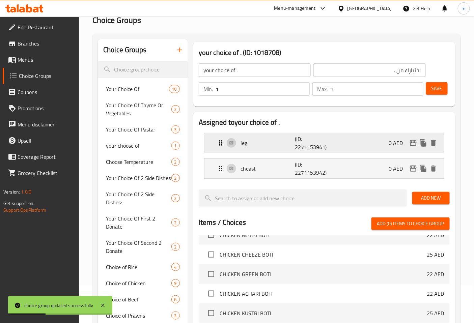
click at [315, 148] on p "(ID: 2271153941)" at bounding box center [313, 143] width 36 height 16
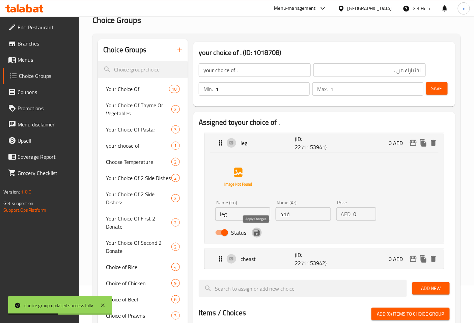
click at [255, 233] on icon "save" at bounding box center [257, 233] width 6 height 6
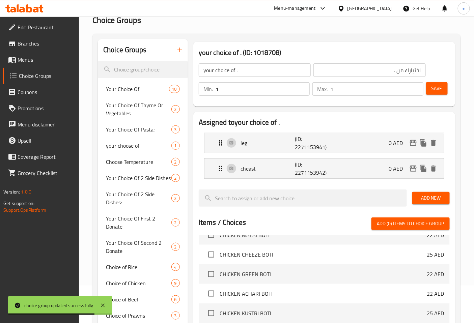
click at [436, 88] on span "Save" at bounding box center [436, 88] width 11 height 8
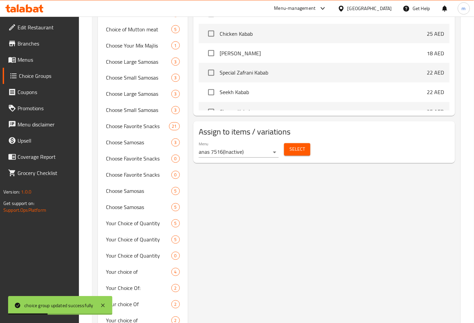
scroll to position [375, 0]
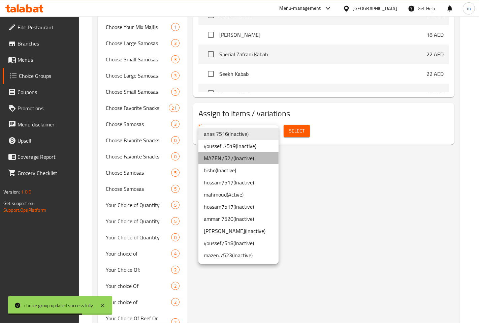
click at [235, 159] on li "MAZEN7527 ( Inactive )" at bounding box center [239, 158] width 80 height 12
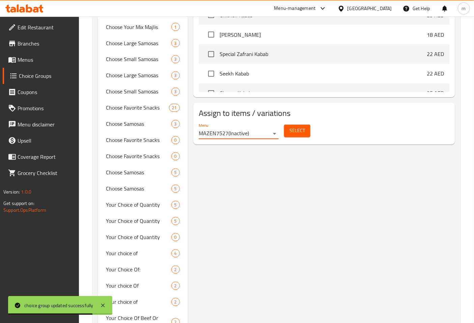
click at [292, 131] on span "Select" at bounding box center [297, 131] width 16 height 8
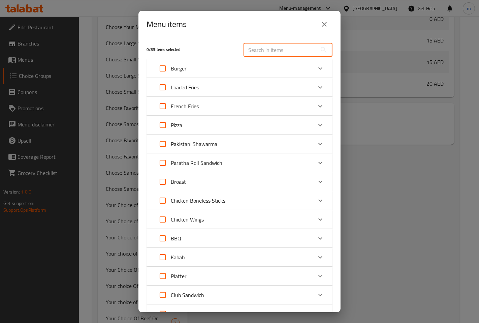
click at [260, 46] on input "text" at bounding box center [280, 49] width 73 height 13
type input "BBQ"
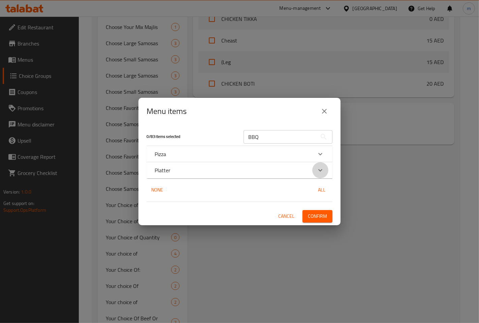
click at [317, 167] on icon "Expand" at bounding box center [321, 170] width 8 height 8
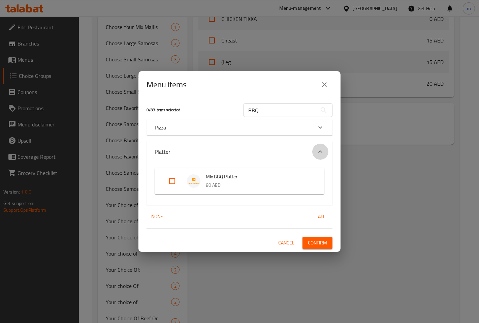
click at [318, 148] on icon "Expand" at bounding box center [321, 152] width 8 height 8
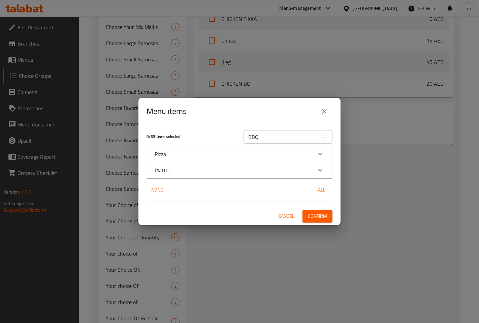
click at [324, 152] on icon "Expand" at bounding box center [321, 154] width 8 height 8
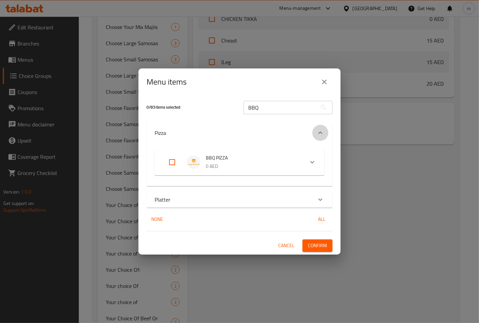
click at [321, 129] on icon "Expand" at bounding box center [321, 133] width 8 height 8
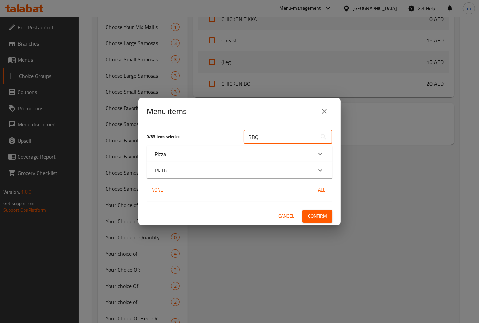
drag, startPoint x: 276, startPoint y: 136, endPoint x: 241, endPoint y: 143, distance: 35.5
click at [241, 143] on div "BBQ ​" at bounding box center [288, 137] width 97 height 22
click at [285, 218] on span "Cancel" at bounding box center [286, 216] width 16 height 8
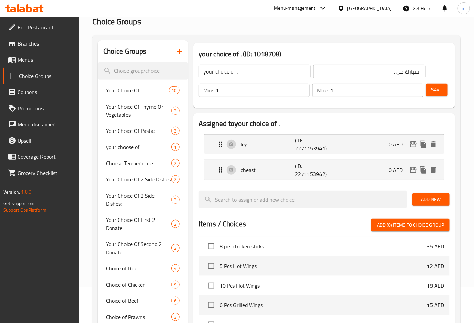
scroll to position [0, 0]
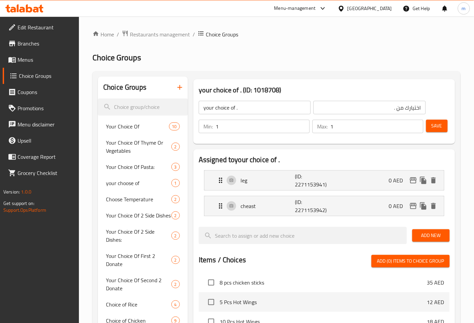
click at [24, 9] on icon at bounding box center [22, 10] width 6 height 6
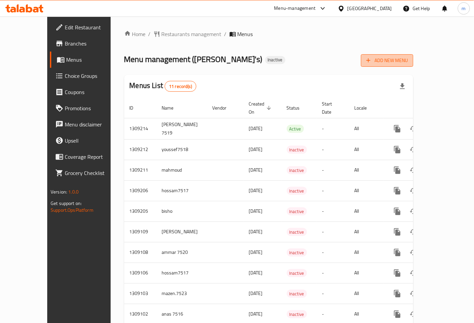
click at [408, 63] on span "Add New Menu" at bounding box center [386, 60] width 41 height 8
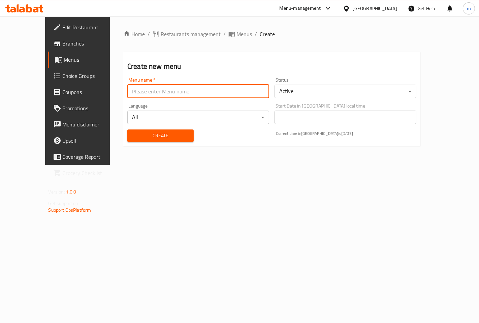
click at [180, 95] on input "text" at bounding box center [198, 91] width 142 height 13
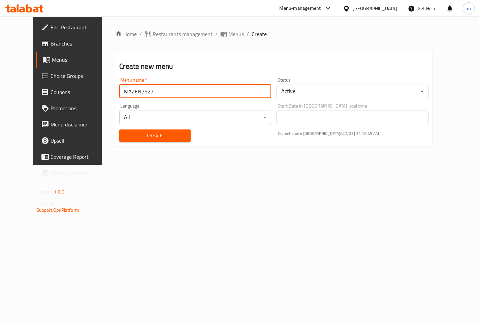
drag, startPoint x: 140, startPoint y: 91, endPoint x: 129, endPoint y: 93, distance: 11.0
click at [129, 93] on input "MAZEN7527" at bounding box center [195, 91] width 152 height 13
click at [145, 93] on input "MAZEN7527" at bounding box center [195, 91] width 152 height 13
drag, startPoint x: 139, startPoint y: 90, endPoint x: 120, endPoint y: 94, distance: 18.6
click at [120, 94] on input "MAZEN7527" at bounding box center [195, 91] width 152 height 13
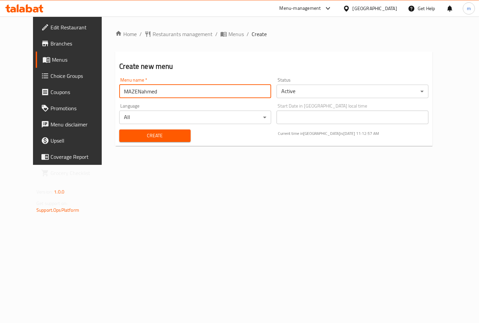
type input "MAZENahmed"
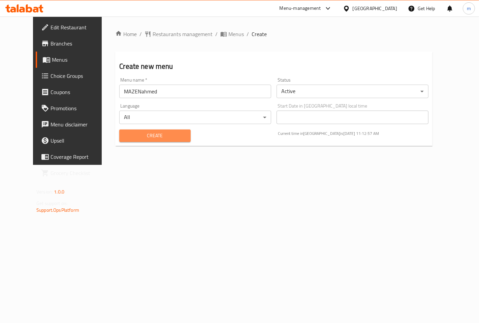
click at [133, 137] on span "Create" at bounding box center [155, 135] width 60 height 8
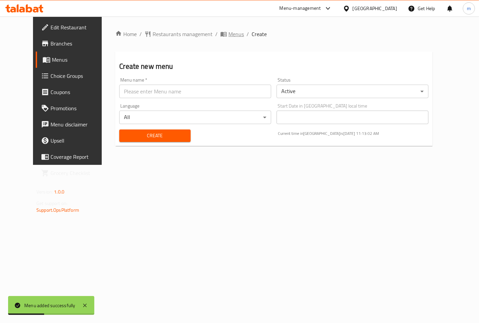
click at [229, 32] on span "Menus" at bounding box center [237, 34] width 16 height 8
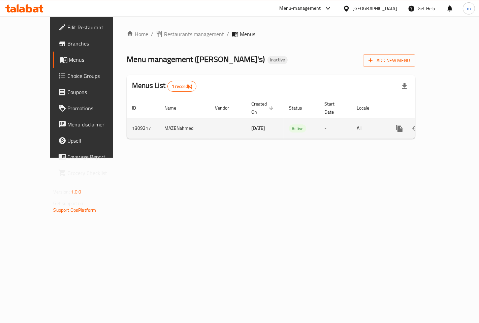
click at [451, 125] on icon "enhanced table" at bounding box center [448, 128] width 6 height 6
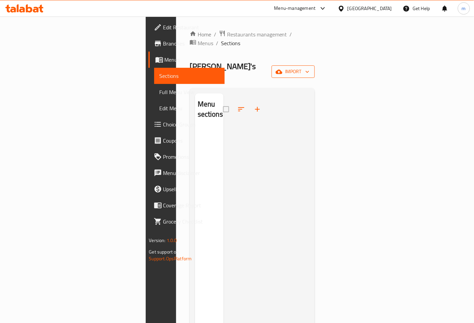
click at [309, 67] on span "import" at bounding box center [293, 71] width 32 height 8
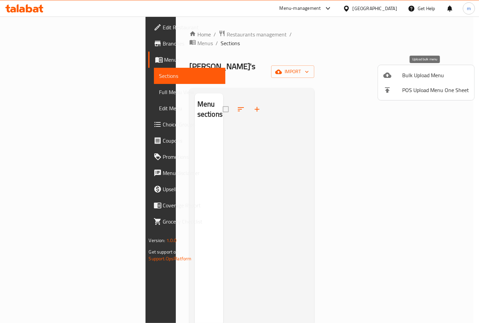
click at [417, 80] on li "Bulk Upload Menu" at bounding box center [426, 75] width 96 height 15
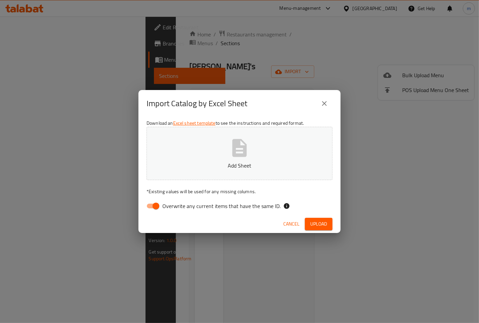
click at [224, 143] on button "Add Sheet" at bounding box center [240, 153] width 186 height 53
click at [326, 220] on span "Upload" at bounding box center [318, 224] width 17 height 8
click at [159, 206] on input "Overwrite any current items that have the same ID." at bounding box center [156, 206] width 38 height 13
checkbox input "false"
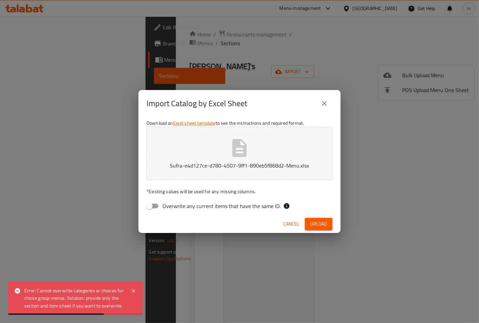
click at [315, 227] on span "Upload" at bounding box center [318, 224] width 17 height 8
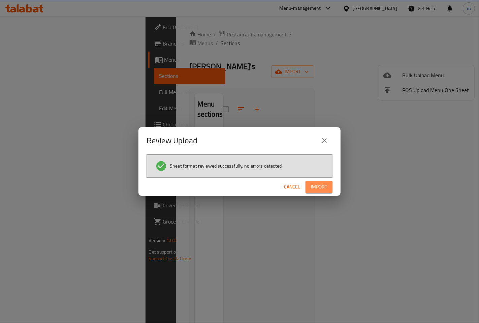
click at [316, 184] on span "Import" at bounding box center [319, 187] width 16 height 8
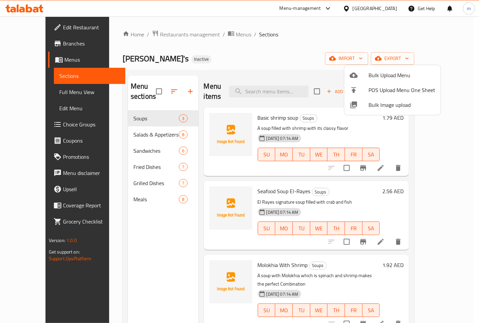
click at [458, 105] on div at bounding box center [239, 161] width 479 height 323
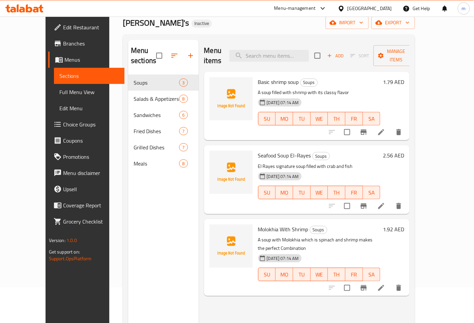
scroll to position [37, 0]
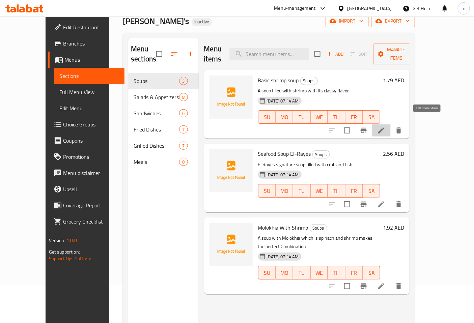
click at [385, 126] on icon at bounding box center [381, 130] width 8 height 8
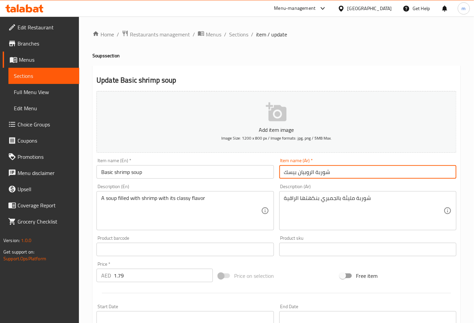
drag, startPoint x: 284, startPoint y: 173, endPoint x: 291, endPoint y: 171, distance: 8.0
click at [291, 171] on input "شوربة الروبيان بيسك" at bounding box center [367, 171] width 177 height 13
click at [281, 175] on input "شوربة الروبيان بيسك" at bounding box center [367, 171] width 177 height 13
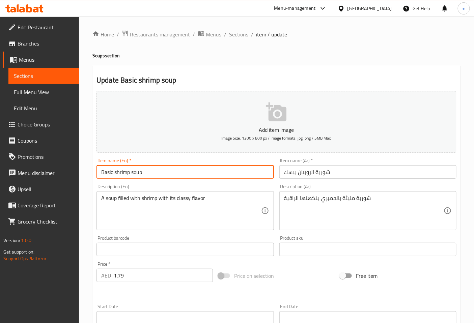
drag, startPoint x: 130, startPoint y: 173, endPoint x: 114, endPoint y: 171, distance: 16.0
click at [114, 171] on input "Basic shrimp soup" at bounding box center [184, 171] width 177 height 13
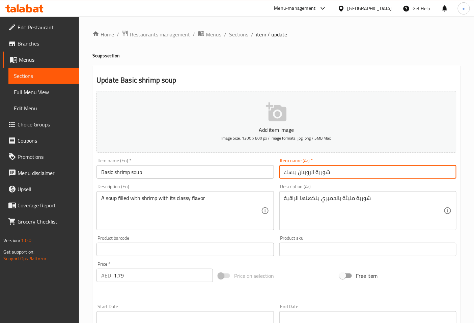
drag, startPoint x: 298, startPoint y: 173, endPoint x: 314, endPoint y: 171, distance: 16.1
click at [314, 171] on input "شوربة الروبيان بيسك" at bounding box center [367, 171] width 177 height 13
paste input "الجمبري"
drag, startPoint x: 284, startPoint y: 172, endPoint x: 292, endPoint y: 174, distance: 7.9
click at [292, 174] on input "شوربة بالجمبري بيسك" at bounding box center [367, 171] width 177 height 13
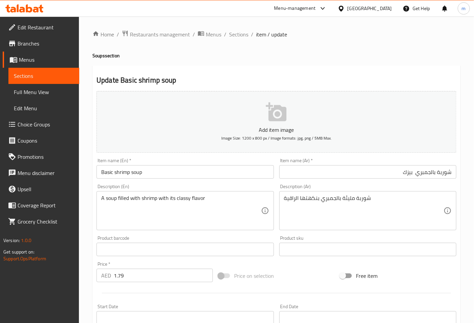
click at [386, 171] on input "شوربة بالجمبري بيزك" at bounding box center [367, 171] width 177 height 13
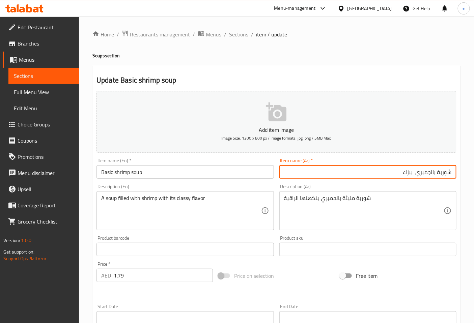
click at [394, 169] on input "شوربة بالجمبري بيزك" at bounding box center [367, 171] width 177 height 13
drag, startPoint x: 403, startPoint y: 174, endPoint x: 435, endPoint y: 176, distance: 31.8
click at [435, 176] on input "شوربة بالجمبري بيز" at bounding box center [367, 171] width 177 height 13
click at [396, 176] on input "شوربة ال" at bounding box center [367, 171] width 177 height 13
type input "شوربة الروبيان بيسك"
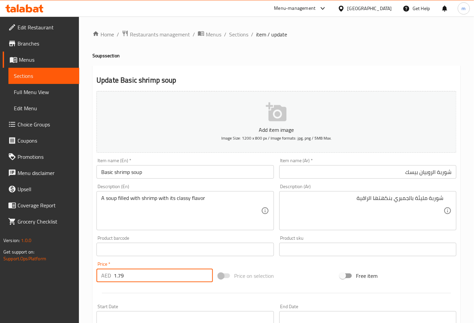
click at [138, 274] on input "1.79" at bounding box center [163, 275] width 99 height 13
type input "1.792"
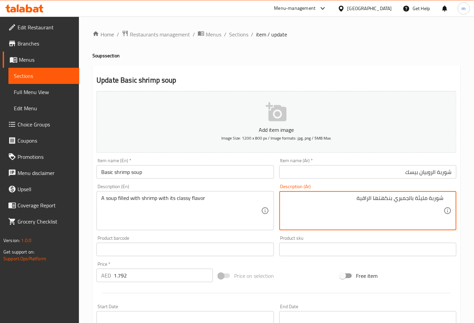
drag, startPoint x: 356, startPoint y: 201, endPoint x: 373, endPoint y: 202, distance: 17.2
click at [373, 202] on textarea "شوربة مليئة بالجمبري بنكهتها الراقية" at bounding box center [363, 211] width 159 height 32
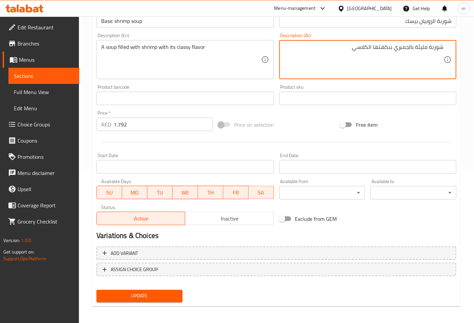
scroll to position [152, 0]
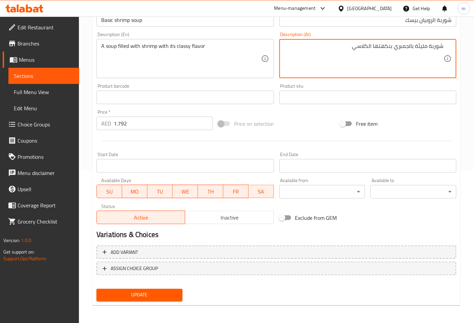
type textarea "شوربة مليئة بالجمبري بنكهتها الكلاسي"
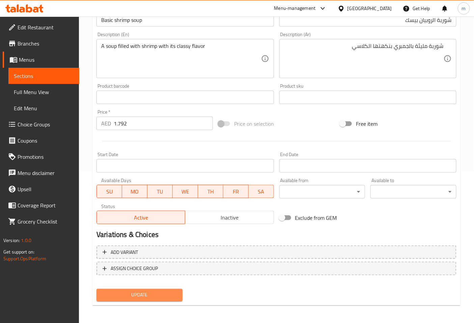
click at [147, 291] on span "Update" at bounding box center [139, 295] width 75 height 8
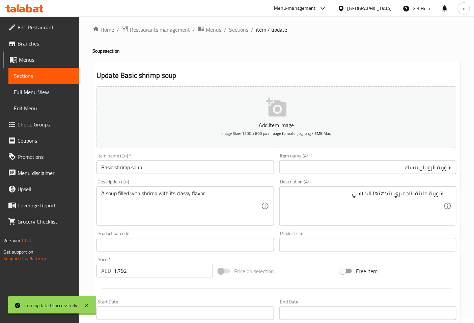
scroll to position [0, 0]
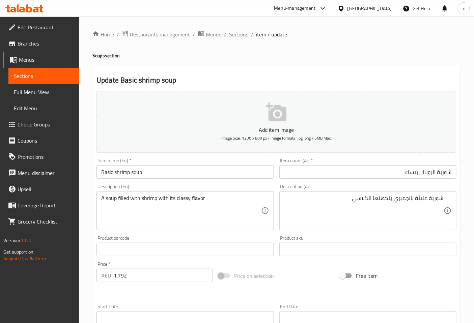
click at [237, 34] on span "Sections" at bounding box center [238, 34] width 19 height 8
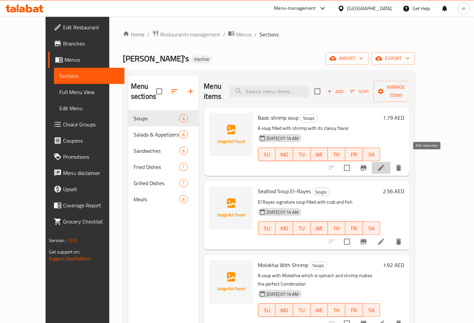
click at [384, 165] on icon at bounding box center [381, 168] width 6 height 6
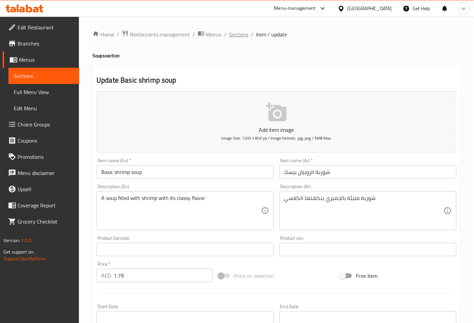
click at [238, 35] on span "Sections" at bounding box center [238, 34] width 19 height 8
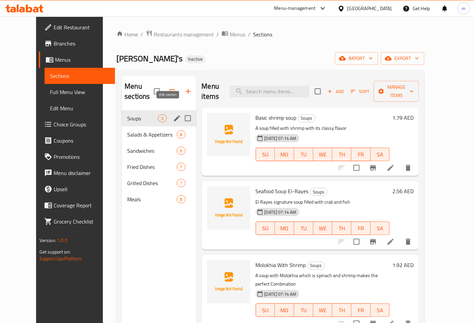
click at [173, 114] on icon "edit" at bounding box center [177, 118] width 8 height 8
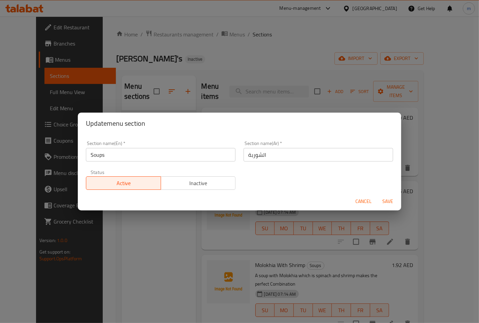
click at [387, 203] on span "Save" at bounding box center [388, 201] width 16 height 8
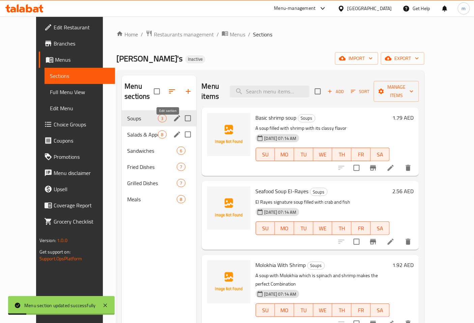
click at [173, 130] on icon "edit" at bounding box center [177, 134] width 8 height 8
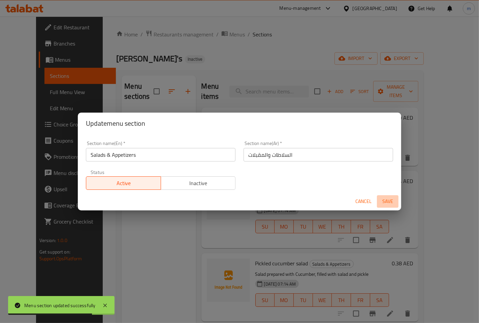
click at [390, 203] on span "Save" at bounding box center [388, 201] width 16 height 8
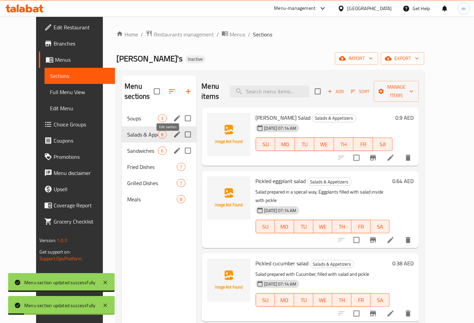
click at [173, 147] on icon "edit" at bounding box center [177, 151] width 8 height 8
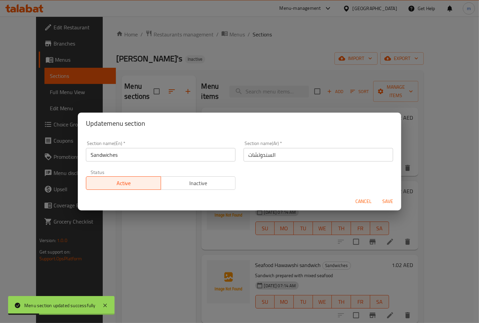
click at [391, 198] on span "Save" at bounding box center [388, 201] width 16 height 8
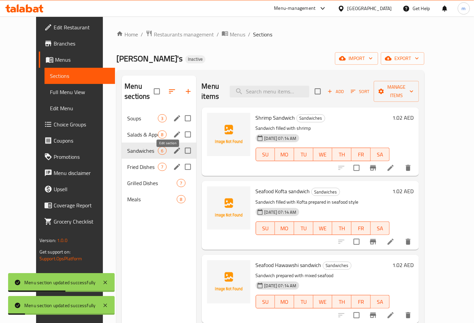
click at [173, 163] on icon "edit" at bounding box center [177, 167] width 8 height 8
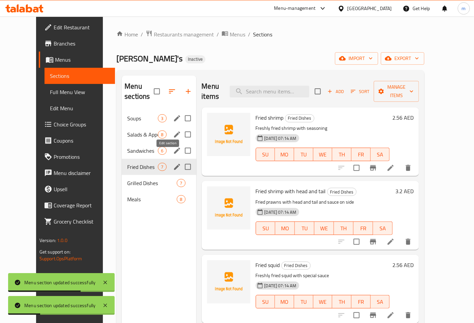
click at [174, 164] on icon "edit" at bounding box center [177, 167] width 6 height 6
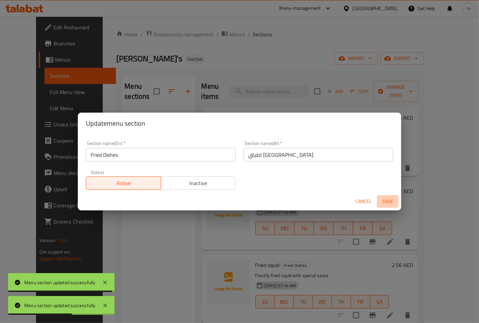
click at [389, 202] on span "Save" at bounding box center [388, 201] width 16 height 8
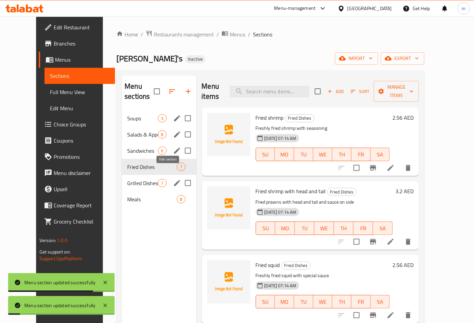
click at [174, 180] on icon "edit" at bounding box center [177, 183] width 6 height 6
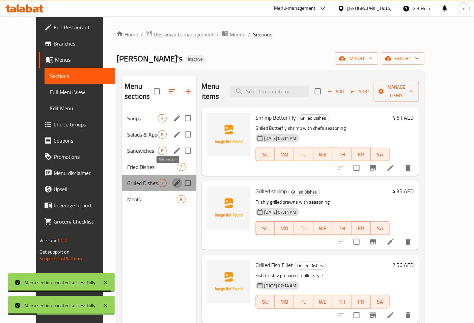
click at [174, 180] on icon "edit" at bounding box center [177, 183] width 6 height 6
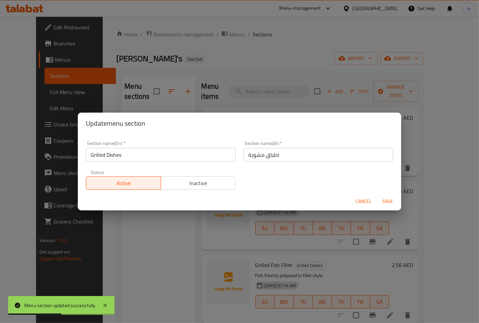
click at [385, 203] on span "Save" at bounding box center [388, 201] width 16 height 8
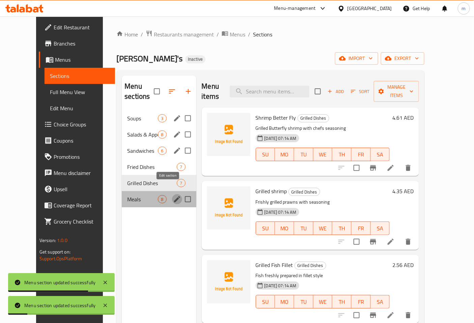
click at [173, 195] on icon "edit" at bounding box center [177, 199] width 8 height 8
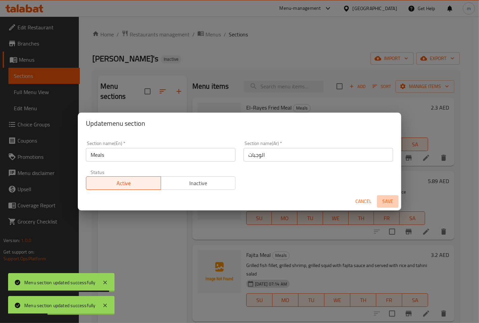
click at [386, 200] on span "Save" at bounding box center [388, 201] width 16 height 8
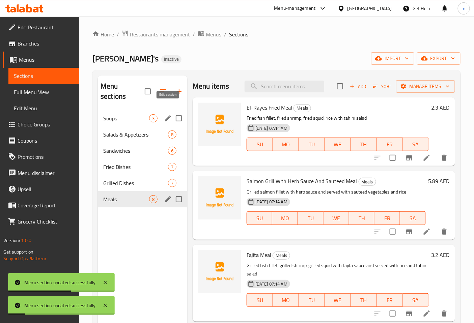
click at [167, 114] on icon "edit" at bounding box center [168, 118] width 8 height 8
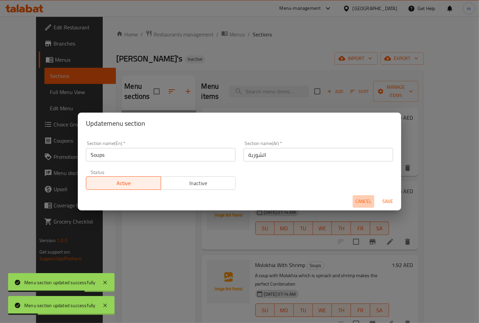
click at [358, 200] on span "Cancel" at bounding box center [364, 201] width 16 height 8
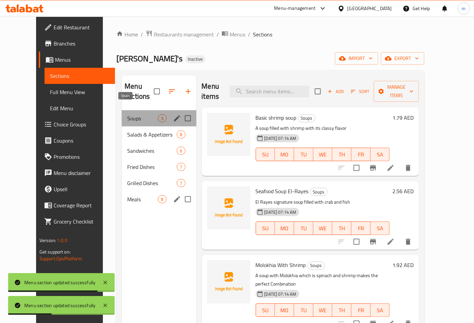
click at [127, 114] on span "Soups" at bounding box center [142, 118] width 31 height 8
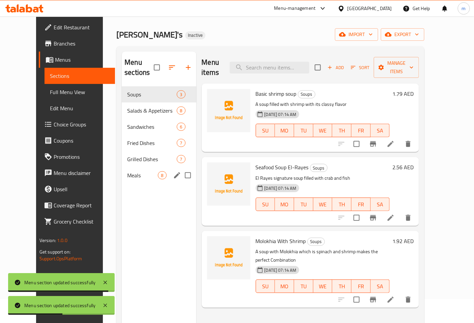
scroll to position [37, 0]
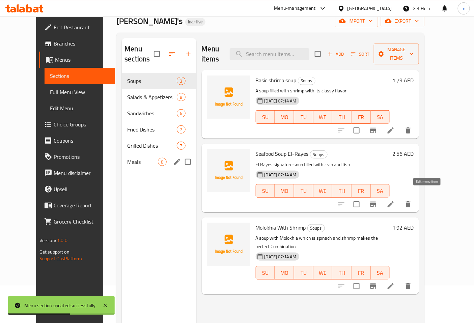
click at [393, 201] on icon at bounding box center [390, 204] width 6 height 6
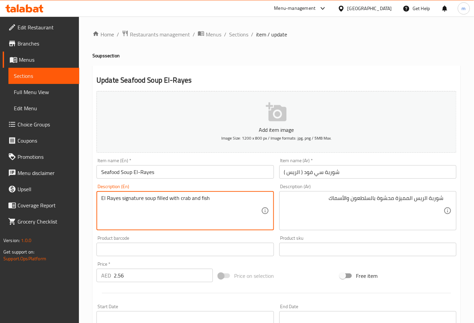
drag, startPoint x: 179, startPoint y: 199, endPoint x: 189, endPoint y: 198, distance: 9.8
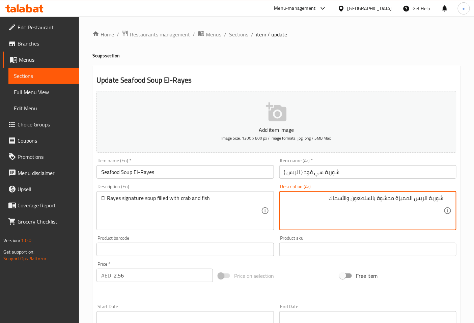
drag, startPoint x: 330, startPoint y: 198, endPoint x: 347, endPoint y: 201, distance: 17.7
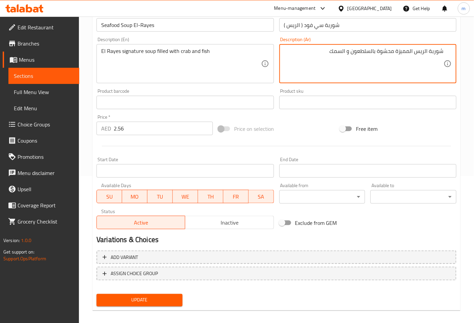
scroll to position [152, 0]
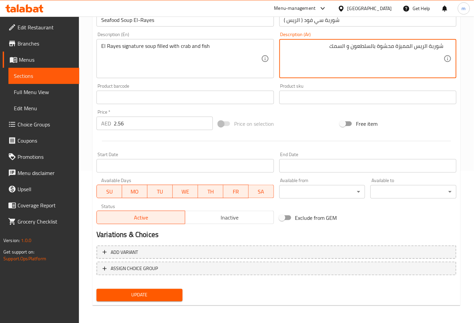
type textarea "شوربة الريس المميزة محشوة بالسلطعون و السمك"
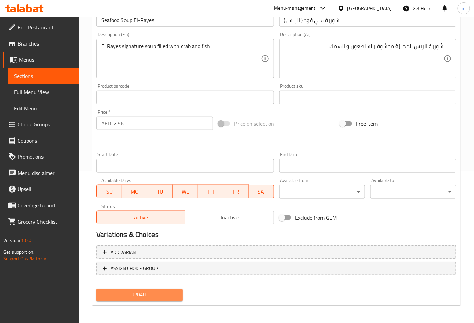
click at [149, 291] on span "Update" at bounding box center [139, 295] width 75 height 8
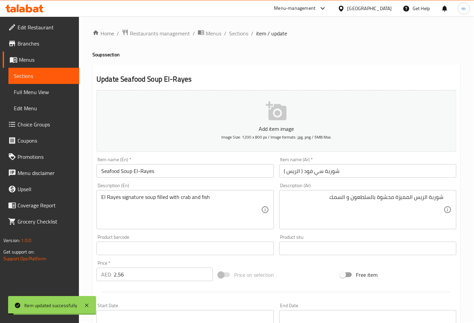
scroll to position [0, 0]
click at [241, 35] on span "Sections" at bounding box center [238, 34] width 19 height 8
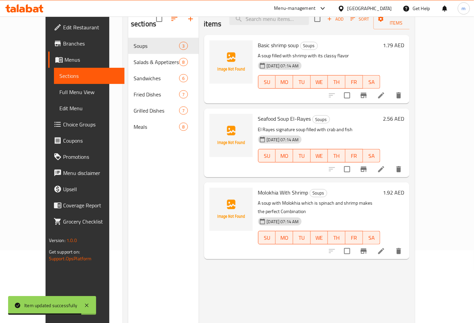
scroll to position [94, 0]
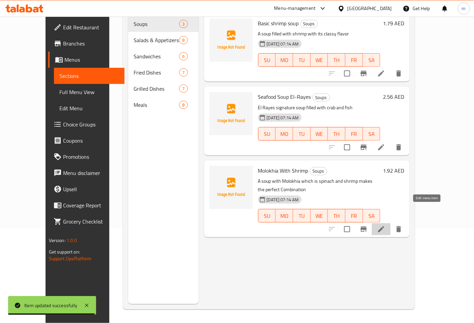
click at [385, 225] on icon at bounding box center [381, 229] width 8 height 8
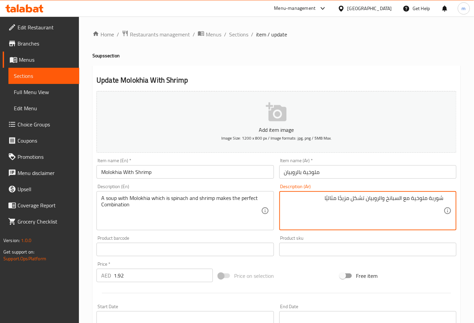
click at [301, 206] on textarea "شوربة ملوخية مع السبانخ والروبيان تشكل مزيجًا مثاليًا" at bounding box center [363, 211] width 159 height 32
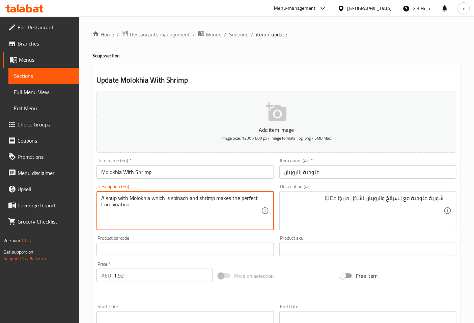
drag, startPoint x: 186, startPoint y: 198, endPoint x: 174, endPoint y: 203, distance: 13.3
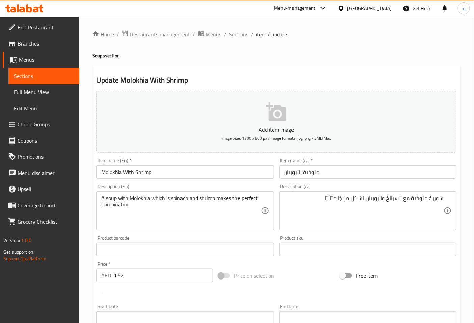
click at [201, 228] on div "A soup with Molokhia which is spinach and shrimp makes the perfect Combination …" at bounding box center [184, 210] width 177 height 39
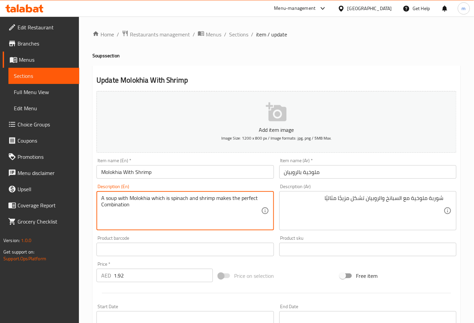
click at [228, 221] on textarea "A soup with Molokhia which is spinach and shrimp makes the perfect Combination" at bounding box center [180, 211] width 159 height 32
drag, startPoint x: 187, startPoint y: 197, endPoint x: 171, endPoint y: 198, distance: 16.9
click at [171, 198] on textarea "A soup with Molokhia which is spinach and shrimp makes the perfect Combination" at bounding box center [180, 211] width 159 height 32
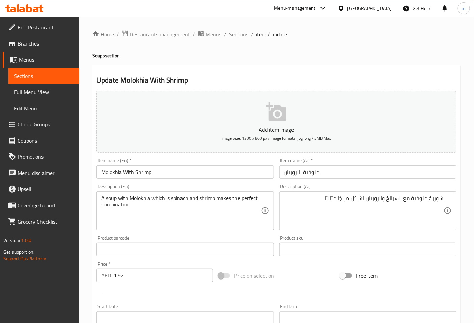
click at [228, 213] on textarea "A soup with Molokhia which is spinach and shrimp makes the perfect Combination" at bounding box center [180, 211] width 159 height 32
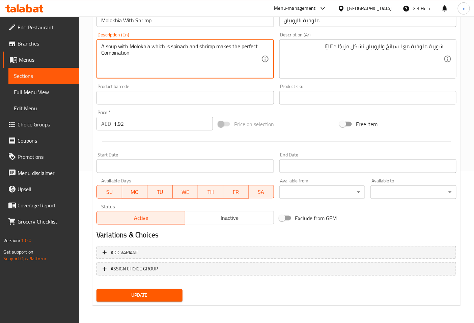
scroll to position [152, 0]
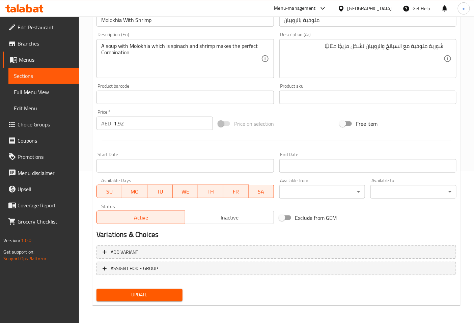
click at [116, 296] on span "Update" at bounding box center [139, 295] width 75 height 8
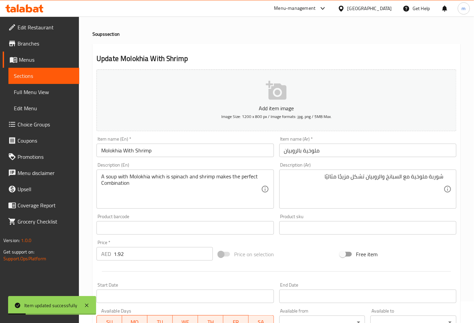
scroll to position [0, 0]
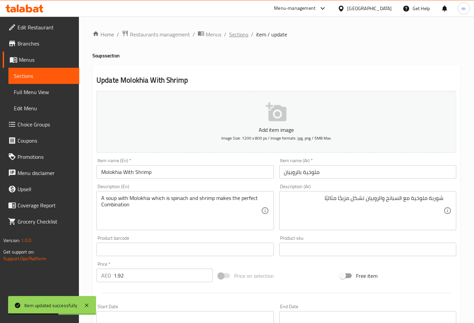
click at [240, 37] on span "Sections" at bounding box center [238, 34] width 19 height 8
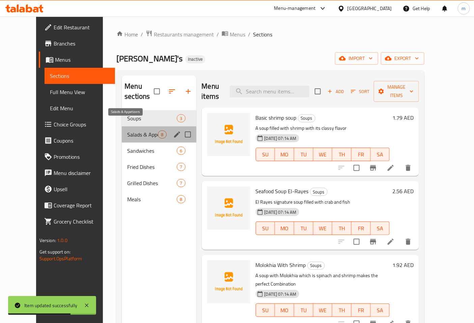
click at [127, 130] on span "Salads & Appetizers" at bounding box center [142, 134] width 31 height 8
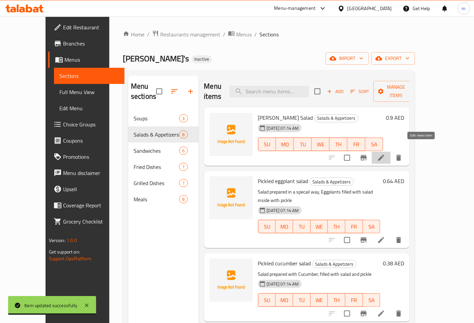
click at [385, 154] on icon at bounding box center [381, 158] width 8 height 8
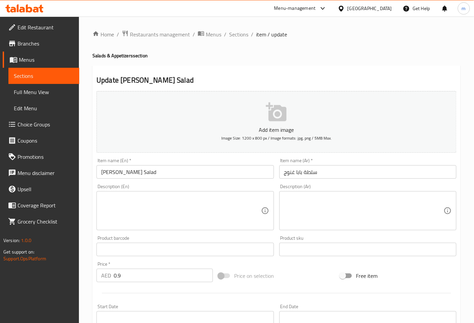
scroll to position [37, 0]
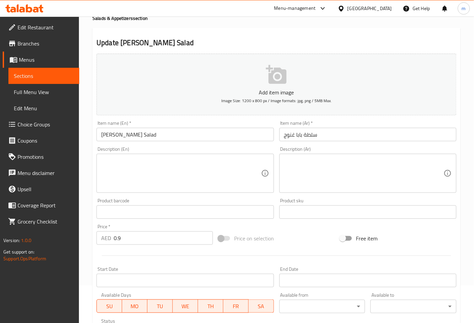
click at [122, 238] on input "0.9" at bounding box center [163, 237] width 99 height 13
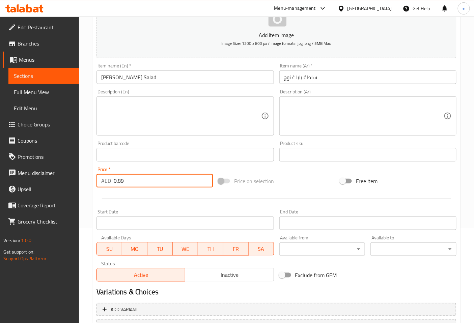
scroll to position [152, 0]
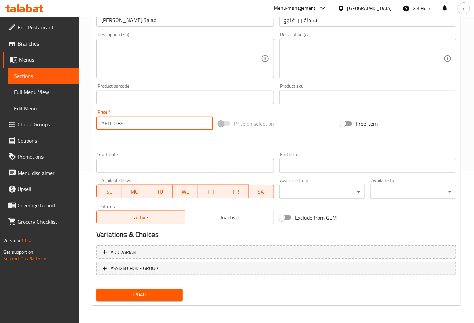
type input "0.89"
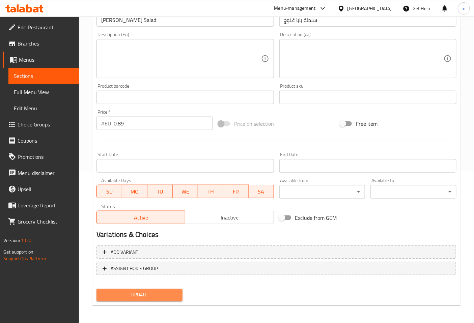
drag, startPoint x: 126, startPoint y: 292, endPoint x: 126, endPoint y: 288, distance: 4.0
click at [126, 292] on span "Update" at bounding box center [139, 295] width 75 height 8
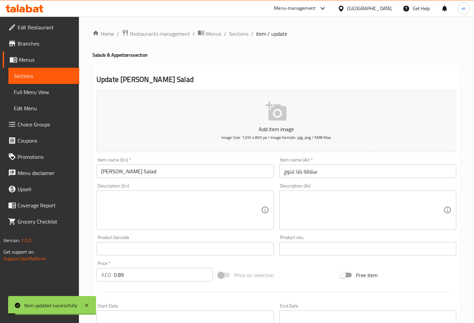
scroll to position [0, 0]
click at [242, 36] on span "Sections" at bounding box center [238, 34] width 19 height 8
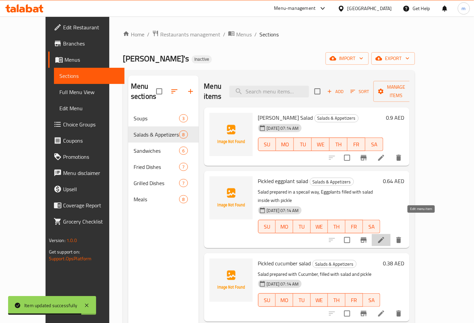
click at [385, 236] on icon at bounding box center [381, 240] width 8 height 8
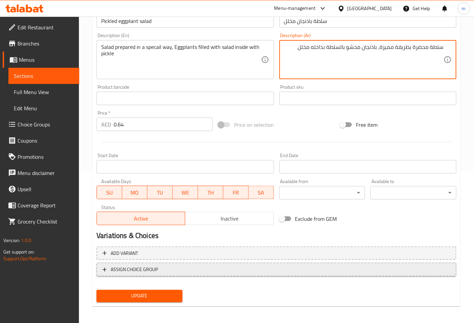
scroll to position [152, 0]
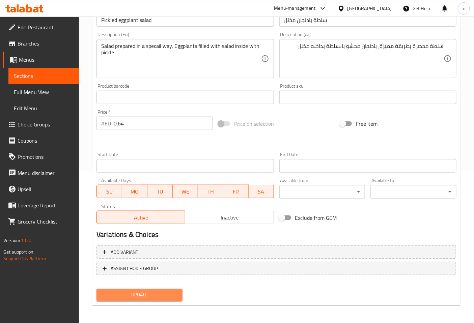
click at [136, 293] on span "Update" at bounding box center [139, 295] width 75 height 8
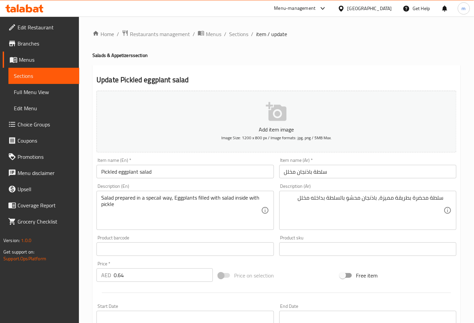
scroll to position [0, 0]
click at [240, 33] on span "Sections" at bounding box center [238, 34] width 19 height 8
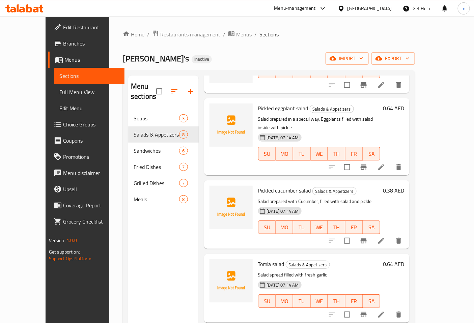
scroll to position [37, 0]
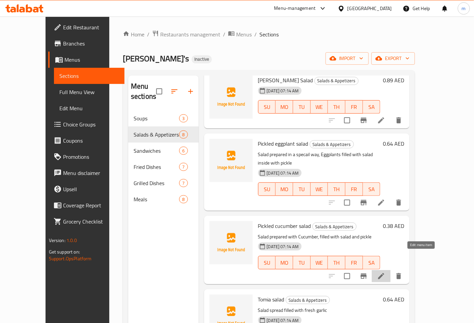
click at [385, 272] on icon at bounding box center [381, 276] width 8 height 8
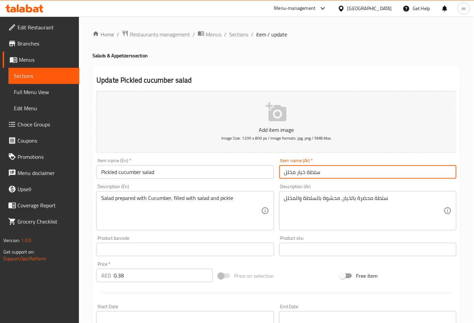
click at [331, 172] on input "سلطة خيار مخلل" at bounding box center [367, 171] width 177 height 13
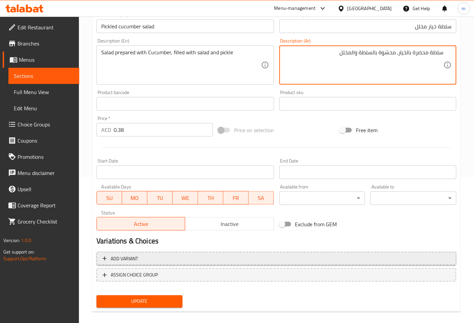
scroll to position [152, 0]
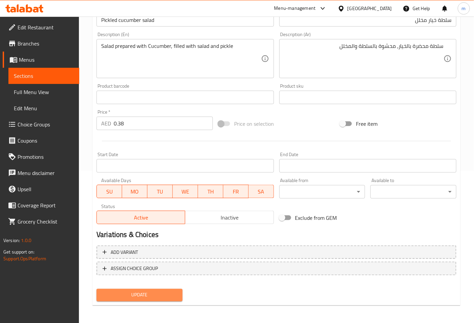
click at [142, 297] on span "Update" at bounding box center [139, 295] width 75 height 8
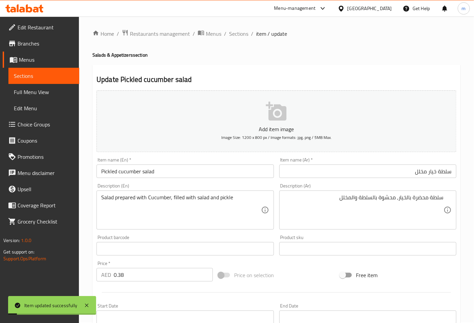
scroll to position [0, 0]
click at [233, 32] on span "Sections" at bounding box center [238, 34] width 19 height 8
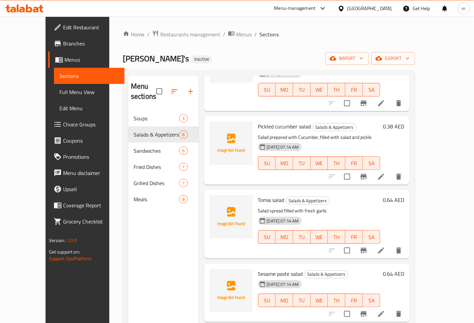
scroll to position [150, 0]
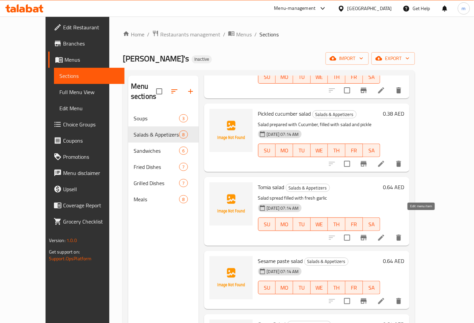
click at [384, 235] on icon at bounding box center [381, 238] width 6 height 6
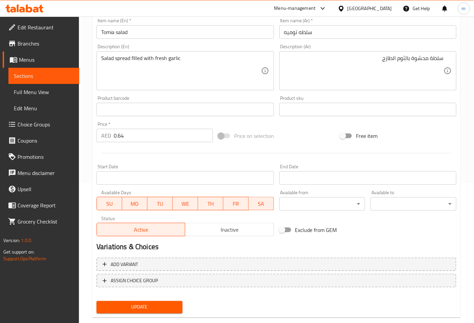
scroll to position [152, 0]
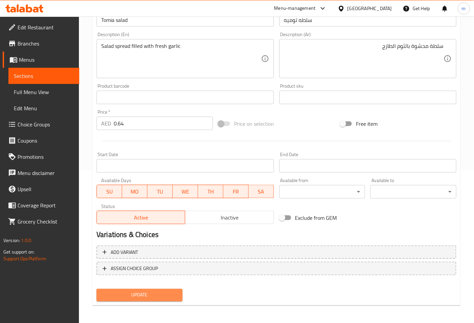
click at [154, 291] on span "Update" at bounding box center [139, 295] width 75 height 8
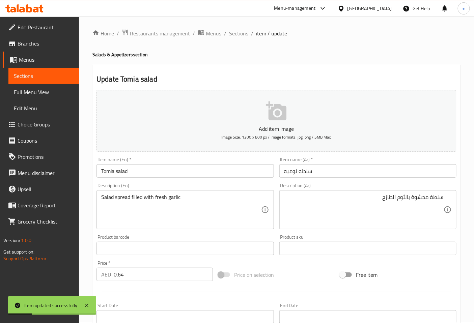
scroll to position [0, 0]
click at [243, 34] on span "Sections" at bounding box center [238, 34] width 19 height 8
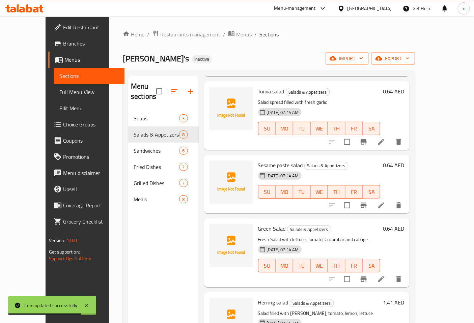
scroll to position [262, 0]
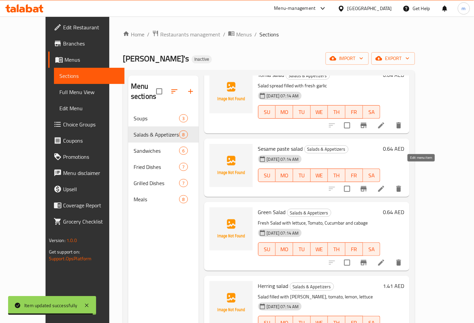
click at [384, 186] on icon at bounding box center [381, 189] width 6 height 6
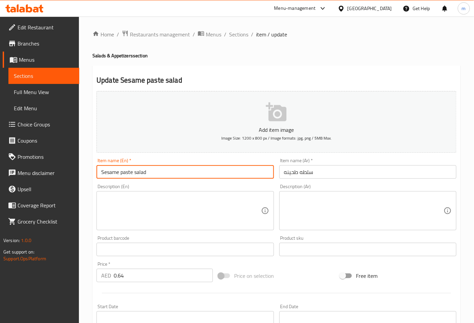
drag, startPoint x: 119, startPoint y: 173, endPoint x: 98, endPoint y: 172, distance: 20.9
click at [98, 172] on input "Sesame paste salad" at bounding box center [184, 171] width 177 height 13
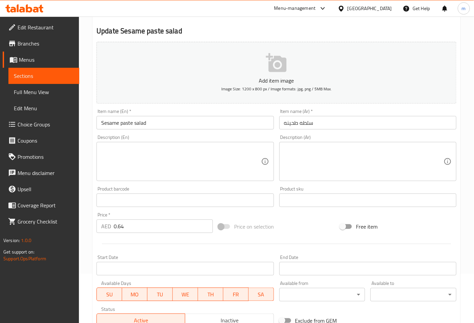
scroll to position [150, 0]
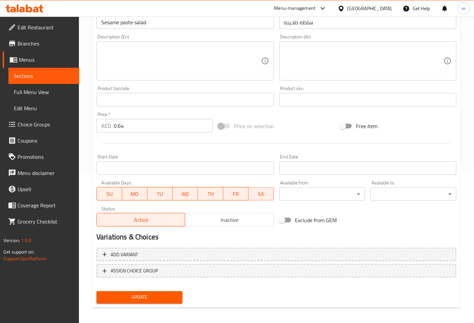
click at [124, 295] on span "Update" at bounding box center [139, 297] width 75 height 8
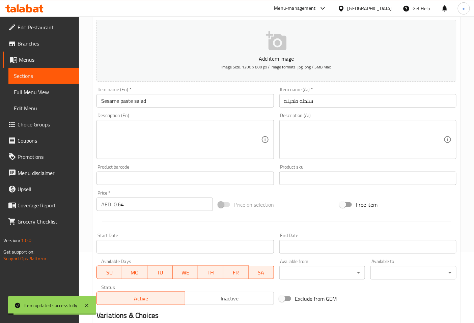
scroll to position [0, 0]
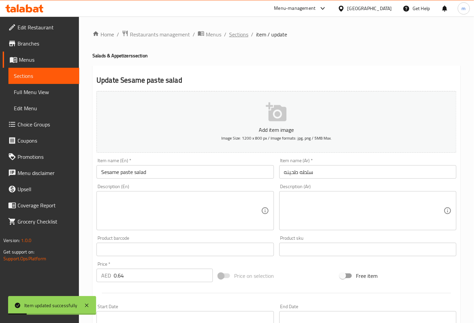
click at [239, 32] on span "Sections" at bounding box center [238, 34] width 19 height 8
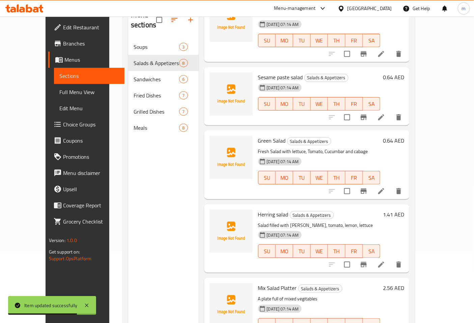
scroll to position [94, 0]
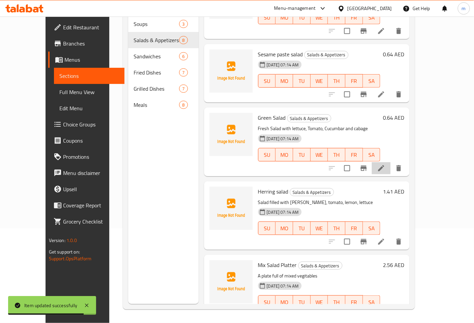
click at [390, 162] on li at bounding box center [380, 168] width 19 height 12
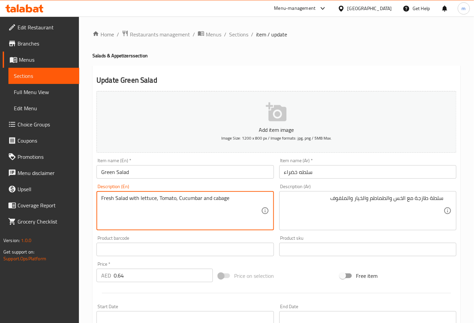
drag, startPoint x: 230, startPoint y: 200, endPoint x: 212, endPoint y: 203, distance: 18.4
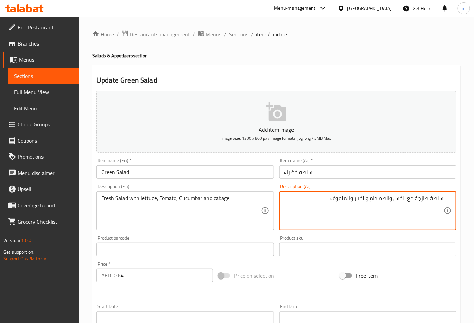
drag, startPoint x: 328, startPoint y: 200, endPoint x: 349, endPoint y: 197, distance: 21.6
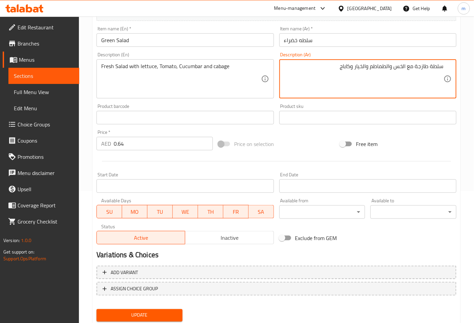
scroll to position [152, 0]
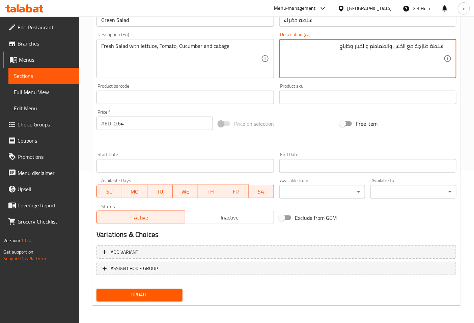
type textarea "سلطة طازجة مع الخس والطماطم والخيار وكاباج"
click at [144, 297] on span "Update" at bounding box center [139, 295] width 75 height 8
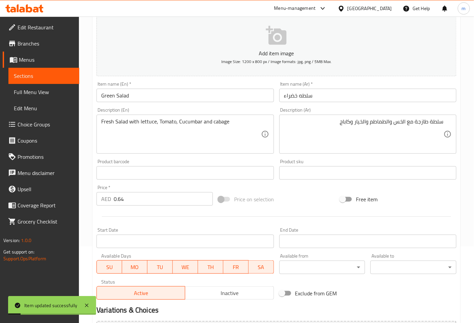
scroll to position [2, 0]
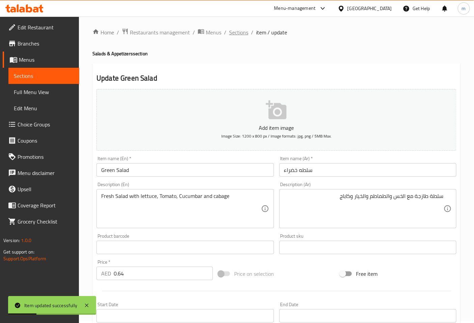
click at [235, 31] on span "Sections" at bounding box center [238, 32] width 19 height 8
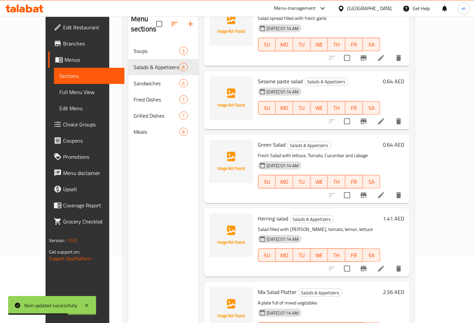
scroll to position [94, 0]
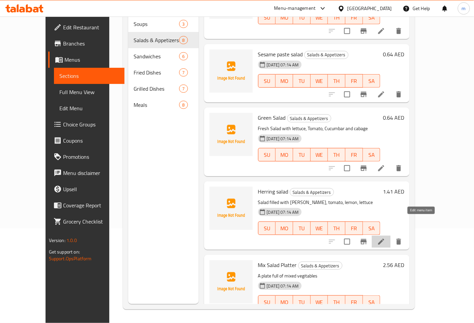
click at [384, 239] on icon at bounding box center [381, 242] width 6 height 6
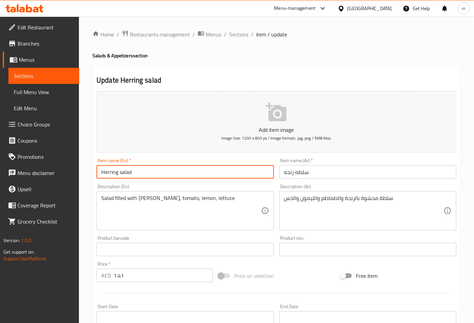
drag, startPoint x: 117, startPoint y: 173, endPoint x: 82, endPoint y: 171, distance: 35.5
click at [82, 170] on div "Home / Restaurants management / Menus / Sections / item / update Salads & Appet…" at bounding box center [276, 247] width 395 height 460
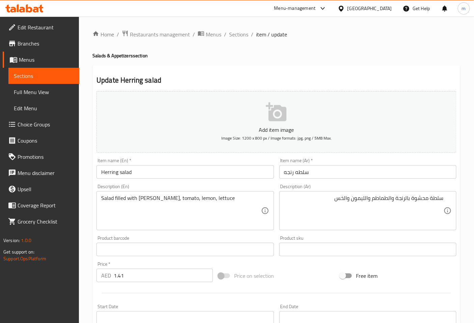
click at [276, 209] on div "Description (Ar) سلطة محشوة بالرنجة والطماطم والليمون والخس Description (Ar)" at bounding box center [367, 207] width 182 height 52
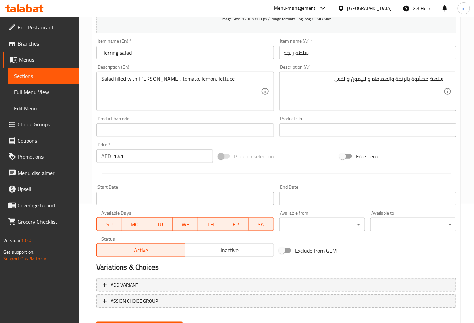
scroll to position [152, 0]
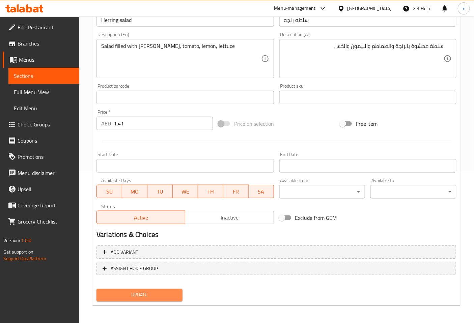
click at [152, 295] on span "Update" at bounding box center [139, 295] width 75 height 8
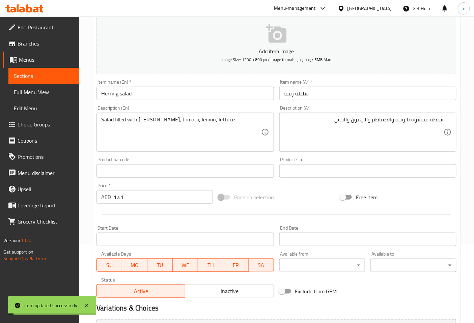
scroll to position [0, 0]
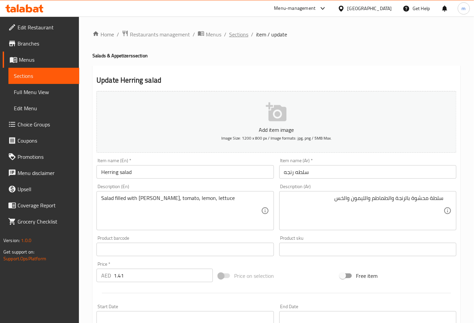
click at [240, 32] on span "Sections" at bounding box center [238, 34] width 19 height 8
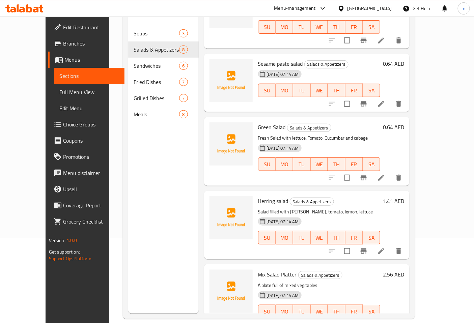
scroll to position [94, 0]
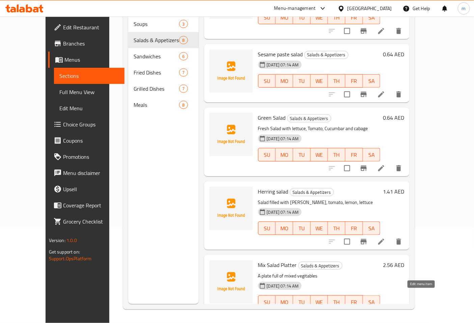
click at [385, 311] on icon at bounding box center [381, 315] width 8 height 8
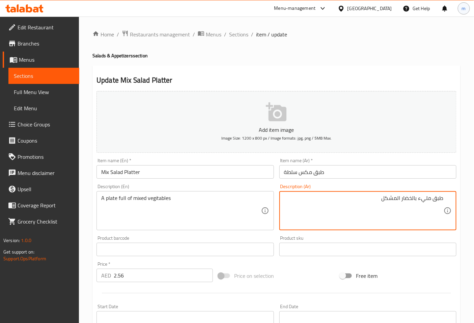
type textarea "طبق مليء بالخضار المشكل"
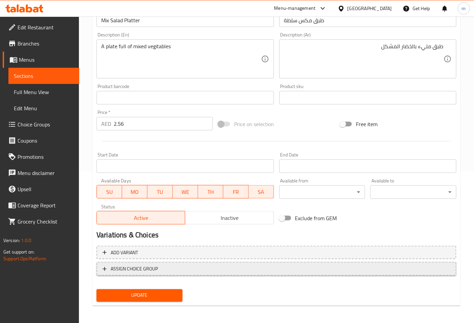
scroll to position [152, 0]
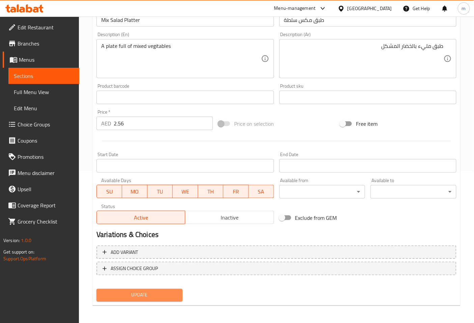
click at [160, 291] on span "Update" at bounding box center [139, 295] width 75 height 8
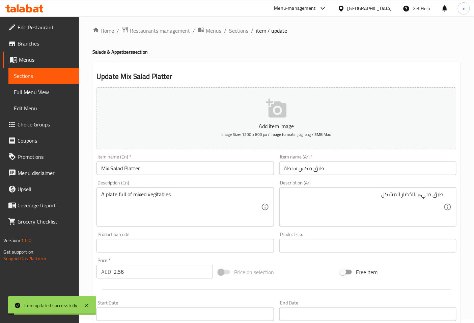
scroll to position [0, 0]
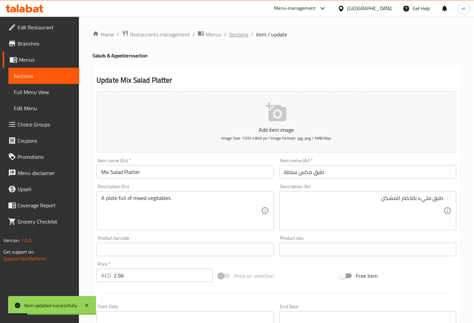
click at [242, 36] on span "Sections" at bounding box center [238, 34] width 19 height 8
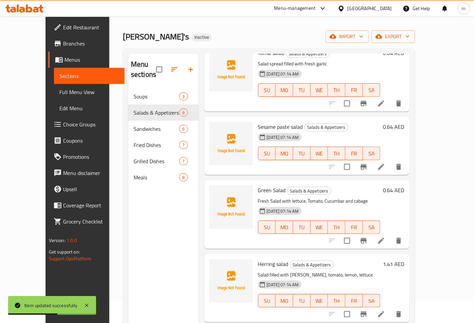
scroll to position [19, 0]
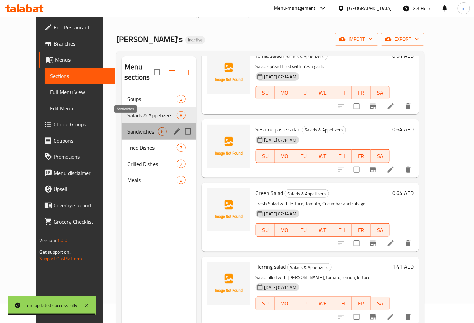
click at [129, 127] on span "Sandwiches" at bounding box center [142, 131] width 31 height 8
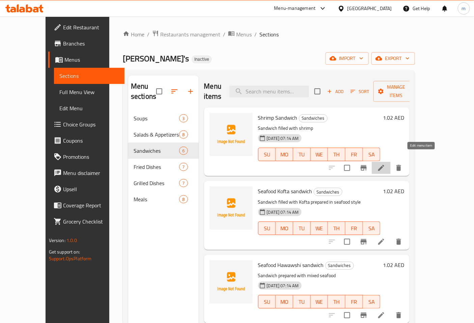
click at [384, 165] on icon at bounding box center [381, 168] width 6 height 6
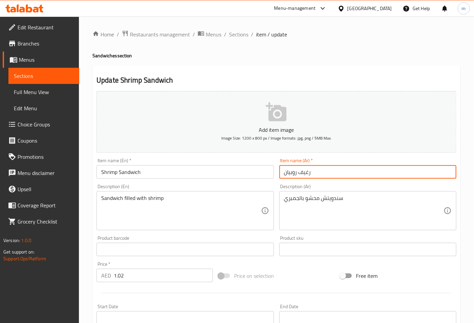
drag, startPoint x: 299, startPoint y: 173, endPoint x: 327, endPoint y: 173, distance: 28.3
click at [326, 173] on input "رغيف روبيان" at bounding box center [367, 171] width 177 height 13
drag, startPoint x: 409, startPoint y: 173, endPoint x: 427, endPoint y: 171, distance: 18.3
click at [427, 171] on input "سندويتش روبيان" at bounding box center [367, 171] width 177 height 13
type input "سندويتش روبيان"
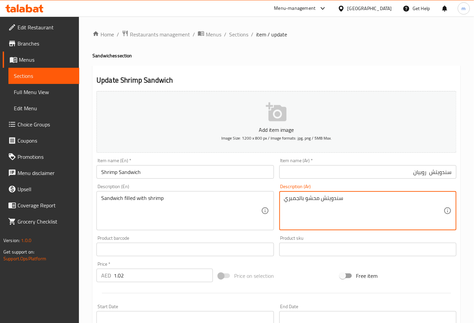
drag, startPoint x: 284, startPoint y: 201, endPoint x: 303, endPoint y: 198, distance: 19.2
paste textarea "روبيان"
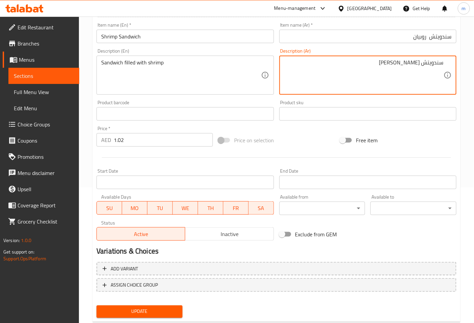
scroll to position [152, 0]
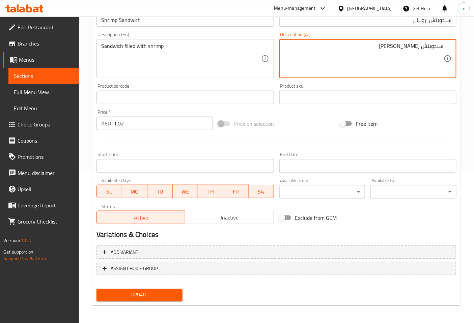
type textarea "سندويتش [PERSON_NAME]"
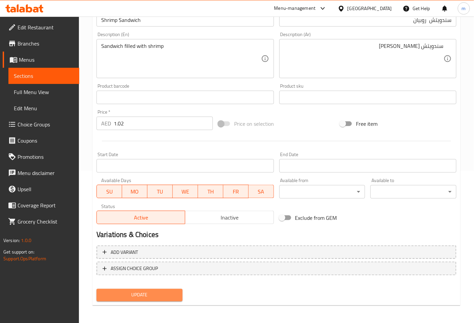
click at [156, 294] on span "Update" at bounding box center [139, 295] width 75 height 8
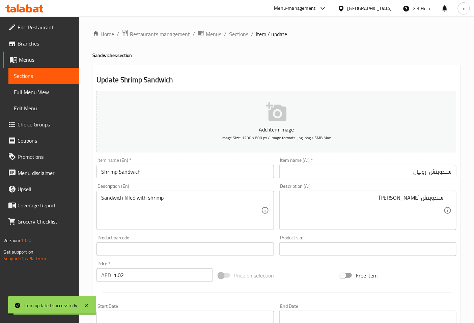
scroll to position [0, 0]
click at [237, 36] on span "Sections" at bounding box center [238, 34] width 19 height 8
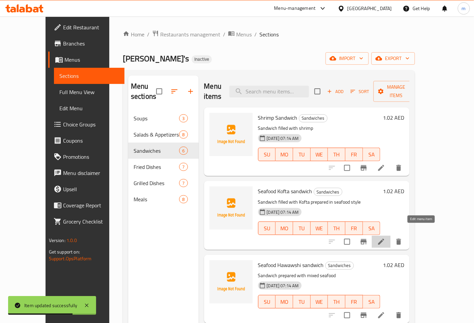
click at [385, 238] on icon at bounding box center [381, 242] width 8 height 8
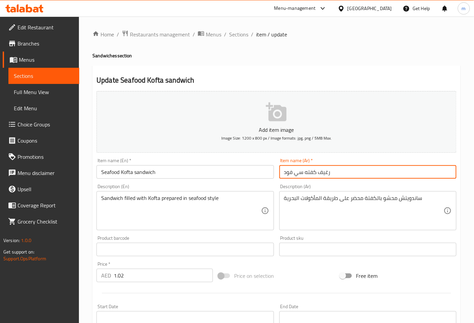
click at [347, 171] on input "رغيف كفته سي فود" at bounding box center [367, 171] width 177 height 13
type input "سندويتش كفته سي فود"
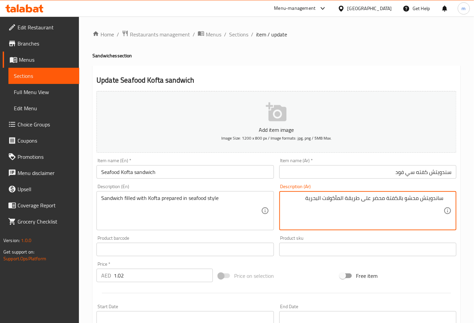
click at [438, 197] on textarea "ساندويتش محشو بالكفتة محضر على طريقة المأكولات البحرية" at bounding box center [363, 211] width 159 height 32
drag, startPoint x: 305, startPoint y: 198, endPoint x: 346, endPoint y: 198, distance: 40.5
click at [346, 198] on textarea "سندويتش محشو بالكفتة محضر على طريقة المأكولات البحرية" at bounding box center [363, 211] width 159 height 32
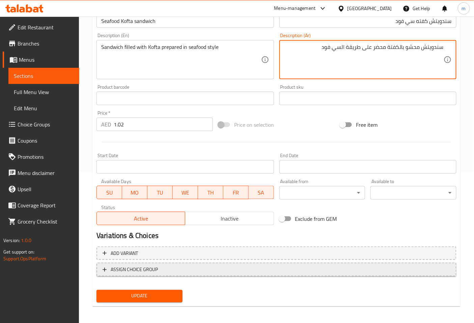
scroll to position [152, 0]
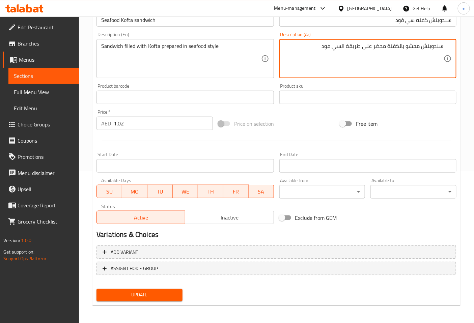
type textarea "سندويتش محشو بالكفتة محضر على طريقة السي فود"
click at [153, 291] on span "Update" at bounding box center [139, 295] width 75 height 8
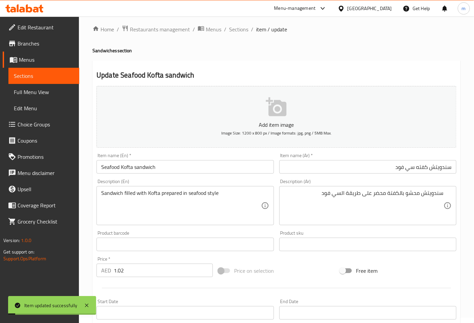
scroll to position [0, 0]
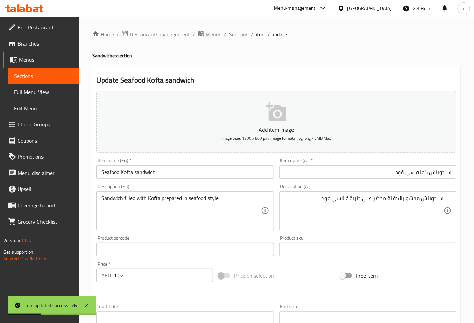
click at [236, 32] on span "Sections" at bounding box center [238, 34] width 19 height 8
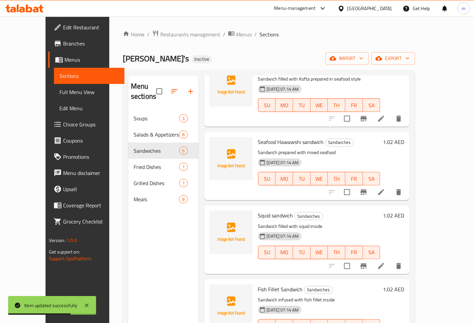
scroll to position [125, 0]
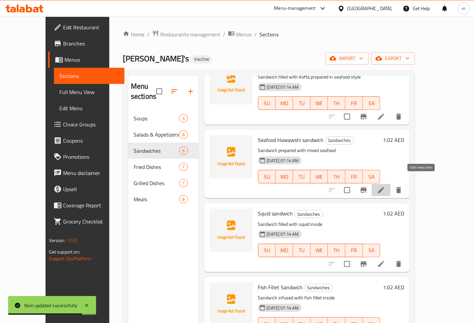
click at [385, 186] on icon at bounding box center [381, 190] width 8 height 8
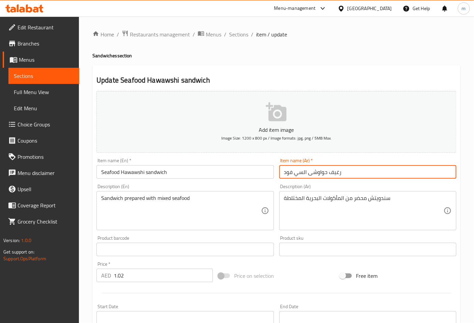
click at [371, 170] on input "رغيف حواوشى السي فود" at bounding box center [367, 171] width 177 height 13
drag, startPoint x: 440, startPoint y: 171, endPoint x: 492, endPoint y: 166, distance: 51.5
click at [474, 166] on html "​ Menu-management United Arab Emirates Get Help m Edit Restaurant Branches Menu…" at bounding box center [237, 161] width 474 height 323
click at [407, 174] on input "سندويتش حواوشى السي فود" at bounding box center [367, 171] width 177 height 13
type input "سندويتش حواوشى سي فود"
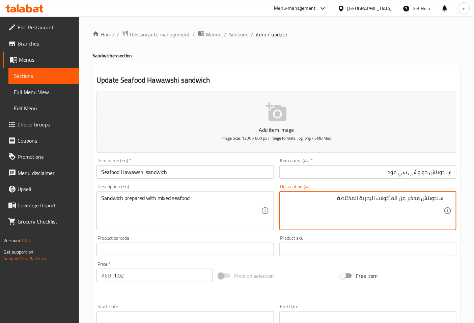
drag, startPoint x: 359, startPoint y: 196, endPoint x: 396, endPoint y: 199, distance: 37.2
click at [396, 199] on textarea "سندويتش محضر من المأكولات البحرية المختلطة" at bounding box center [363, 211] width 159 height 32
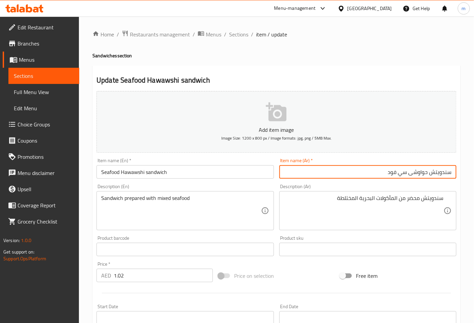
drag, startPoint x: 387, startPoint y: 173, endPoint x: 408, endPoint y: 177, distance: 21.6
click at [408, 177] on input "سندويتش حواوشى سي فود" at bounding box center [367, 171] width 177 height 13
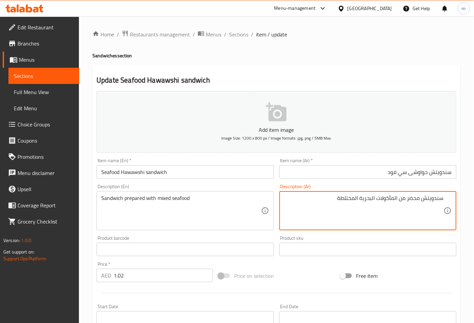
drag, startPoint x: 358, startPoint y: 200, endPoint x: 399, endPoint y: 202, distance: 40.5
paste textarea "سي فود"
click at [402, 201] on textarea "سندويتش محضر منسي فودالمختلطة" at bounding box center [363, 211] width 159 height 32
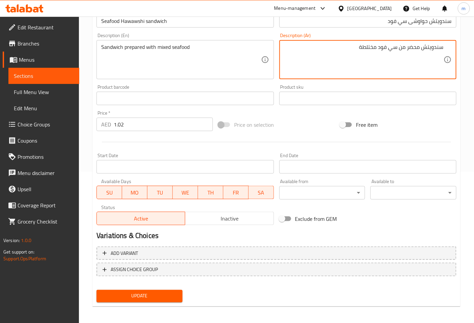
scroll to position [152, 0]
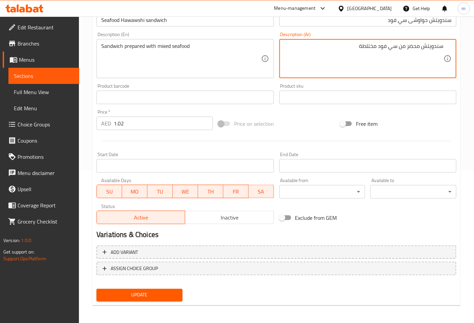
type textarea "سندويتش محضر من سي فود مختلطة"
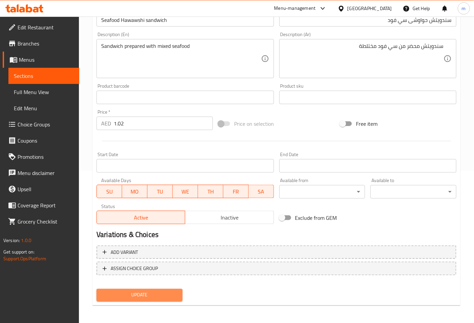
click at [154, 296] on span "Update" at bounding box center [139, 295] width 75 height 8
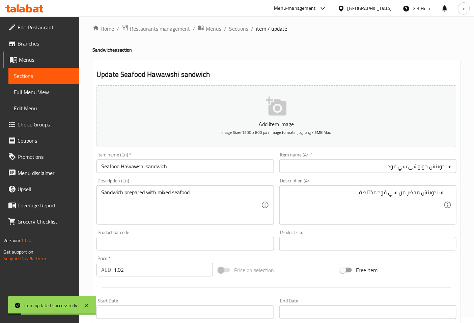
scroll to position [0, 0]
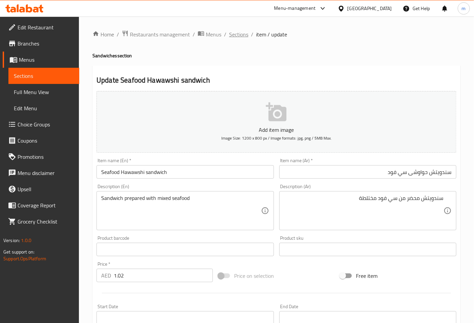
click at [240, 33] on span "Sections" at bounding box center [238, 34] width 19 height 8
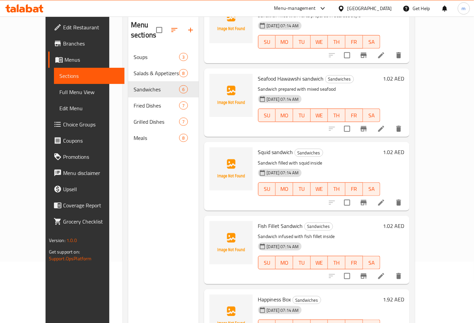
scroll to position [75, 0]
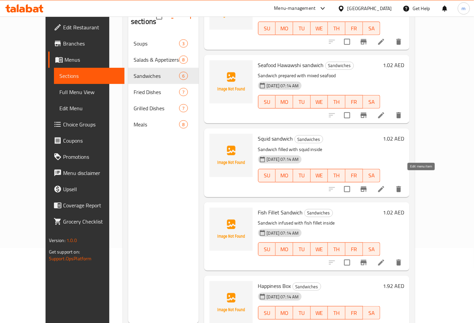
click at [385, 185] on icon at bounding box center [381, 189] width 8 height 8
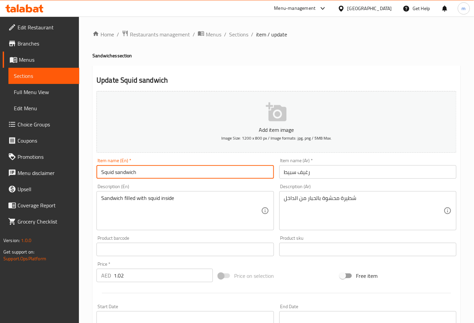
drag, startPoint x: 114, startPoint y: 173, endPoint x: 161, endPoint y: 180, distance: 48.1
click at [84, 176] on div "Home / Restaurants management / Menus / Sections / item / update Sandwiches sec…" at bounding box center [276, 247] width 395 height 460
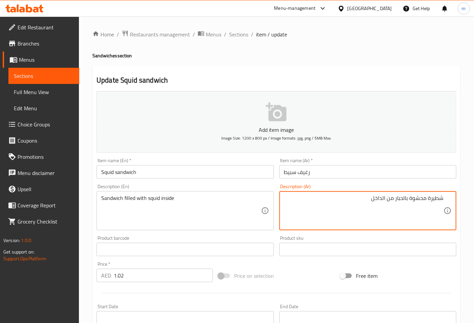
drag, startPoint x: 427, startPoint y: 200, endPoint x: 473, endPoint y: 197, distance: 45.9
click at [473, 197] on div "Home / Restaurants management / Menus / Sections / item / update Sandwiches sec…" at bounding box center [276, 247] width 395 height 460
drag, startPoint x: 390, startPoint y: 199, endPoint x: 400, endPoint y: 200, distance: 10.5
click at [400, 200] on textarea "سندويتش محشوة بالحبار من الداخل" at bounding box center [363, 211] width 159 height 32
click at [389, 201] on textarea "سندويتش محشوة بالحبار من الداخل" at bounding box center [363, 211] width 159 height 32
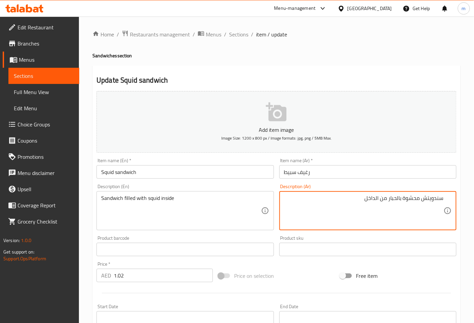
drag, startPoint x: 388, startPoint y: 199, endPoint x: 402, endPoint y: 199, distance: 13.8
click at [402, 199] on textarea "سندويتش محشوة بالحبار من الداخل" at bounding box center [363, 211] width 159 height 32
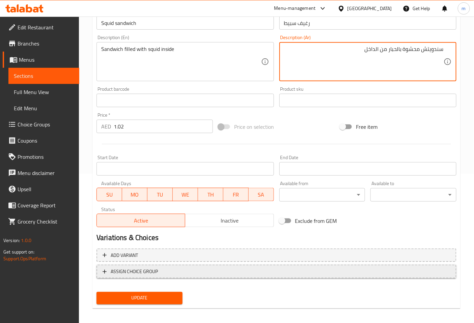
scroll to position [152, 0]
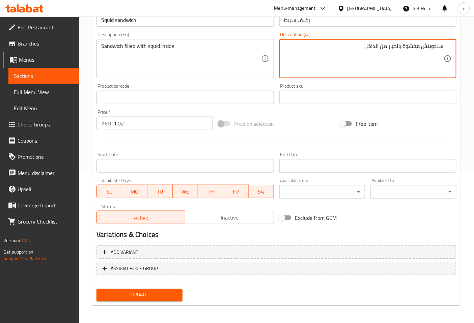
type textarea "سندويتش محشوة بالحبار من الداخل"
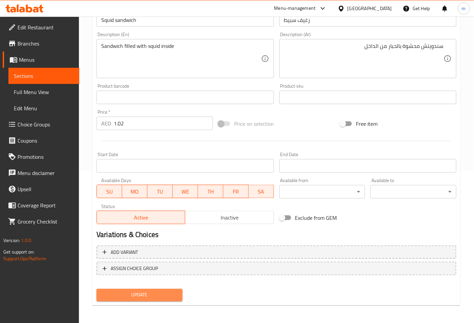
click at [162, 294] on span "Update" at bounding box center [139, 295] width 75 height 8
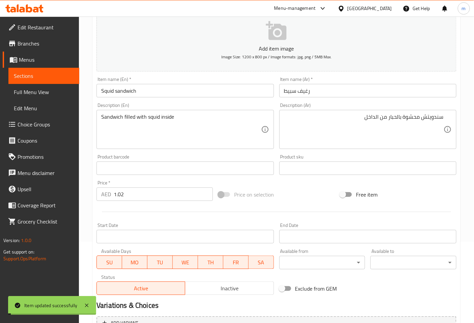
scroll to position [0, 0]
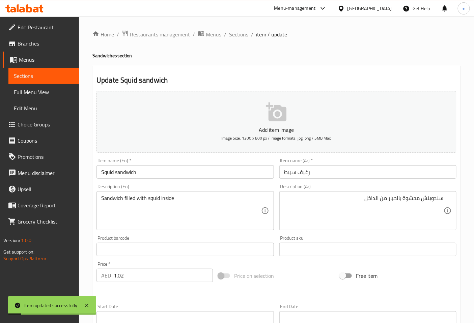
click at [241, 35] on span "Sections" at bounding box center [238, 34] width 19 height 8
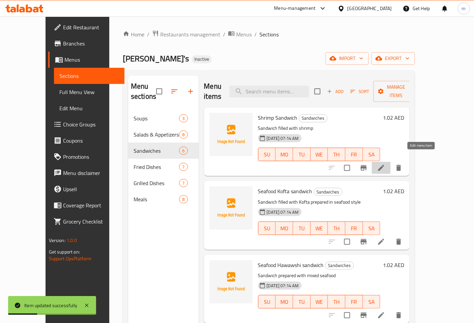
click at [385, 164] on icon at bounding box center [381, 168] width 8 height 8
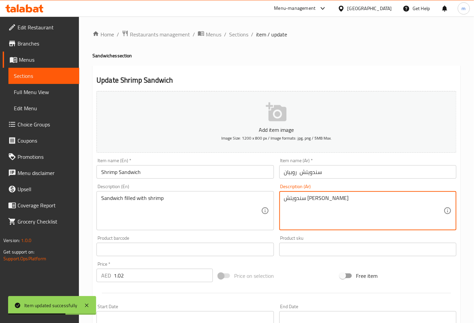
drag, startPoint x: 318, startPoint y: 200, endPoint x: 357, endPoint y: 202, distance: 39.5
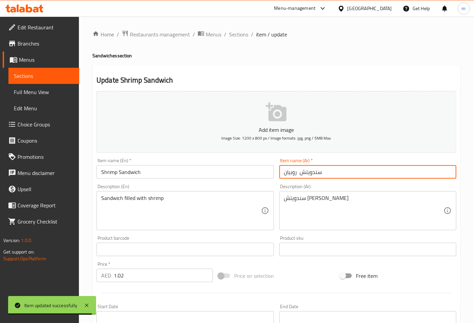
drag, startPoint x: 297, startPoint y: 174, endPoint x: 352, endPoint y: 185, distance: 56.4
click at [352, 185] on div "Add item image Image Size: 1200 x 800 px / Image formats: jpg, png / 5MB Max. I…" at bounding box center [276, 233] width 365 height 291
click at [355, 173] on input "سندويتش روبيان" at bounding box center [367, 171] width 177 height 13
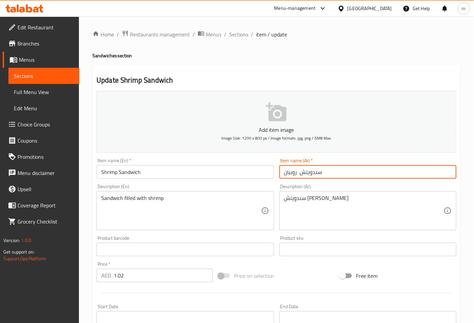
drag, startPoint x: 298, startPoint y: 173, endPoint x: 379, endPoint y: 178, distance: 80.4
click at [376, 178] on input "سندويتش روبيان" at bounding box center [367, 171] width 177 height 13
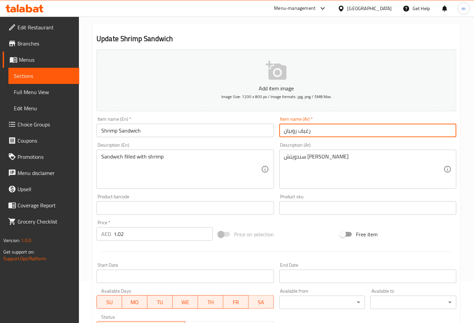
scroll to position [152, 0]
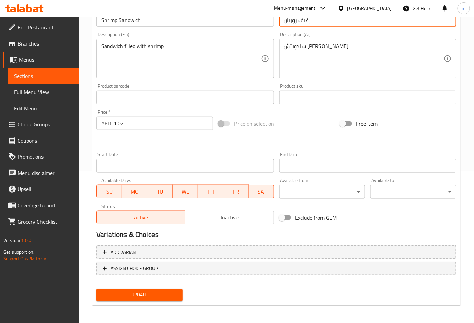
type input "رغيف روبيان"
click at [149, 296] on span "Update" at bounding box center [139, 295] width 75 height 8
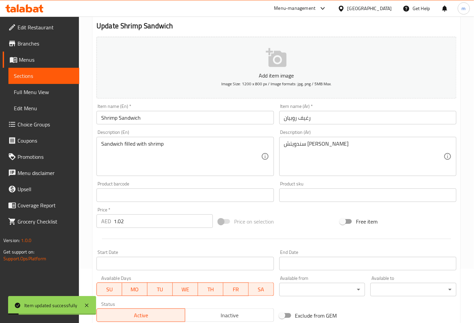
scroll to position [0, 0]
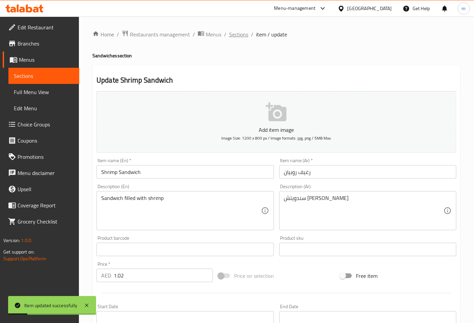
click at [244, 36] on span "Sections" at bounding box center [238, 34] width 19 height 8
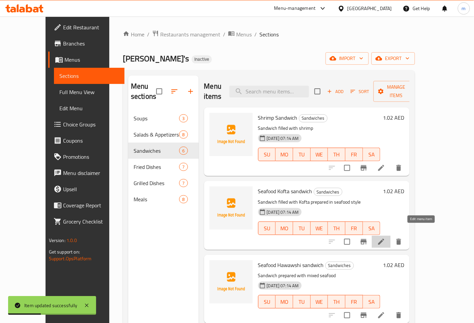
click at [384, 239] on icon at bounding box center [381, 242] width 6 height 6
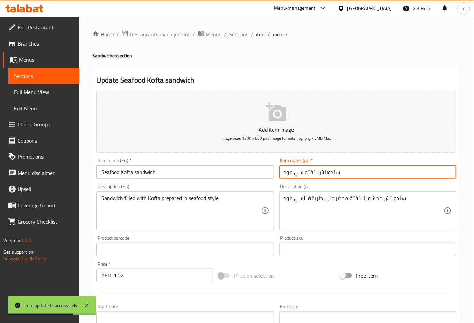
drag, startPoint x: 319, startPoint y: 173, endPoint x: 358, endPoint y: 173, distance: 39.1
click at [358, 174] on input "سندويتش كفته سي فود" at bounding box center [367, 171] width 177 height 13
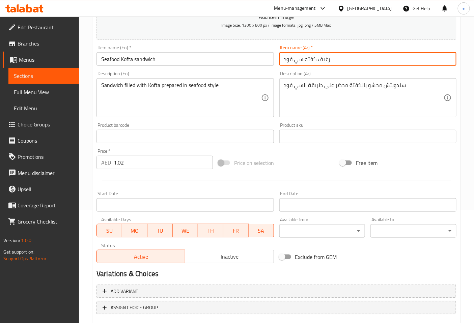
scroll to position [152, 0]
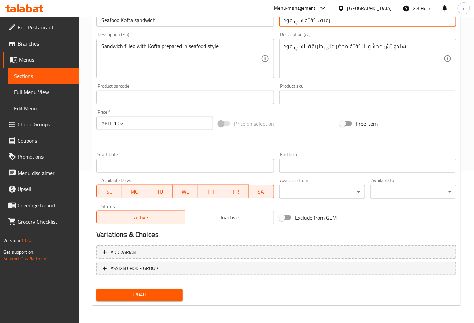
type input "رغيف كفته سي فود"
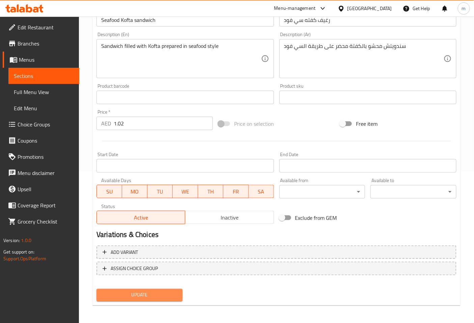
click at [151, 291] on span "Update" at bounding box center [139, 295] width 75 height 8
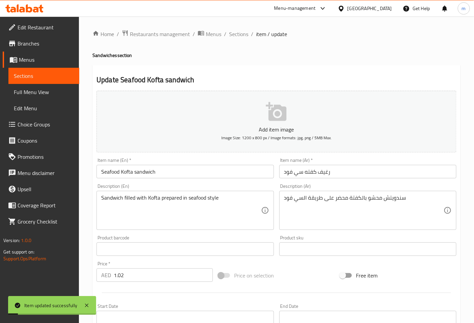
scroll to position [0, 0]
click at [236, 32] on span "Sections" at bounding box center [238, 34] width 19 height 8
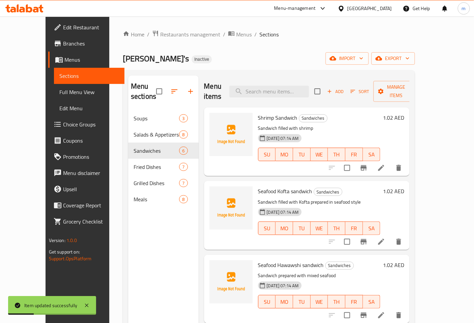
scroll to position [37, 0]
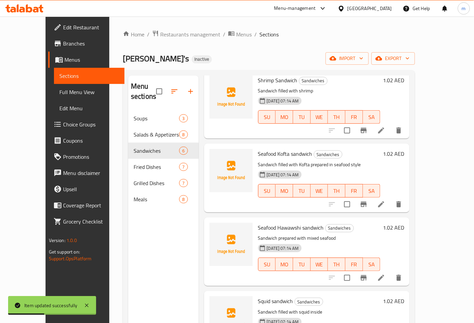
click at [385, 274] on icon at bounding box center [381, 278] width 8 height 8
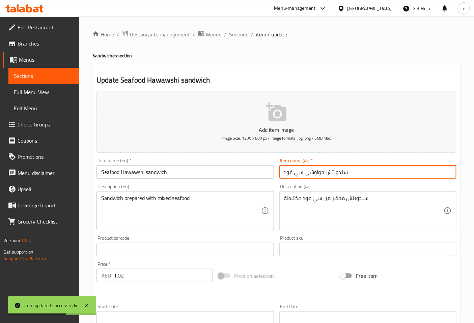
drag, startPoint x: 326, startPoint y: 171, endPoint x: 353, endPoint y: 173, distance: 26.7
click at [353, 173] on input "سندويتش حواوشى سي فود" at bounding box center [367, 171] width 177 height 13
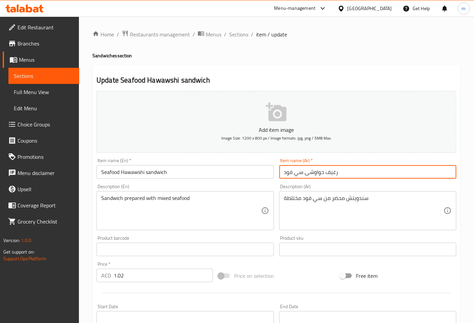
click at [303, 173] on input "رغيف حواوشى سي فود" at bounding box center [367, 171] width 177 height 13
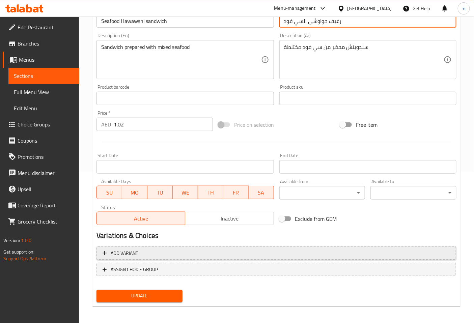
scroll to position [152, 0]
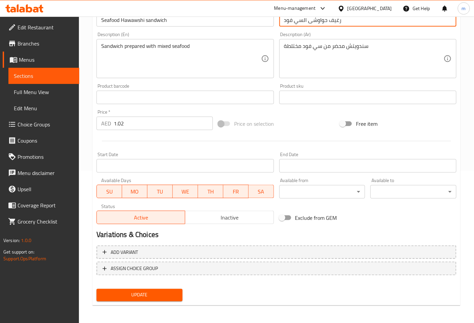
type input "رغيف حواوشى السي فود"
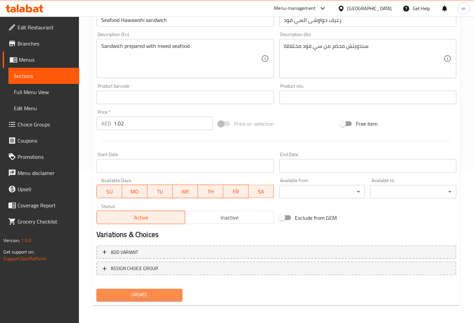
click at [130, 292] on span "Update" at bounding box center [139, 295] width 75 height 8
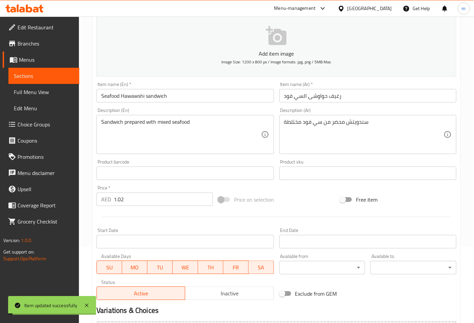
scroll to position [0, 0]
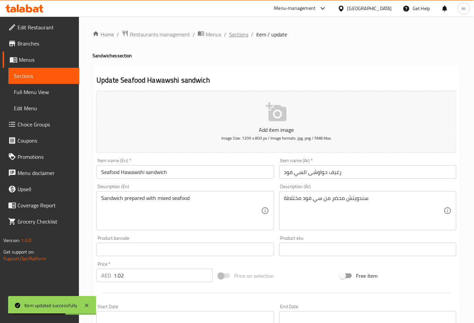
click at [235, 36] on span "Sections" at bounding box center [238, 34] width 19 height 8
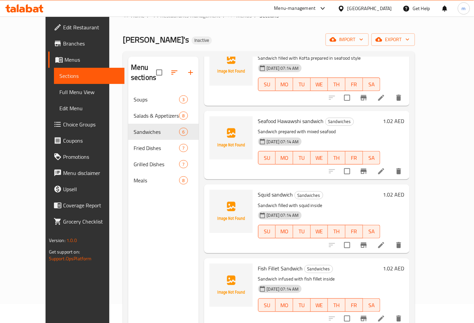
scroll to position [37, 0]
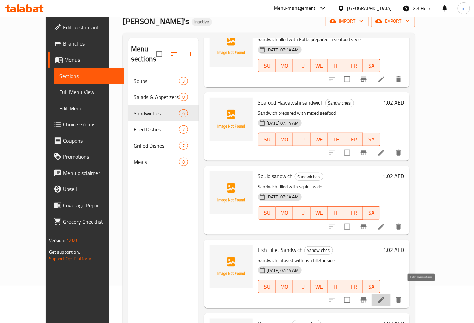
click at [384, 297] on icon at bounding box center [381, 300] width 6 height 6
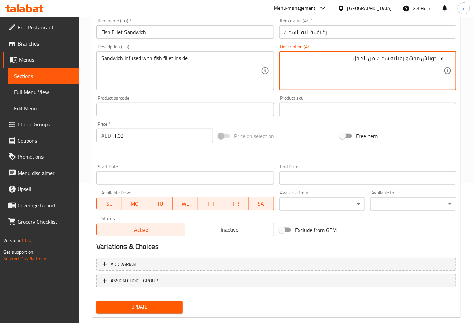
scroll to position [152, 0]
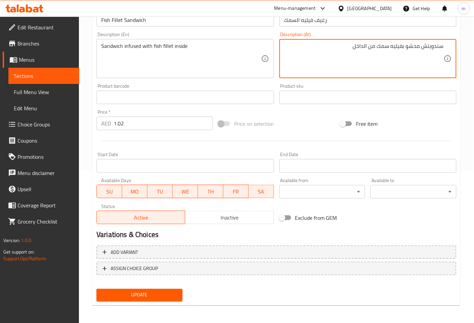
type textarea "سندويتش محشو بفيليه سمك من الداخل"
click at [152, 292] on span "Update" at bounding box center [139, 295] width 75 height 8
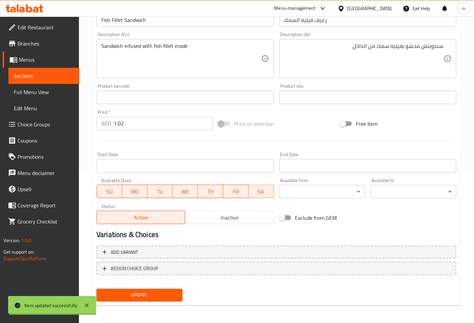
scroll to position [0, 0]
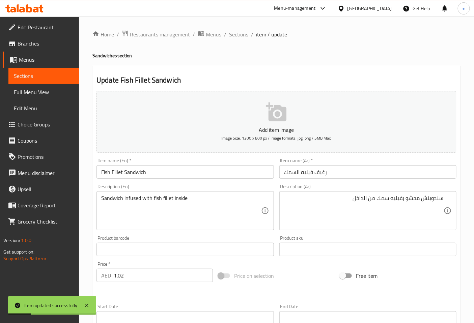
click at [243, 33] on span "Sections" at bounding box center [238, 34] width 19 height 8
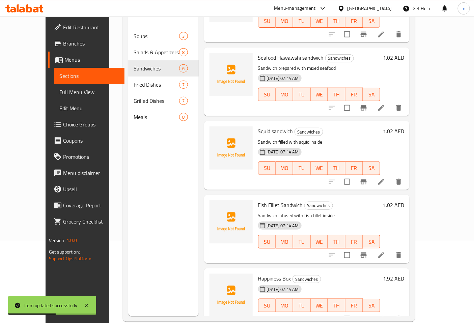
scroll to position [94, 0]
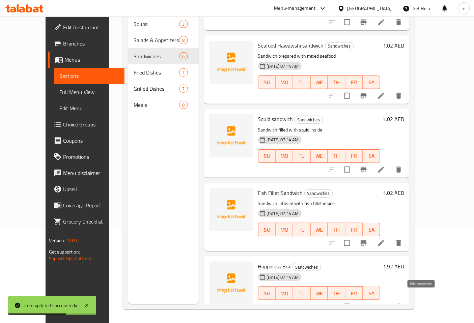
click at [385, 303] on icon at bounding box center [381, 307] width 8 height 8
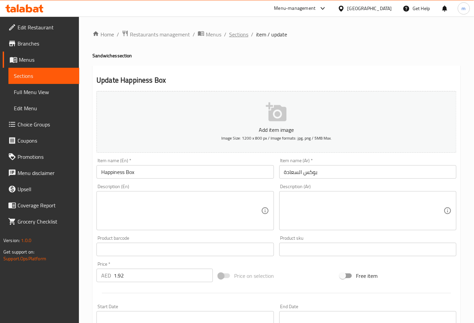
click at [241, 35] on span "Sections" at bounding box center [238, 34] width 19 height 8
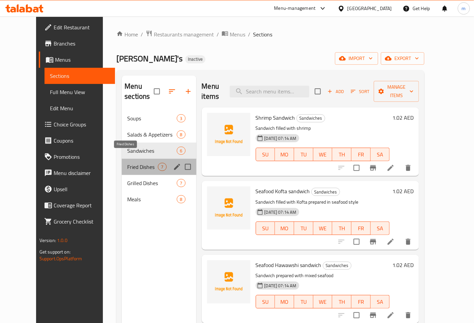
click at [132, 163] on span "Fried Dishes" at bounding box center [142, 167] width 31 height 8
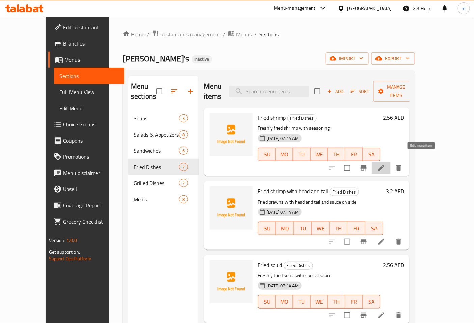
click at [385, 164] on icon at bounding box center [381, 168] width 8 height 8
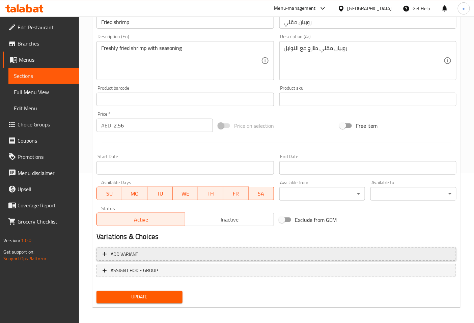
scroll to position [152, 0]
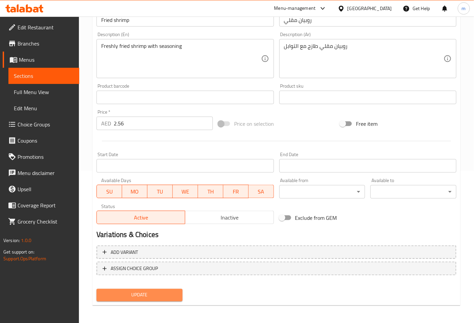
click at [122, 289] on button "Update" at bounding box center [139, 295] width 86 height 12
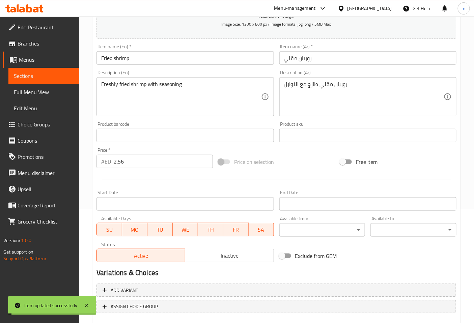
scroll to position [0, 0]
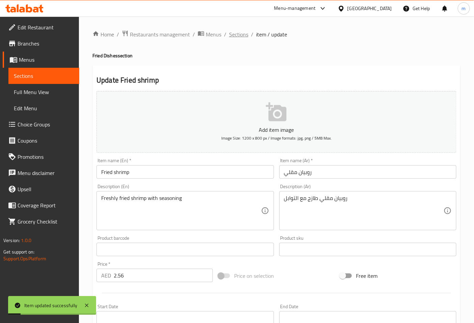
click at [241, 34] on span "Sections" at bounding box center [238, 34] width 19 height 8
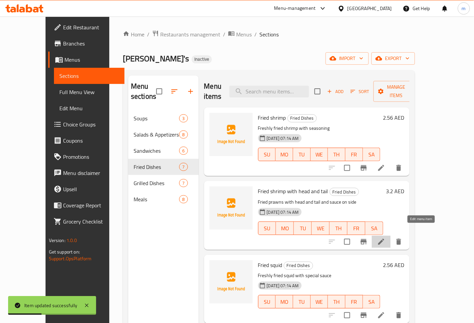
click at [385, 238] on icon at bounding box center [381, 242] width 8 height 8
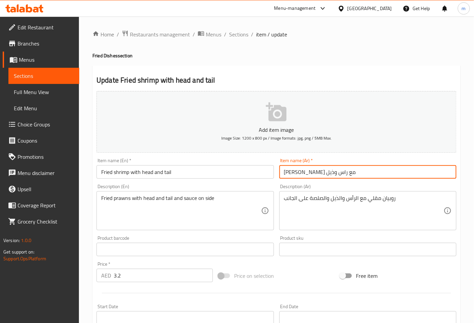
click at [337, 173] on input "ربيان مقلي مع راس وذيل" at bounding box center [367, 171] width 177 height 13
type input "روبيان مقلي مع راس وذيل"
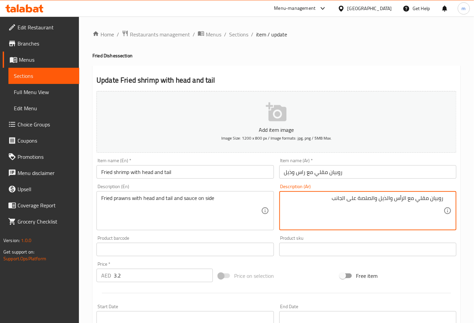
drag, startPoint x: 358, startPoint y: 199, endPoint x: 371, endPoint y: 202, distance: 13.2
click at [371, 202] on textarea "روبيان مقلي مع الرأس والذيل والصلصة على الجانب" at bounding box center [363, 211] width 159 height 32
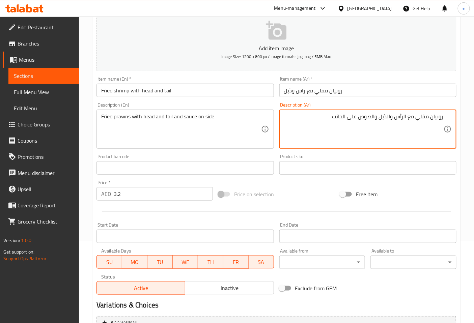
scroll to position [152, 0]
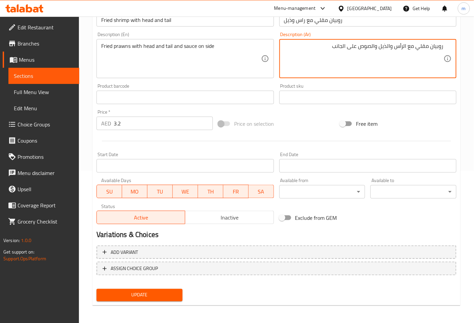
type textarea "روبيان مقلي مع الرأس والذيل والصوص على الجانب"
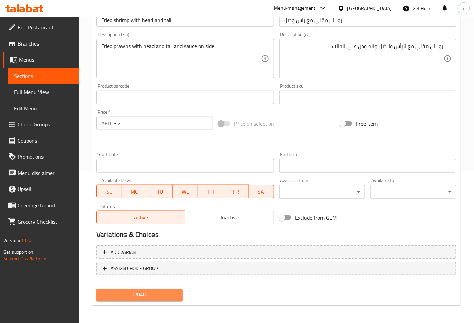
click at [127, 292] on span "Update" at bounding box center [139, 295] width 75 height 8
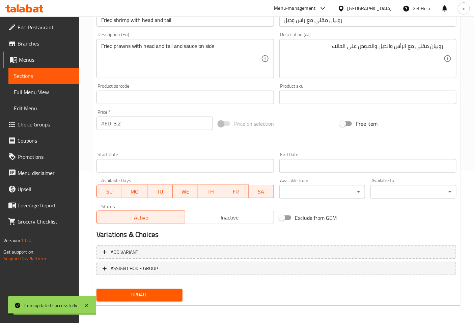
scroll to position [0, 0]
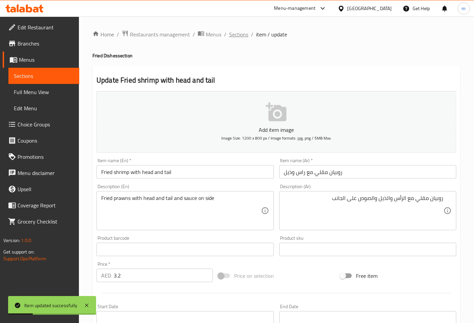
click at [238, 30] on span "Sections" at bounding box center [238, 34] width 19 height 8
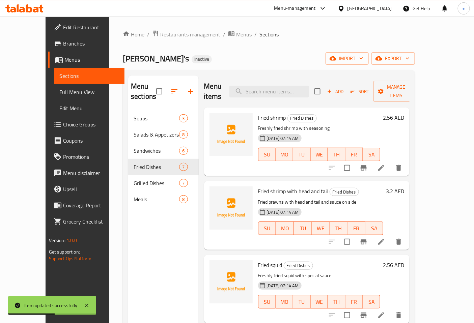
scroll to position [37, 0]
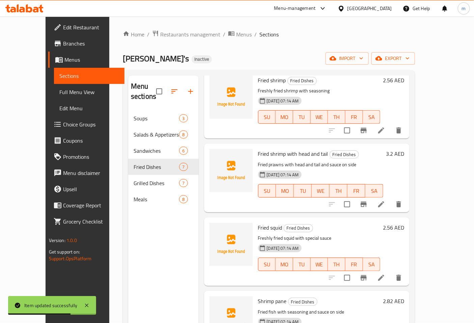
click at [390, 272] on li at bounding box center [380, 278] width 19 height 12
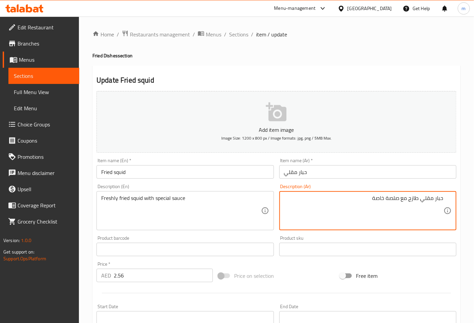
drag, startPoint x: 386, startPoint y: 198, endPoint x: 395, endPoint y: 201, distance: 10.2
click at [395, 201] on textarea "حبار مقلي طازج مع صلصة خاصة" at bounding box center [363, 211] width 159 height 32
drag, startPoint x: 372, startPoint y: 200, endPoint x: 376, endPoint y: 200, distance: 4.1
click at [376, 200] on textarea "حبار مقلي طازج مع صوص خاصة" at bounding box center [363, 211] width 159 height 32
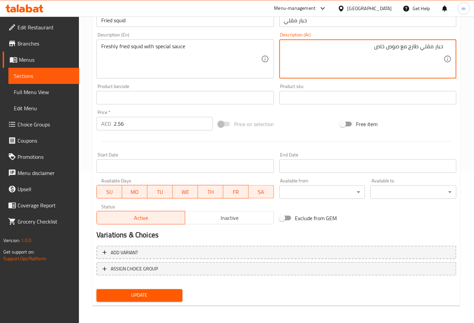
scroll to position [152, 0]
type textarea "حبار مقلي طازج مع صوص خاص"
click at [134, 295] on span "Update" at bounding box center [139, 295] width 75 height 8
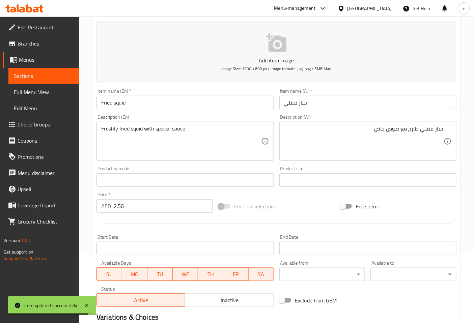
scroll to position [0, 0]
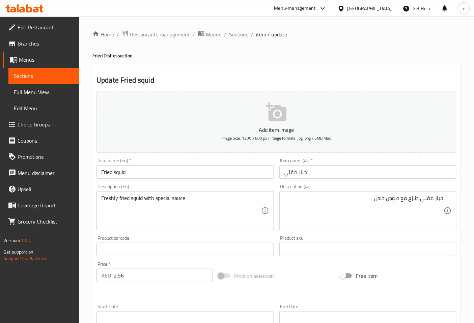
click at [241, 34] on span "Sections" at bounding box center [238, 34] width 19 height 8
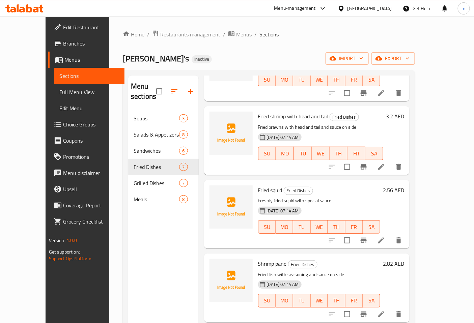
scroll to position [112, 0]
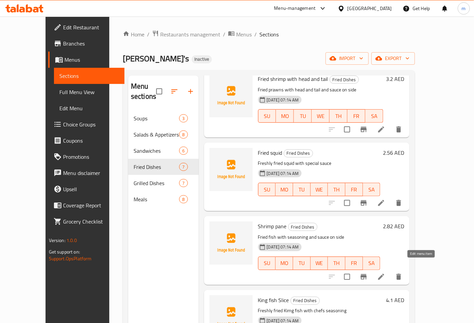
click at [385, 273] on icon at bounding box center [381, 277] width 8 height 8
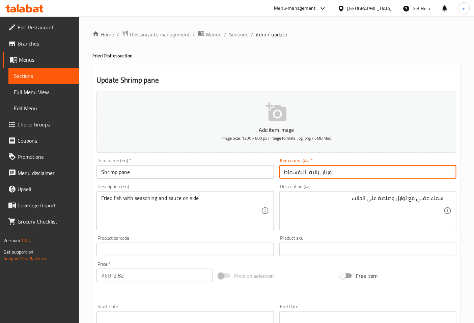
drag, startPoint x: 319, startPoint y: 172, endPoint x: 337, endPoint y: 169, distance: 19.1
click at [337, 169] on input "روبيان بانيه بالبقسماط" at bounding box center [367, 171] width 177 height 13
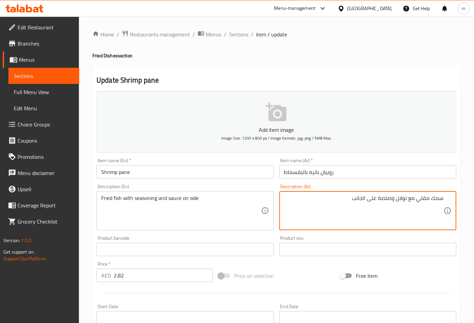
drag, startPoint x: 430, startPoint y: 198, endPoint x: 462, endPoint y: 195, distance: 32.2
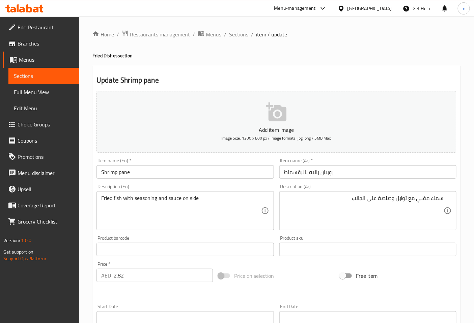
click at [380, 55] on h4 "Fried Dishes section" at bounding box center [276, 55] width 368 height 7
click at [245, 34] on span "Sections" at bounding box center [238, 34] width 19 height 8
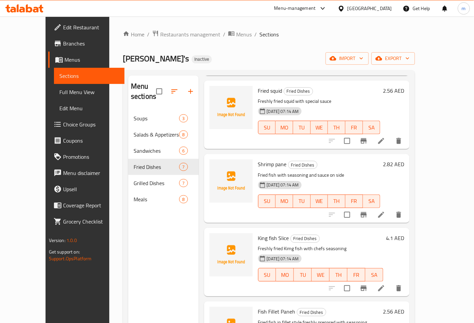
scroll to position [187, 0]
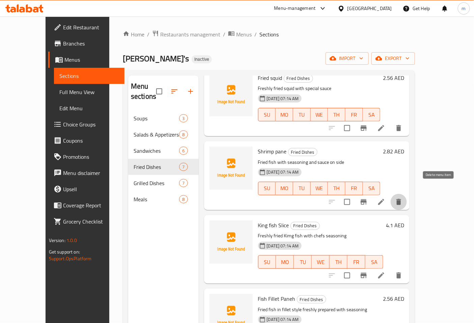
click at [403, 198] on icon "delete" at bounding box center [398, 202] width 8 height 8
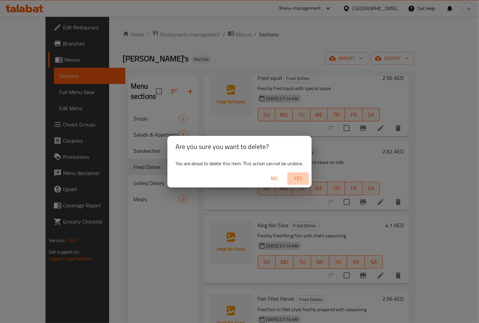
click at [300, 177] on span "Yes" at bounding box center [298, 178] width 16 height 8
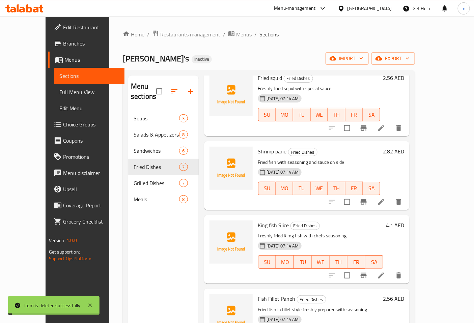
scroll to position [135, 0]
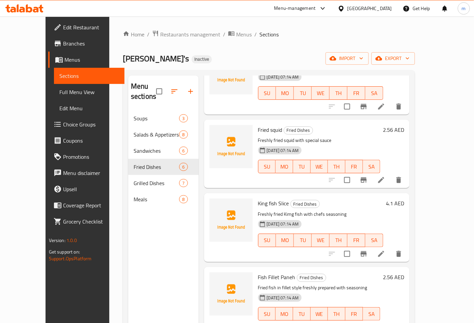
click at [129, 239] on div "Menu sections Soups 3 Salads & Appetizers 8 Sandwiches 6 Fried Dishes 6 Grilled…" at bounding box center [163, 237] width 70 height 323
click at [385, 250] on icon at bounding box center [381, 254] width 8 height 8
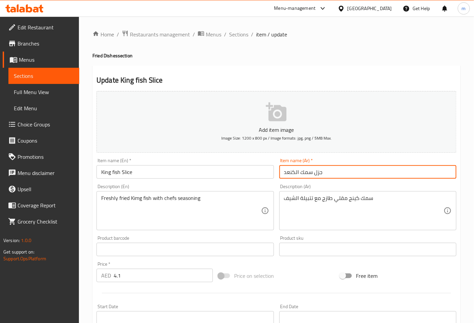
click at [344, 172] on input "جزل سمك الكنعد" at bounding box center [367, 171] width 177 height 13
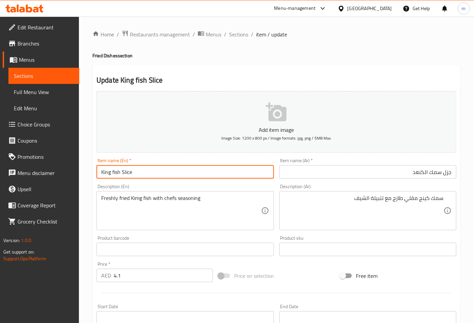
drag, startPoint x: 120, startPoint y: 172, endPoint x: 93, endPoint y: 177, distance: 27.1
click at [94, 177] on div "Item name (En)   * King fish Slice Item name (En) *" at bounding box center [185, 168] width 182 height 26
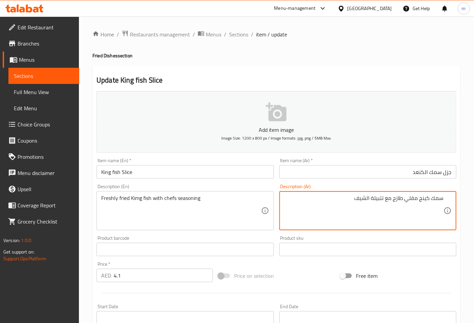
drag, startPoint x: 419, startPoint y: 201, endPoint x: 429, endPoint y: 201, distance: 9.8
type textarea "سمك كنعد مقلي طازج مع تتبيلة الشيف"
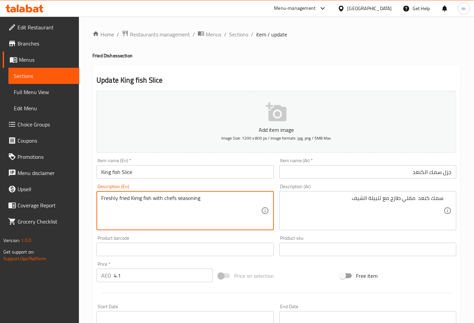
drag, startPoint x: 139, startPoint y: 198, endPoint x: 135, endPoint y: 201, distance: 4.6
type textarea "Freshly fried King fish with chefs seasoning"
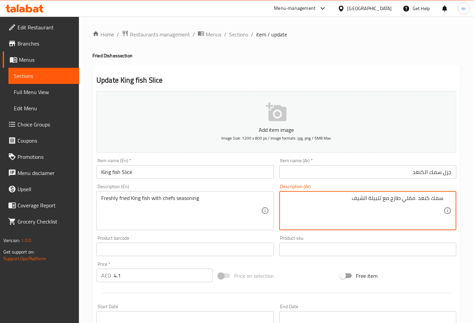
drag, startPoint x: 365, startPoint y: 200, endPoint x: 368, endPoint y: 201, distance: 3.8
click at [355, 198] on textarea "سمك كنعد مقلي طازج مع تتبيلة شيف" at bounding box center [363, 211] width 159 height 32
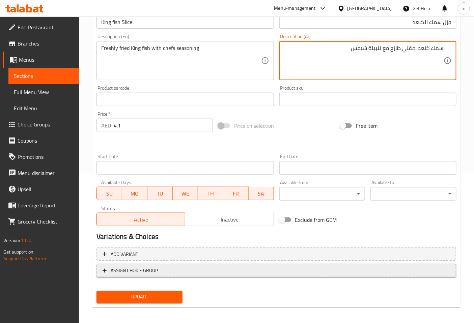
scroll to position [152, 0]
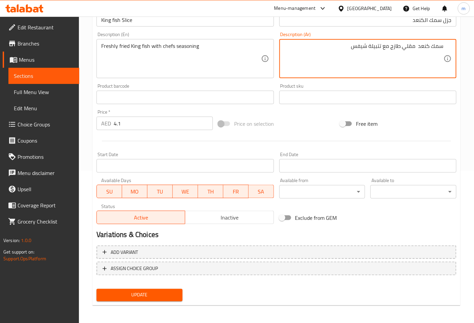
type textarea "سمك كنعد مقلي طازج مع تتبيلة شيفس"
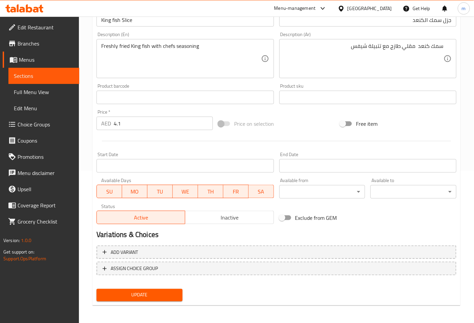
click at [161, 292] on span "Update" at bounding box center [139, 295] width 75 height 8
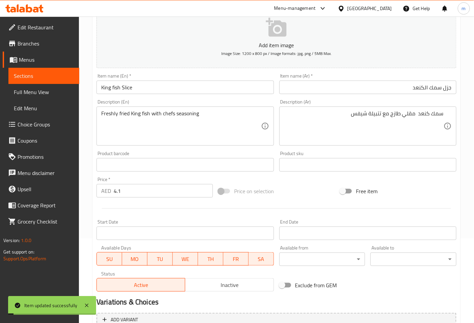
scroll to position [0, 0]
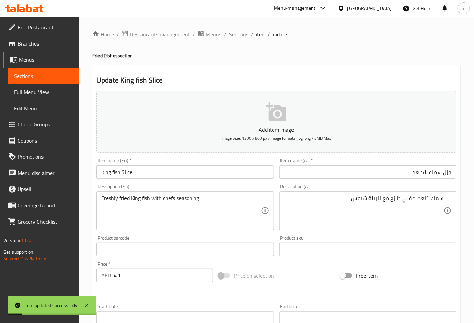
click at [240, 34] on span "Sections" at bounding box center [238, 34] width 19 height 8
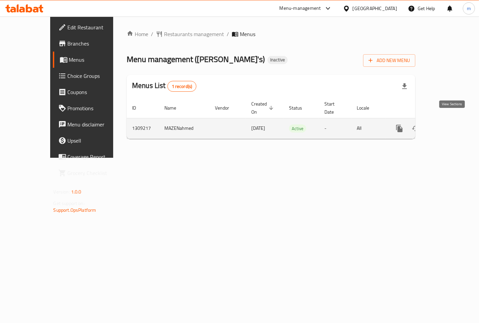
click at [454, 127] on link "enhanced table" at bounding box center [448, 128] width 16 height 16
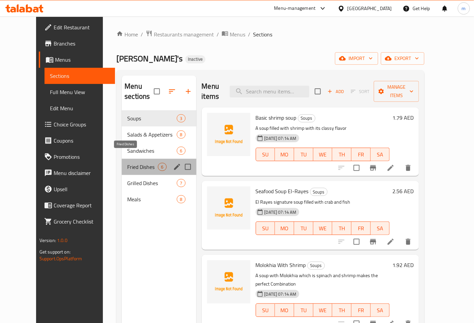
click at [127, 163] on span "Fried Dishes" at bounding box center [142, 167] width 31 height 8
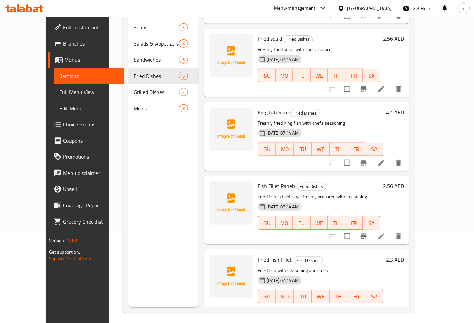
scroll to position [94, 0]
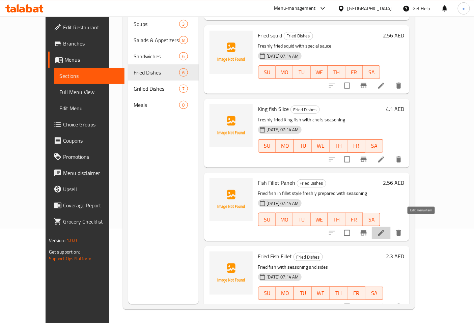
click at [385, 229] on icon at bounding box center [381, 233] width 8 height 8
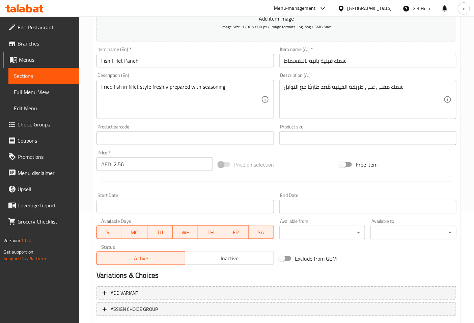
scroll to position [152, 0]
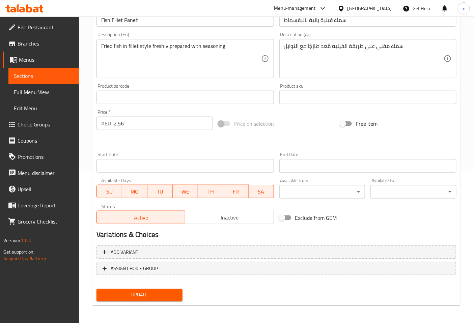
click at [138, 296] on span "Update" at bounding box center [139, 295] width 75 height 8
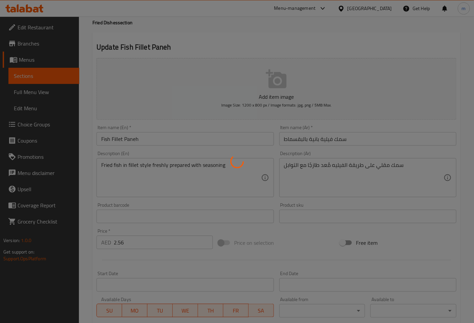
scroll to position [0, 0]
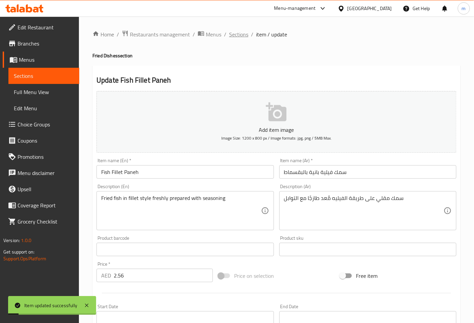
click at [235, 34] on span "Sections" at bounding box center [238, 34] width 19 height 8
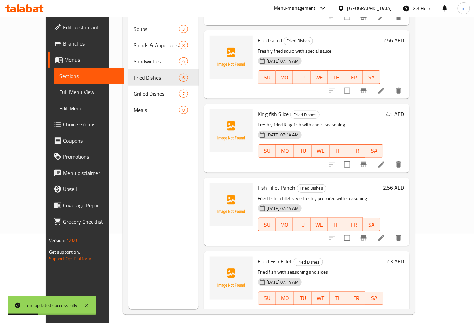
scroll to position [94, 0]
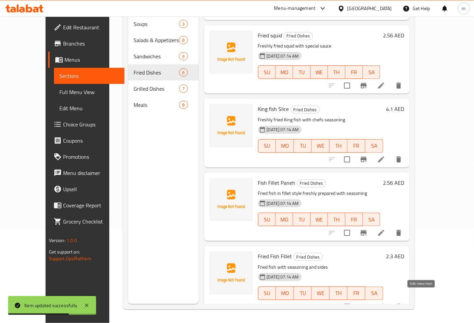
click at [385, 303] on icon at bounding box center [381, 307] width 8 height 8
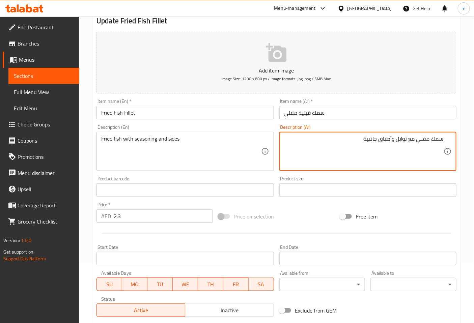
scroll to position [152, 0]
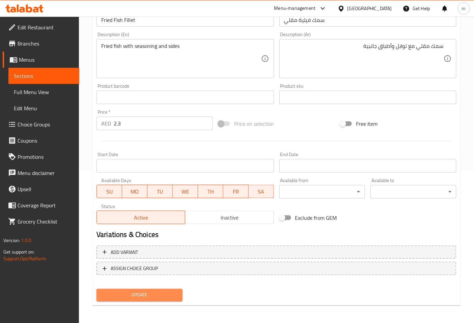
click at [158, 299] on button "Update" at bounding box center [139, 295] width 86 height 12
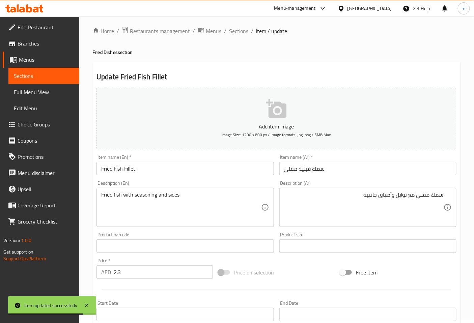
scroll to position [0, 0]
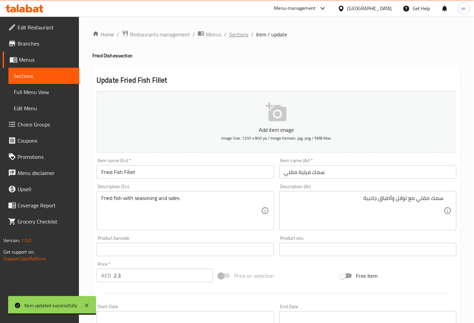
click at [232, 34] on span "Sections" at bounding box center [238, 34] width 19 height 8
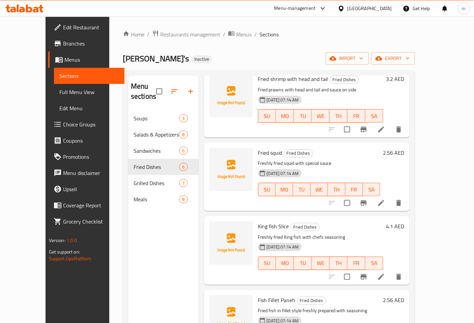
scroll to position [135, 0]
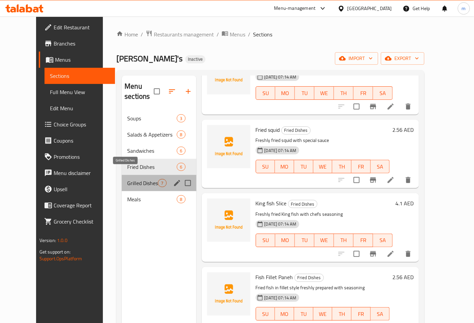
click at [127, 179] on span "Grilled Dishes" at bounding box center [142, 183] width 31 height 8
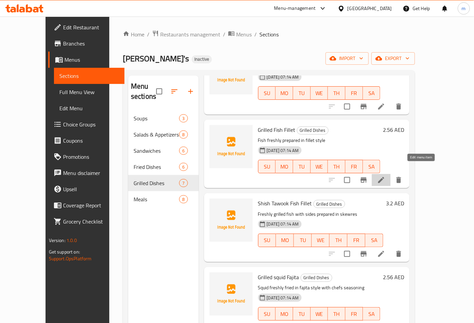
click at [385, 176] on icon at bounding box center [381, 180] width 8 height 8
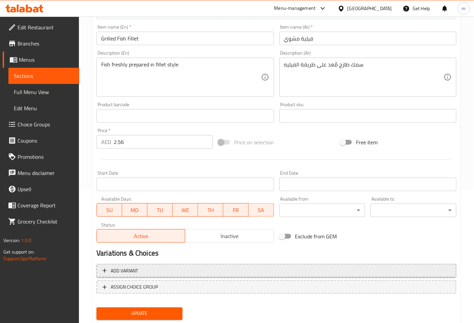
scroll to position [152, 0]
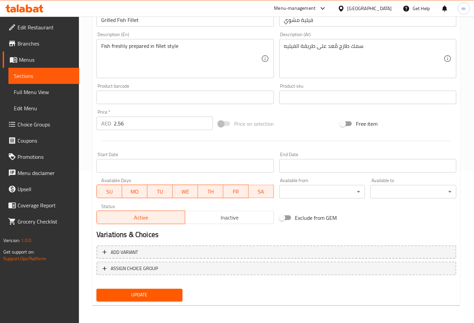
click at [163, 294] on span "Update" at bounding box center [139, 295] width 75 height 8
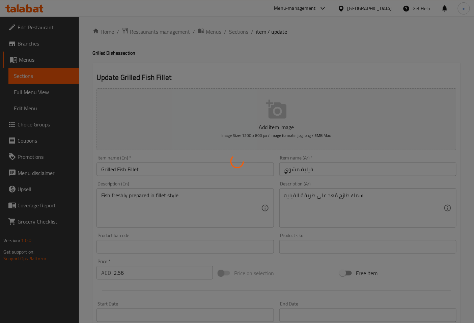
scroll to position [2, 0]
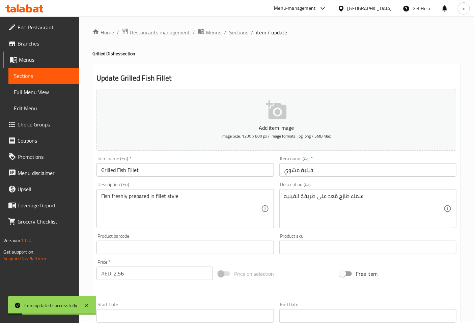
click at [239, 35] on span "Sections" at bounding box center [238, 32] width 19 height 8
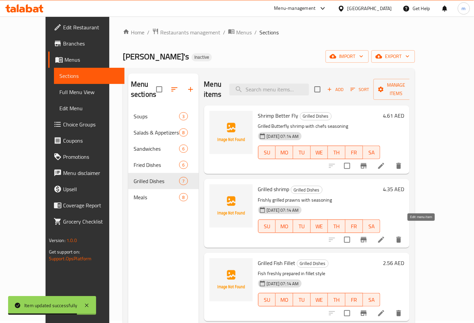
click at [385, 236] on icon at bounding box center [381, 240] width 8 height 8
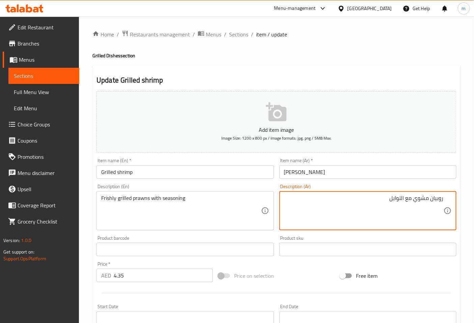
click at [414, 197] on textarea "روبيان مشوي مع التوابل" at bounding box center [363, 211] width 159 height 32
click at [430, 198] on textarea "روبيان مشوي مع التوابل" at bounding box center [363, 211] width 159 height 32
type textarea "روبيان طازج مشوي مع التوابل"
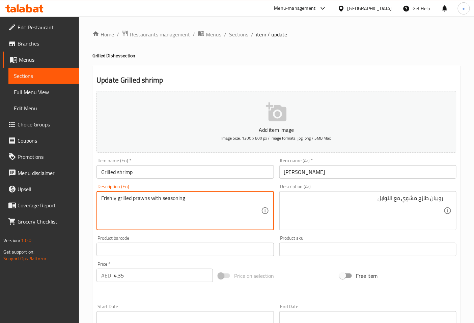
drag, startPoint x: 148, startPoint y: 198, endPoint x: 132, endPoint y: 205, distance: 17.8
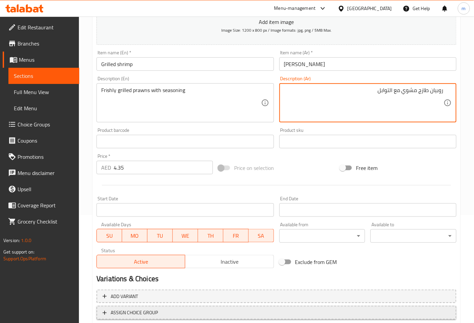
scroll to position [152, 0]
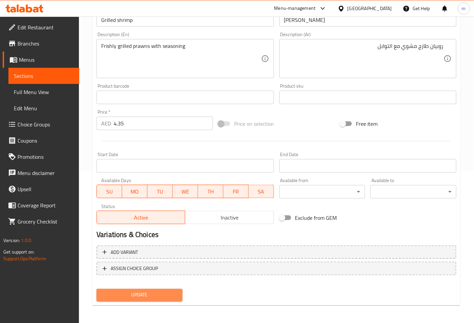
click at [170, 299] on button "Update" at bounding box center [139, 295] width 86 height 12
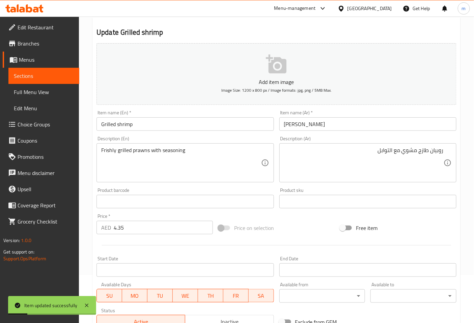
scroll to position [0, 0]
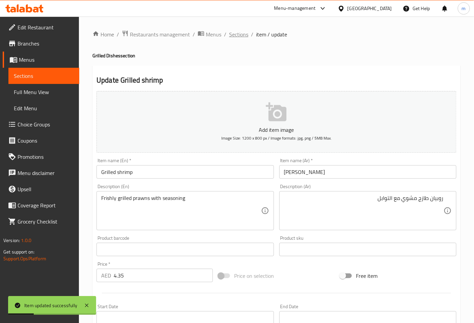
click at [238, 32] on span "Sections" at bounding box center [238, 34] width 19 height 8
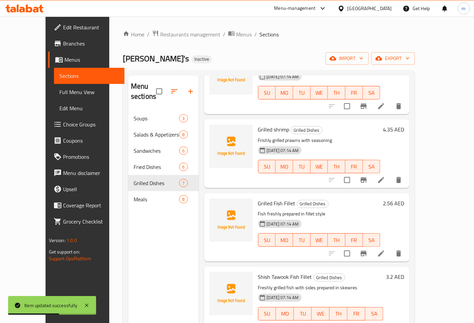
scroll to position [75, 0]
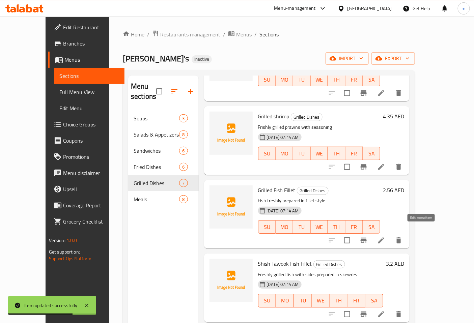
click at [384, 237] on icon at bounding box center [381, 240] width 6 height 6
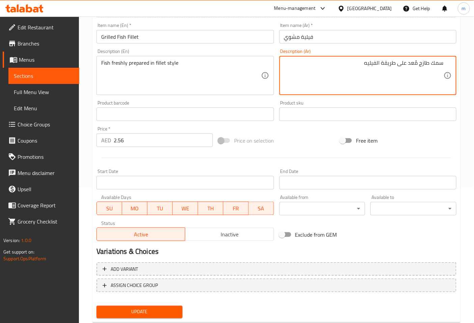
scroll to position [152, 0]
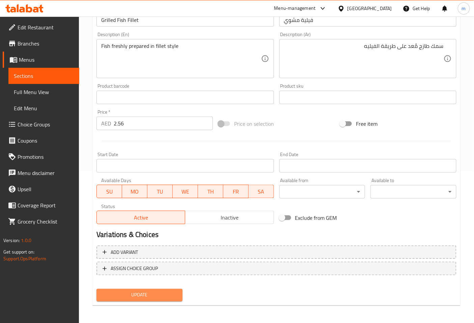
click at [144, 291] on span "Update" at bounding box center [139, 295] width 75 height 8
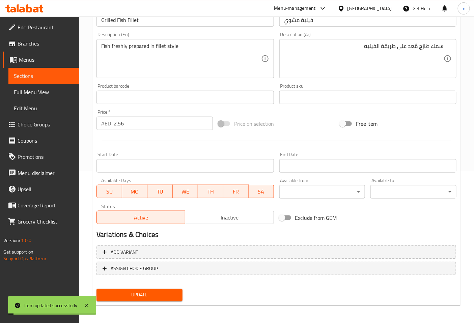
scroll to position [0, 0]
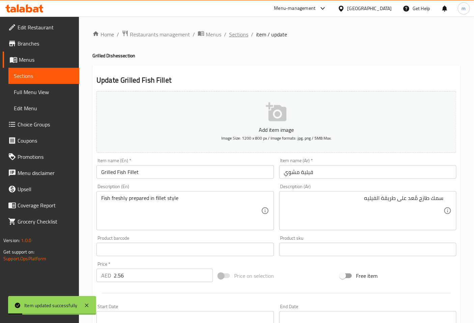
click at [246, 36] on span "Sections" at bounding box center [238, 34] width 19 height 8
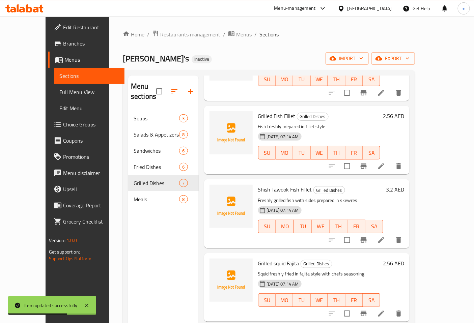
scroll to position [150, 0]
click at [385, 235] on icon at bounding box center [381, 239] width 8 height 8
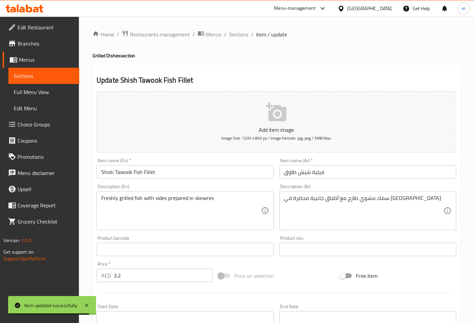
click at [348, 171] on input "فيلية شيش طاوق" at bounding box center [367, 171] width 177 height 13
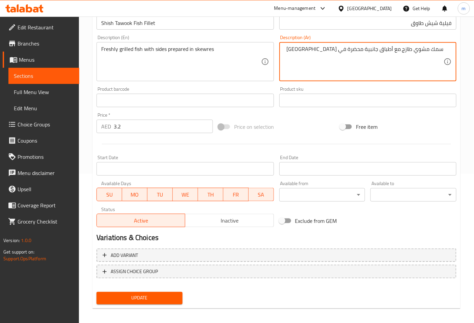
scroll to position [152, 0]
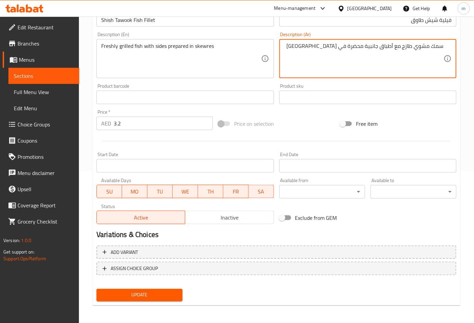
click at [163, 295] on span "Update" at bounding box center [139, 295] width 75 height 8
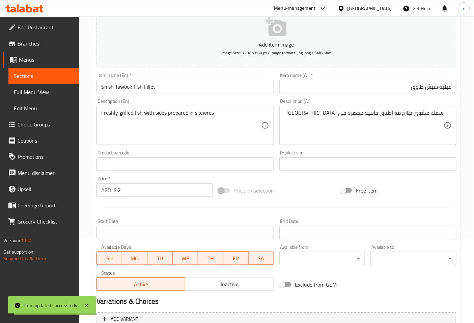
scroll to position [0, 0]
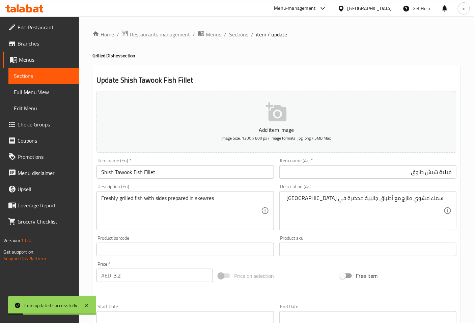
click at [241, 34] on span "Sections" at bounding box center [238, 34] width 19 height 8
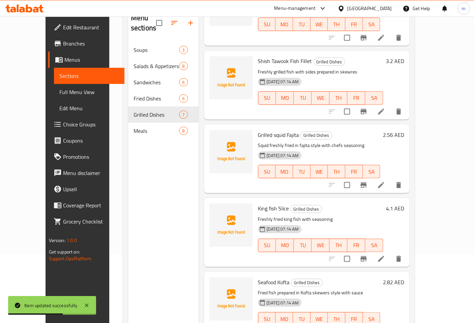
scroll to position [75, 0]
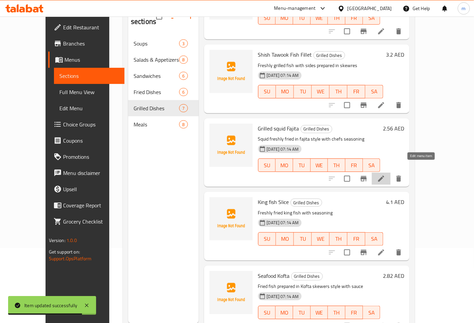
click at [385, 175] on icon at bounding box center [381, 179] width 8 height 8
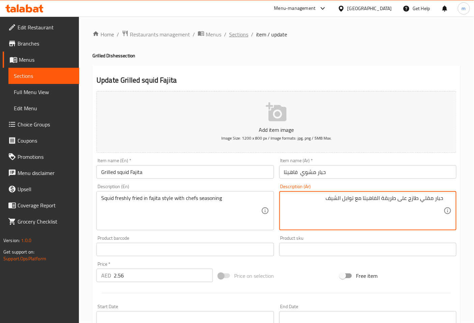
click at [232, 34] on span "Sections" at bounding box center [238, 34] width 19 height 8
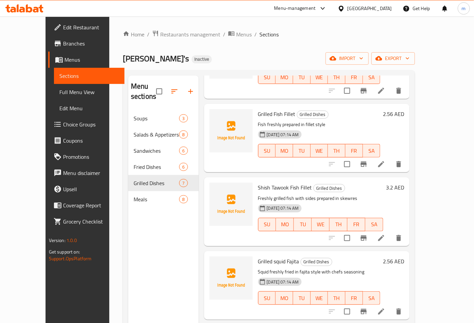
scroll to position [187, 0]
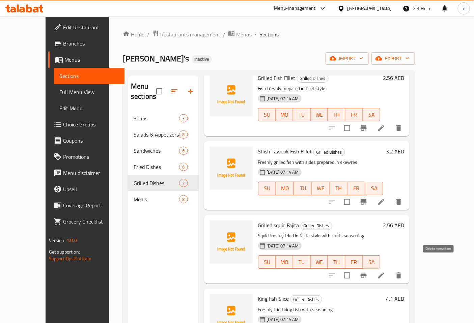
click at [401, 272] on icon "delete" at bounding box center [398, 275] width 5 height 6
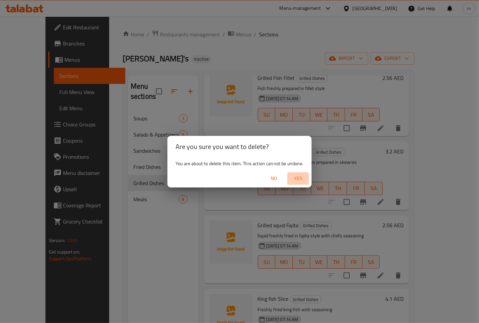
click at [301, 176] on span "Yes" at bounding box center [298, 178] width 16 height 8
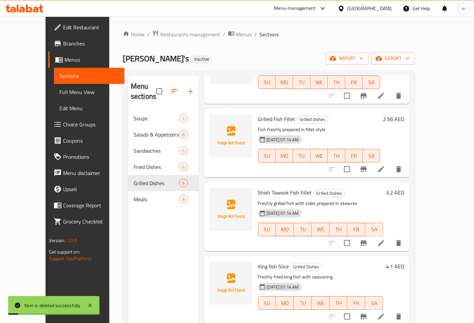
scroll to position [135, 0]
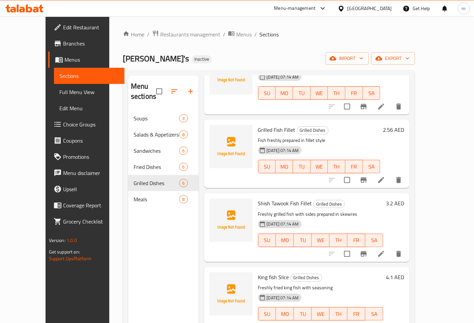
click at [154, 235] on div "Menu sections Soups 3 Salads & Appetizers 8 Sandwiches 6 Fried Dishes 6 Grilled…" at bounding box center [163, 237] width 70 height 323
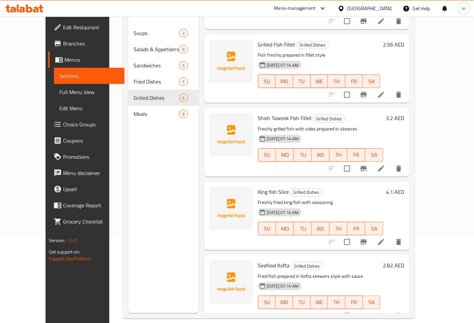
scroll to position [94, 0]
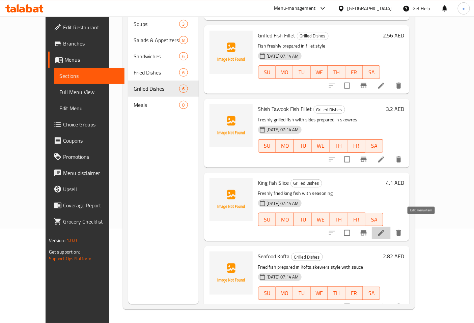
click at [385, 229] on icon at bounding box center [381, 233] width 8 height 8
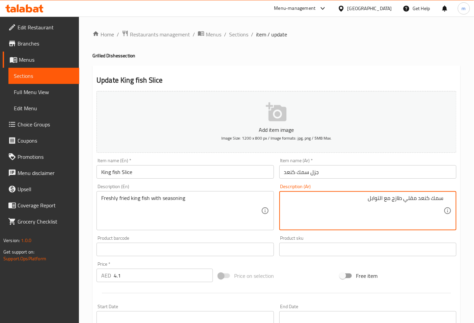
click at [336, 197] on textarea "سمك كنعد مقلي طازج مع التوابل" at bounding box center [363, 211] width 159 height 32
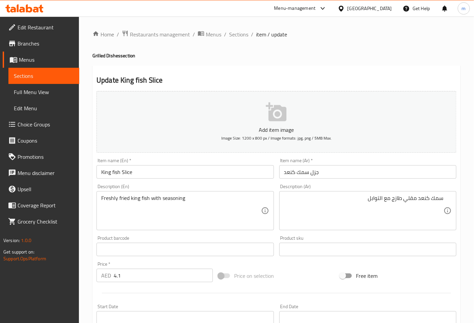
click at [351, 204] on textarea "سمك كنعد مقلي طازج مع التوابل" at bounding box center [363, 211] width 159 height 32
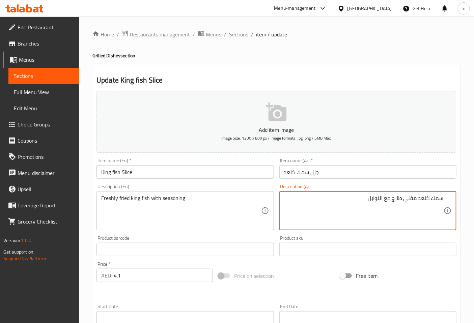
click at [291, 214] on textarea "سمك كنعد مقلي طازج مع التوابل" at bounding box center [363, 211] width 159 height 32
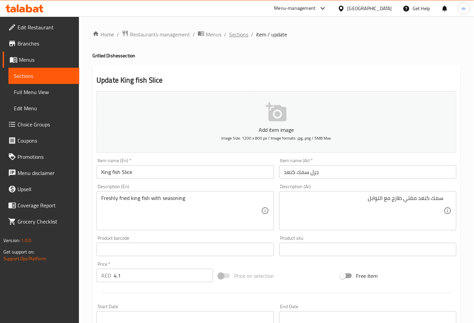
click at [241, 35] on span "Sections" at bounding box center [238, 34] width 19 height 8
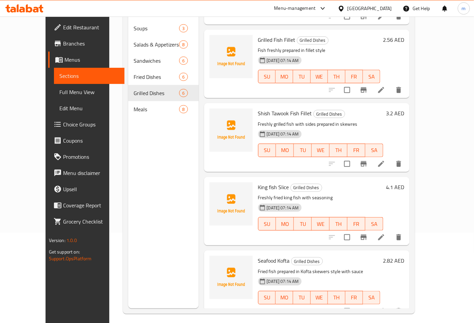
scroll to position [94, 0]
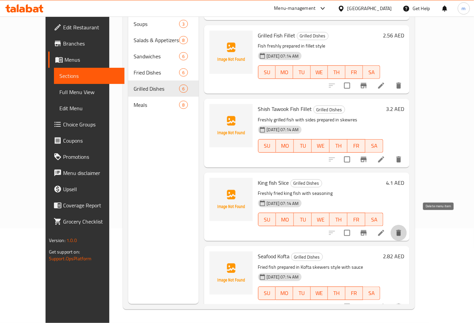
click at [401, 230] on icon "delete" at bounding box center [398, 233] width 5 height 6
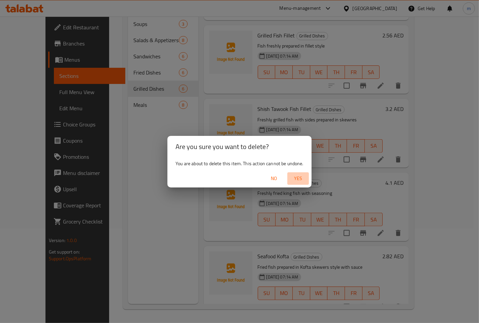
click at [303, 178] on span "Yes" at bounding box center [298, 178] width 16 height 8
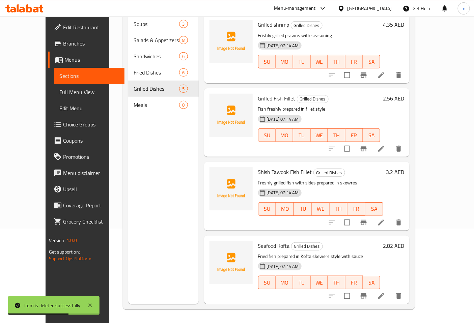
scroll to position [62, 0]
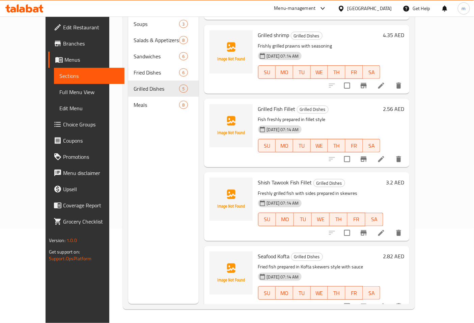
click at [146, 157] on div "Menu sections Soups 3 Salads & Appetizers 8 Sandwiches 6 Fried Dishes 6 Grilled…" at bounding box center [163, 142] width 70 height 323
click at [384, 304] on icon at bounding box center [381, 307] width 6 height 6
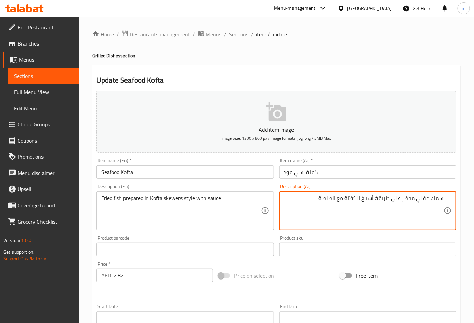
drag, startPoint x: 321, startPoint y: 196, endPoint x: 333, endPoint y: 200, distance: 12.6
click at [333, 200] on textarea "سمك مقلي محضر على طريقة أسياخ الكفتة مع الصلصة" at bounding box center [363, 211] width 159 height 32
type textarea "سمك مقلي محضر على طريقة أسياخ الكفتة مع الصوص"
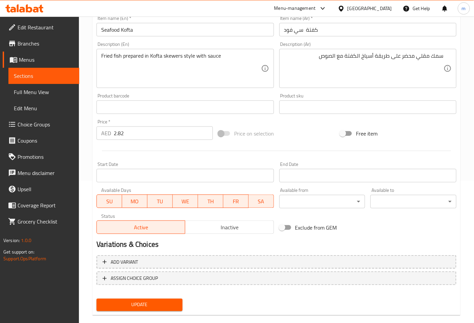
scroll to position [152, 0]
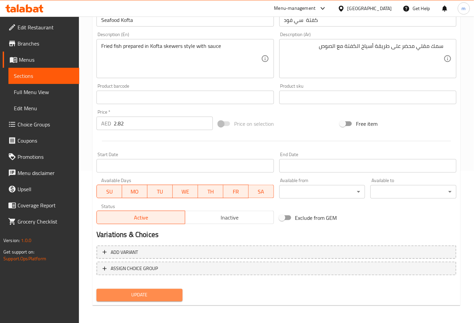
click at [147, 295] on span "Update" at bounding box center [139, 295] width 75 height 8
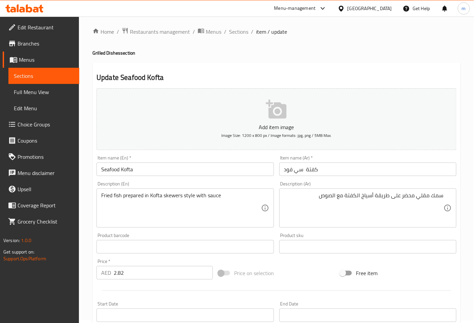
scroll to position [0, 0]
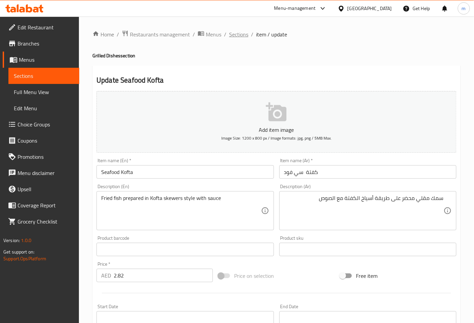
click at [244, 36] on span "Sections" at bounding box center [238, 34] width 19 height 8
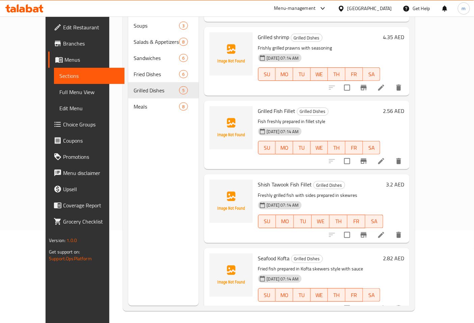
scroll to position [94, 0]
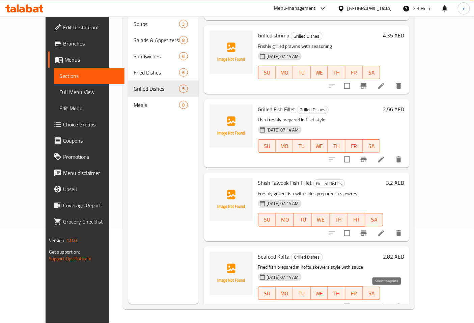
click at [354, 300] on input "checkbox" at bounding box center [347, 307] width 14 height 14
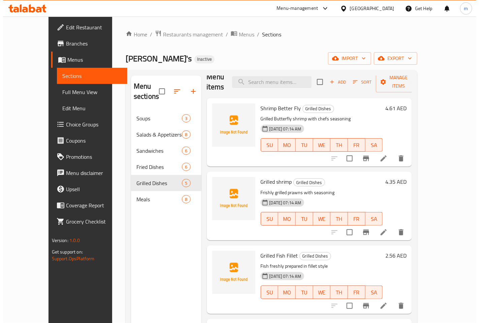
scroll to position [0, 0]
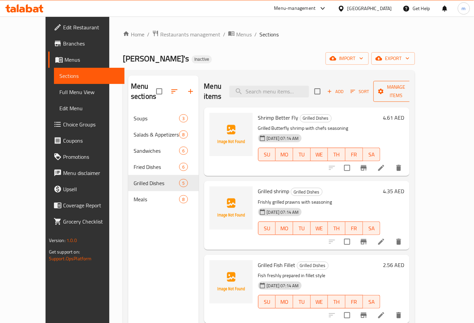
click at [413, 87] on span "Manage items" at bounding box center [396, 91] width 34 height 17
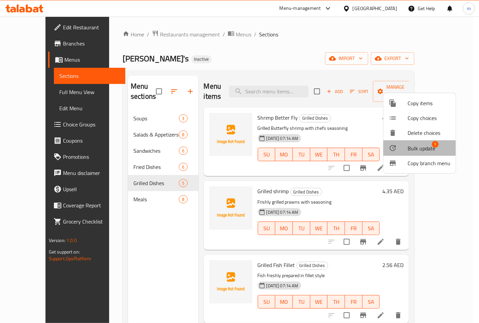
click at [434, 149] on span "Bulk update" at bounding box center [422, 148] width 28 height 8
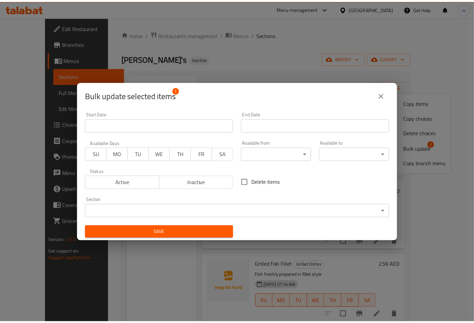
scroll to position [1, 0]
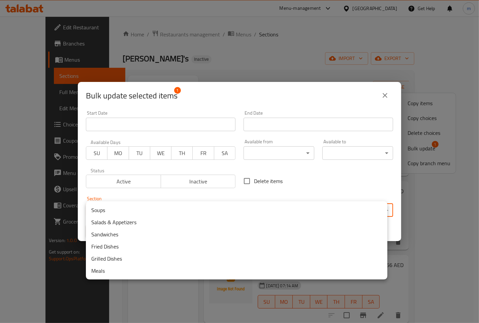
click at [220, 208] on body "​ Menu-management [GEOGRAPHIC_DATA] Get Help m Edit Restaurant Branches Menus S…" at bounding box center [239, 170] width 479 height 306
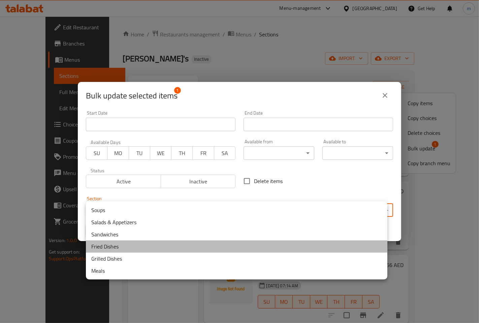
click at [149, 244] on li "Fried Dishes" at bounding box center [237, 246] width 302 height 12
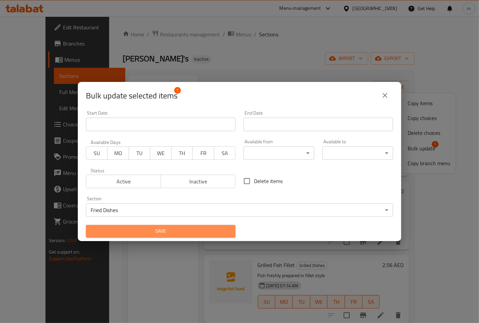
click at [160, 227] on span "Save" at bounding box center [160, 231] width 139 height 8
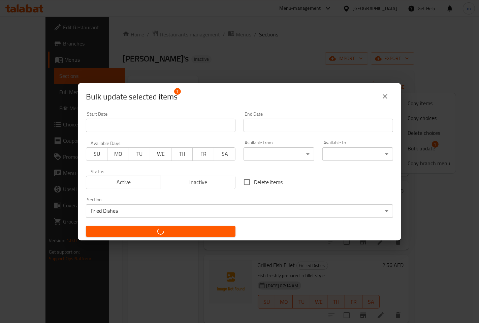
checkbox input "false"
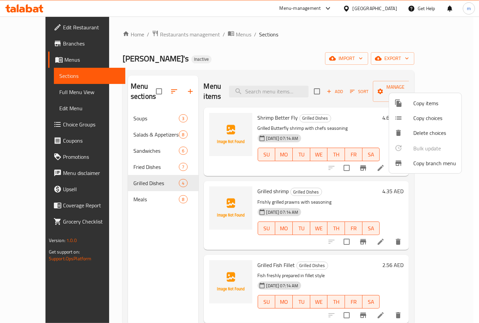
click at [130, 189] on div at bounding box center [239, 161] width 479 height 323
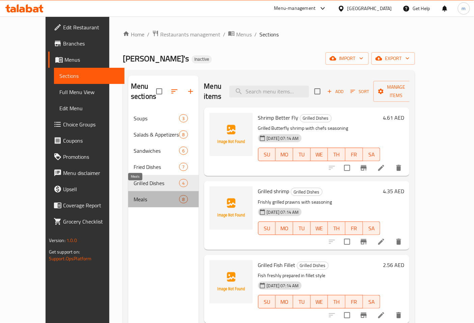
click at [133, 195] on span "Meals" at bounding box center [156, 199] width 46 height 8
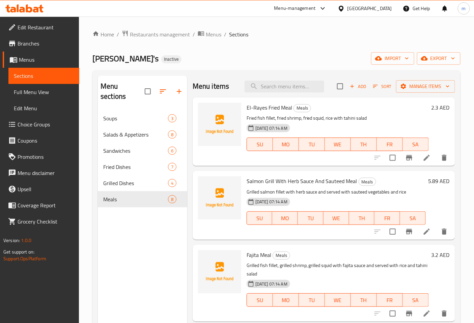
click at [149, 242] on div "Menu sections Soups 3 Salads & Appetizers 8 Sandwiches 6 Fried Dishes 7 Grilled…" at bounding box center [142, 237] width 89 height 323
click at [422, 160] on icon at bounding box center [426, 158] width 8 height 8
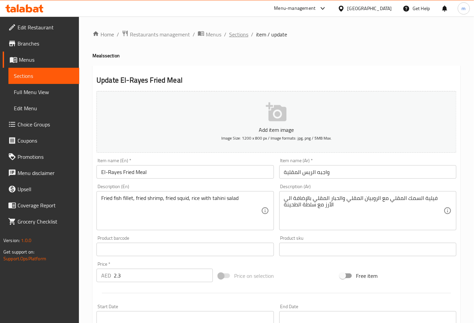
click at [240, 34] on span "Sections" at bounding box center [238, 34] width 19 height 8
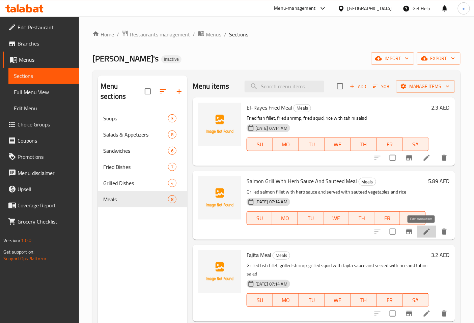
click at [423, 232] on icon at bounding box center [426, 232] width 6 height 6
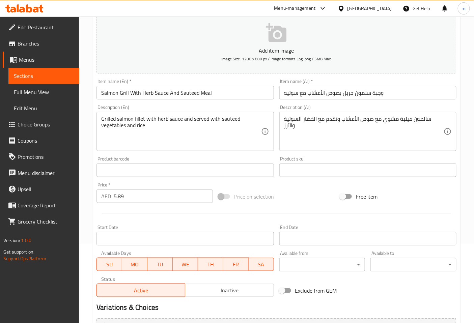
scroll to position [152, 0]
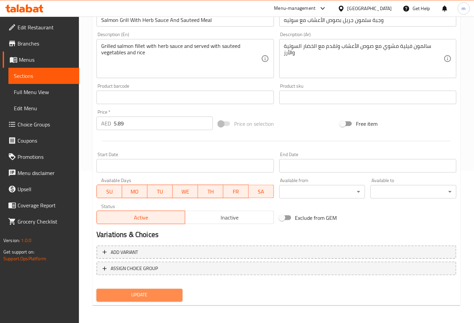
click at [143, 289] on button "Update" at bounding box center [139, 295] width 86 height 12
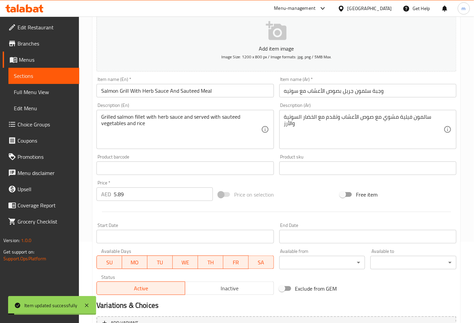
scroll to position [0, 0]
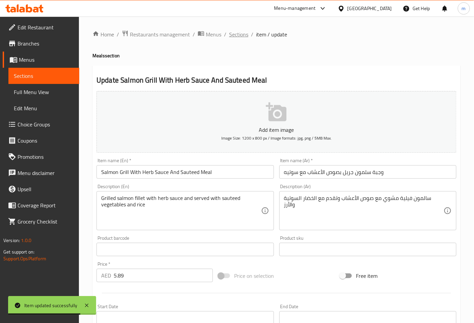
click at [240, 37] on span "Sections" at bounding box center [238, 34] width 19 height 8
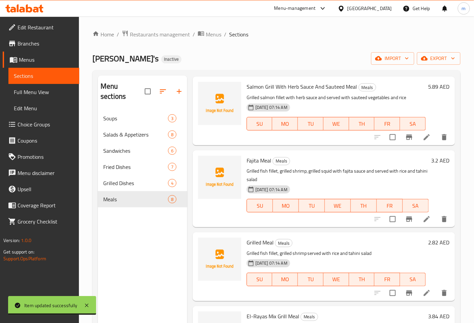
scroll to position [112, 0]
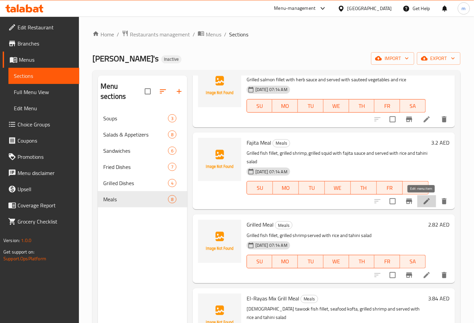
click at [423, 198] on icon at bounding box center [426, 201] width 6 height 6
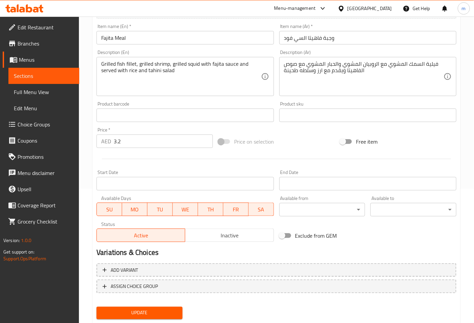
scroll to position [152, 0]
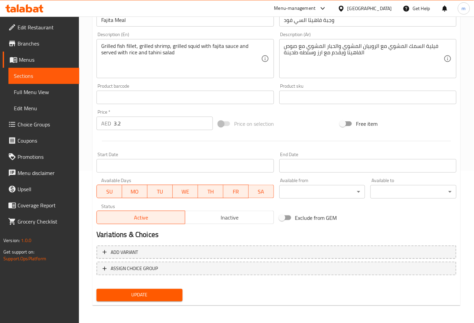
click at [147, 291] on span "Update" at bounding box center [139, 295] width 75 height 8
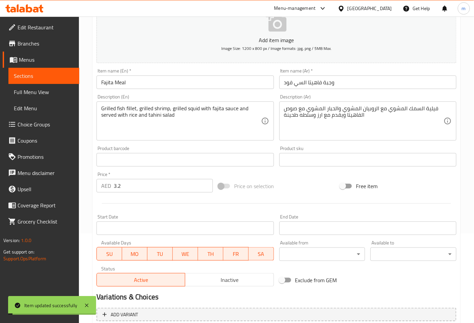
scroll to position [0, 0]
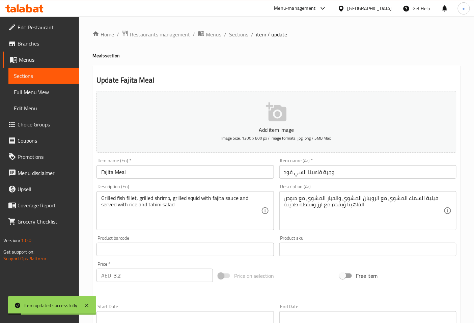
click at [245, 34] on span "Sections" at bounding box center [238, 34] width 19 height 8
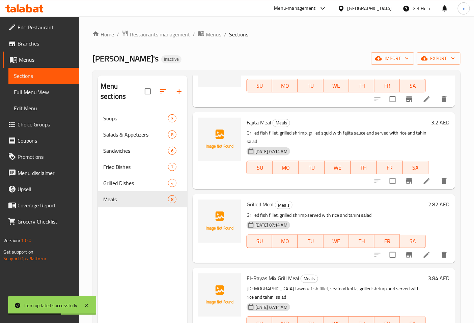
scroll to position [150, 0]
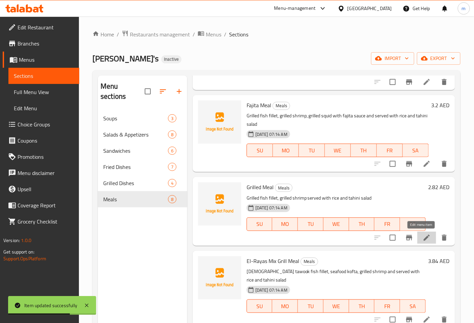
click at [422, 240] on icon at bounding box center [426, 238] width 8 height 8
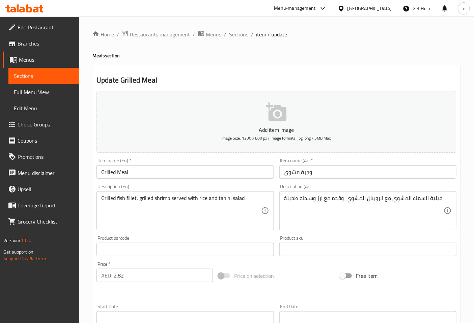
click at [242, 32] on span "Sections" at bounding box center [238, 34] width 19 height 8
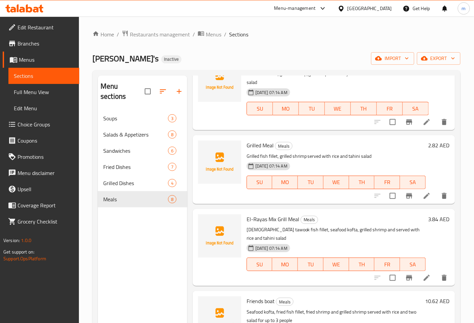
scroll to position [225, 0]
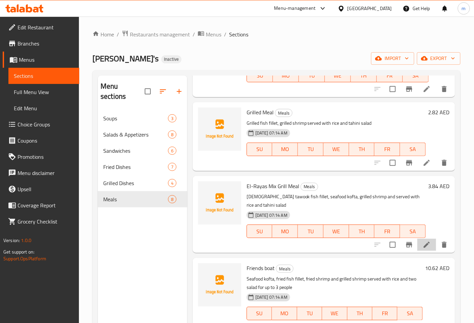
click at [423, 250] on li at bounding box center [426, 245] width 19 height 12
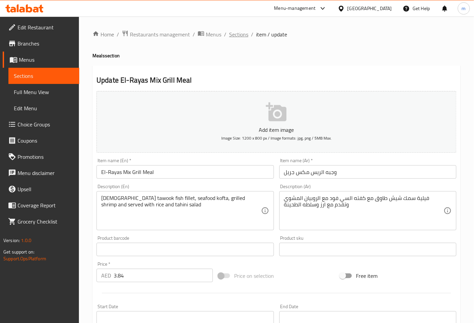
click at [237, 35] on span "Sections" at bounding box center [238, 34] width 19 height 8
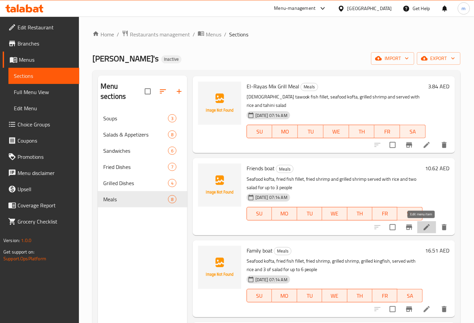
click at [422, 226] on icon at bounding box center [426, 227] width 8 height 8
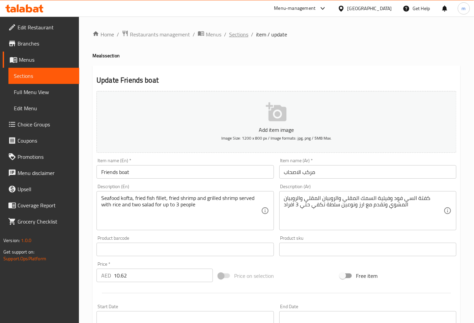
click at [242, 36] on span "Sections" at bounding box center [238, 34] width 19 height 8
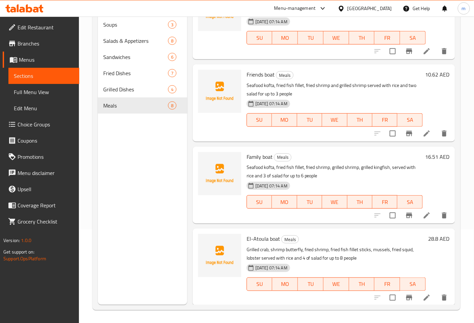
scroll to position [94, 0]
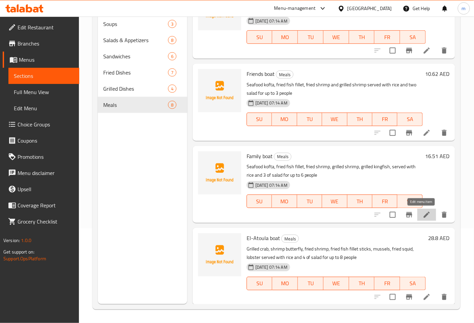
click at [423, 214] on icon at bounding box center [426, 215] width 6 height 6
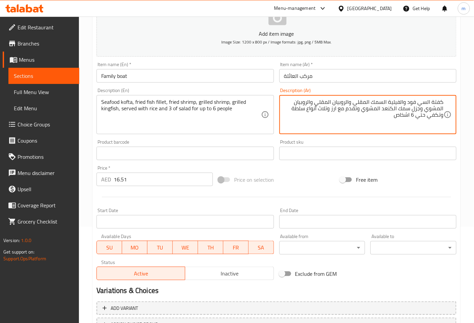
scroll to position [2, 0]
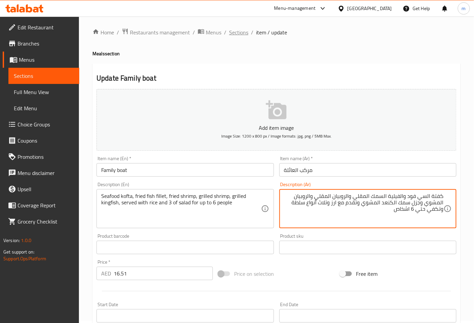
click at [239, 34] on span "Sections" at bounding box center [238, 32] width 19 height 8
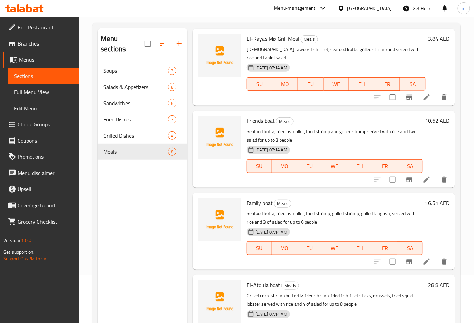
scroll to position [94, 0]
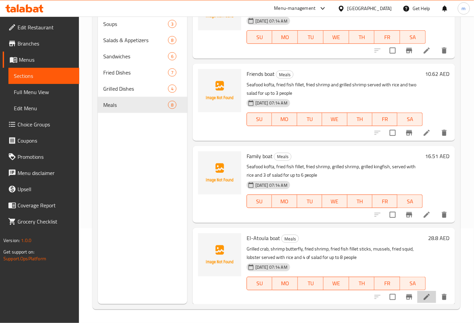
click at [422, 299] on icon at bounding box center [426, 297] width 8 height 8
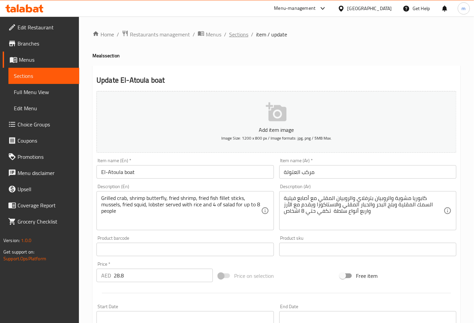
click at [235, 36] on span "Sections" at bounding box center [238, 34] width 19 height 8
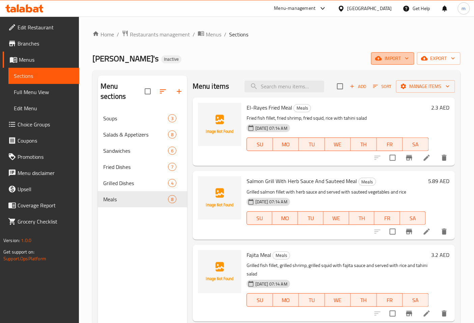
click at [404, 60] on icon "button" at bounding box center [406, 58] width 7 height 7
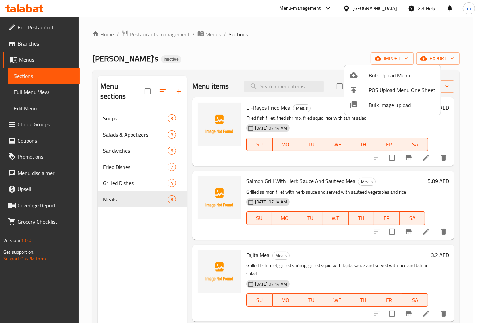
click at [446, 59] on div at bounding box center [239, 161] width 479 height 323
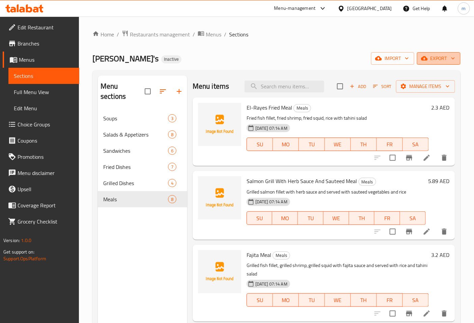
click at [446, 57] on span "export" at bounding box center [438, 58] width 33 height 8
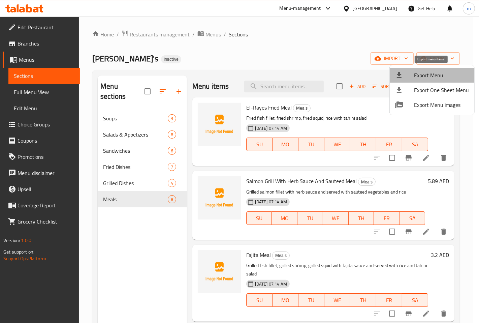
click at [436, 78] on span "Export Menu" at bounding box center [441, 75] width 55 height 8
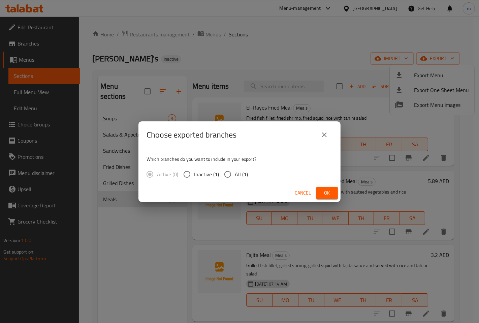
click at [236, 174] on span "All (1)" at bounding box center [241, 174] width 13 height 8
click at [235, 174] on input "All (1)" at bounding box center [228, 174] width 14 height 14
radio input "true"
click at [326, 190] on span "Ok" at bounding box center [327, 193] width 11 height 8
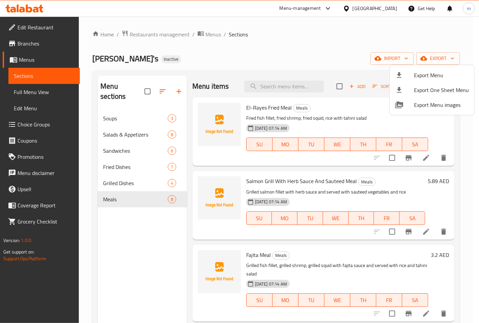
click at [338, 44] on div at bounding box center [239, 161] width 479 height 323
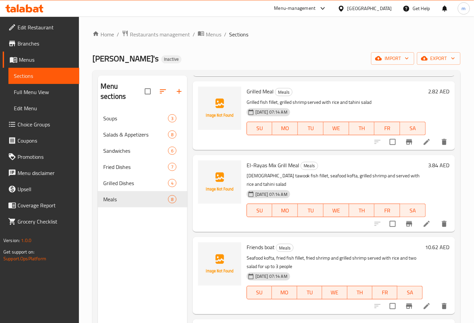
scroll to position [262, 0]
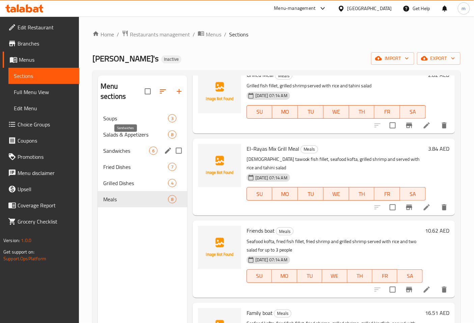
click at [127, 147] on span "Sandwiches" at bounding box center [126, 151] width 46 height 8
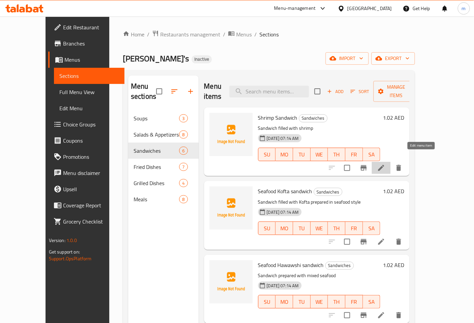
click at [385, 164] on icon at bounding box center [381, 168] width 8 height 8
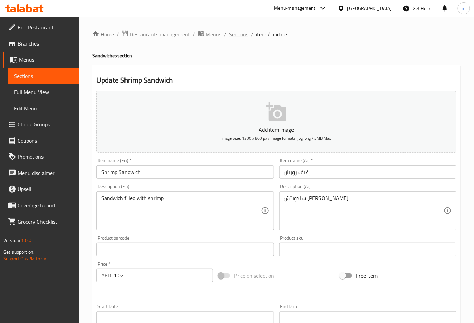
click at [243, 34] on span "Sections" at bounding box center [238, 34] width 19 height 8
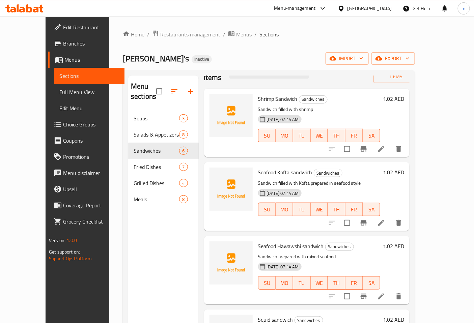
scroll to position [37, 0]
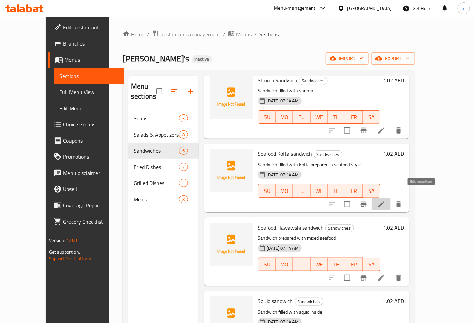
click at [385, 200] on icon at bounding box center [381, 204] width 8 height 8
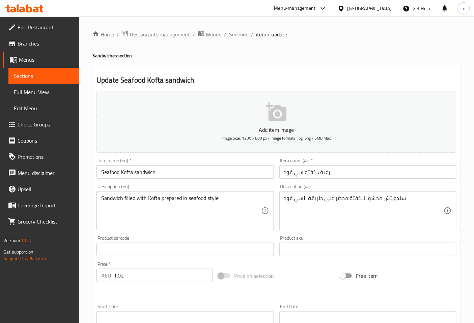
click at [246, 35] on span "Sections" at bounding box center [238, 34] width 19 height 8
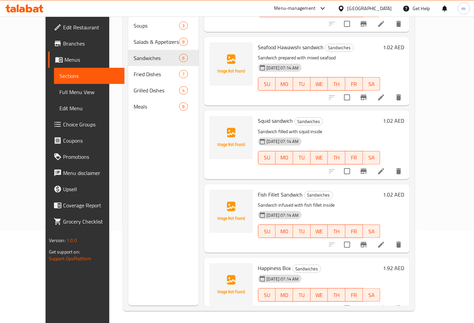
scroll to position [94, 0]
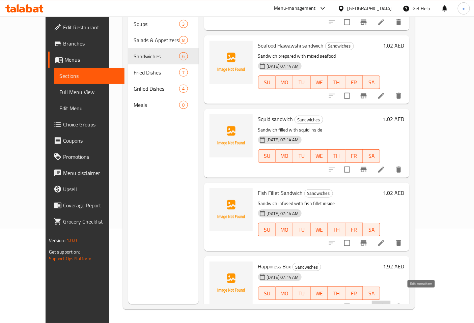
click at [384, 304] on icon at bounding box center [381, 307] width 6 height 6
